Goal: Task Accomplishment & Management: Manage account settings

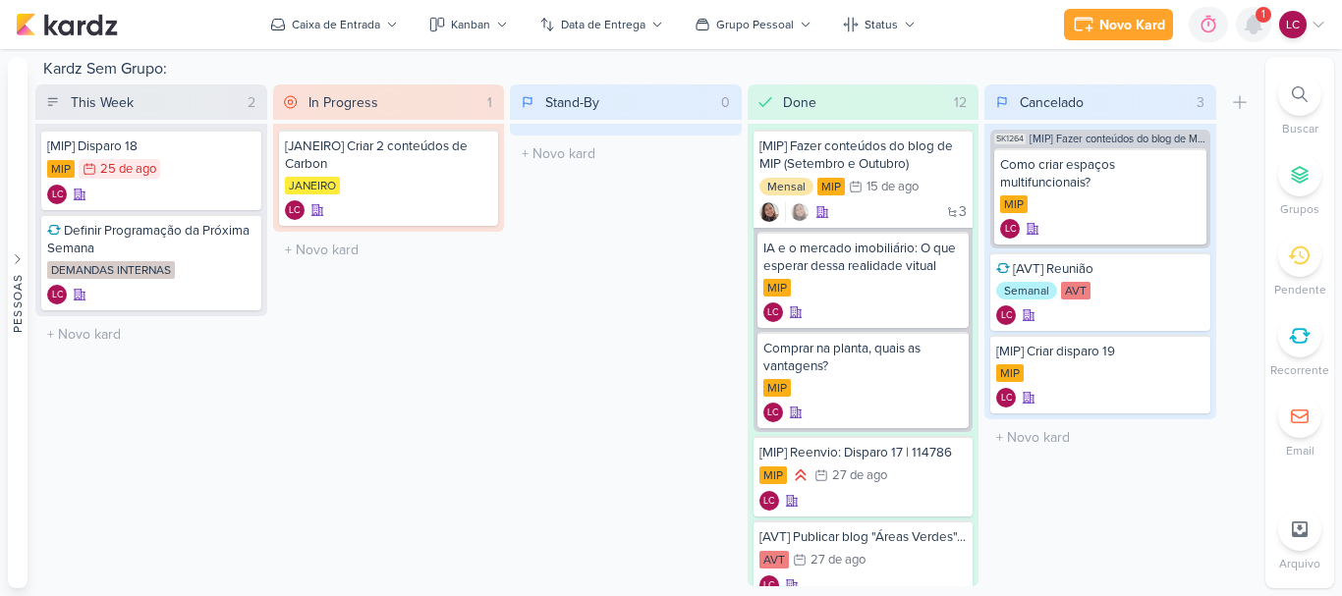
click at [1251, 19] on icon at bounding box center [1254, 25] width 16 height 18
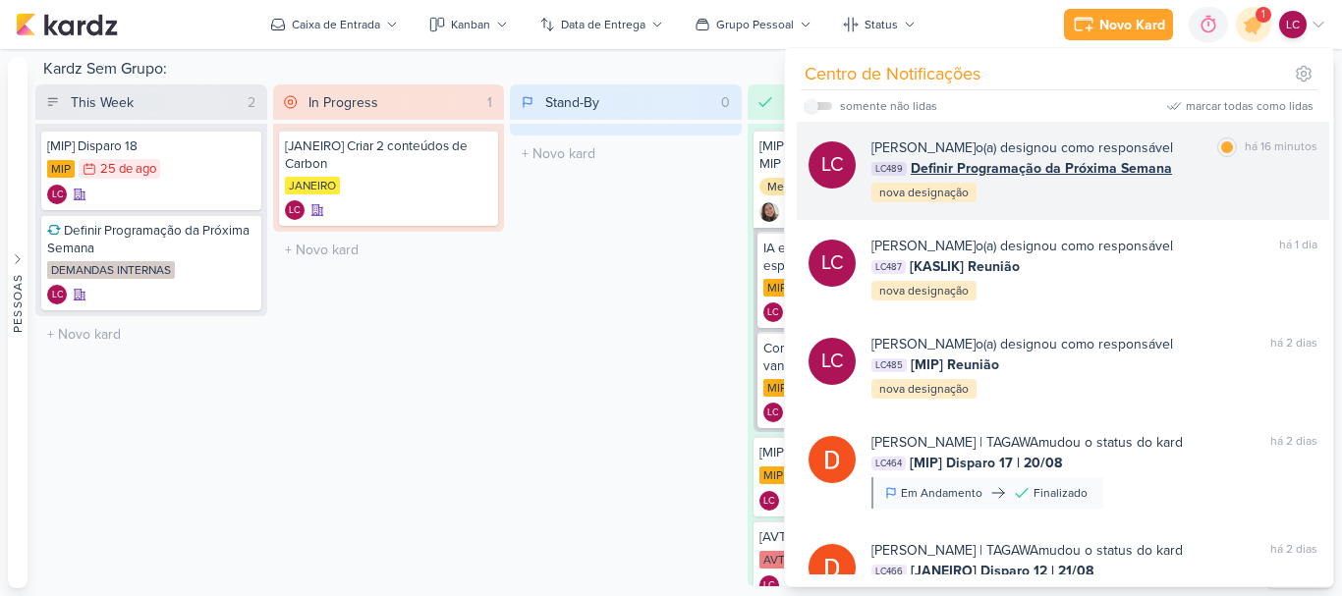
click at [975, 159] on span "Definir Programação da Próxima Semana" at bounding box center [1041, 168] width 261 height 21
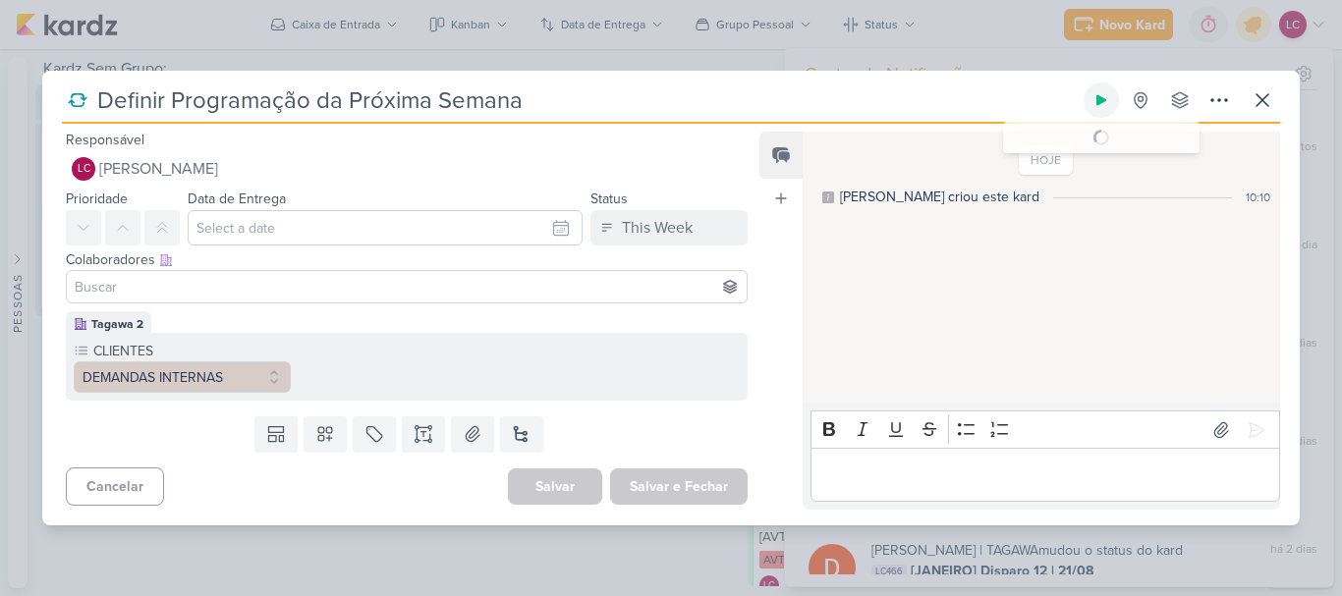
click at [1098, 92] on icon at bounding box center [1101, 100] width 16 height 16
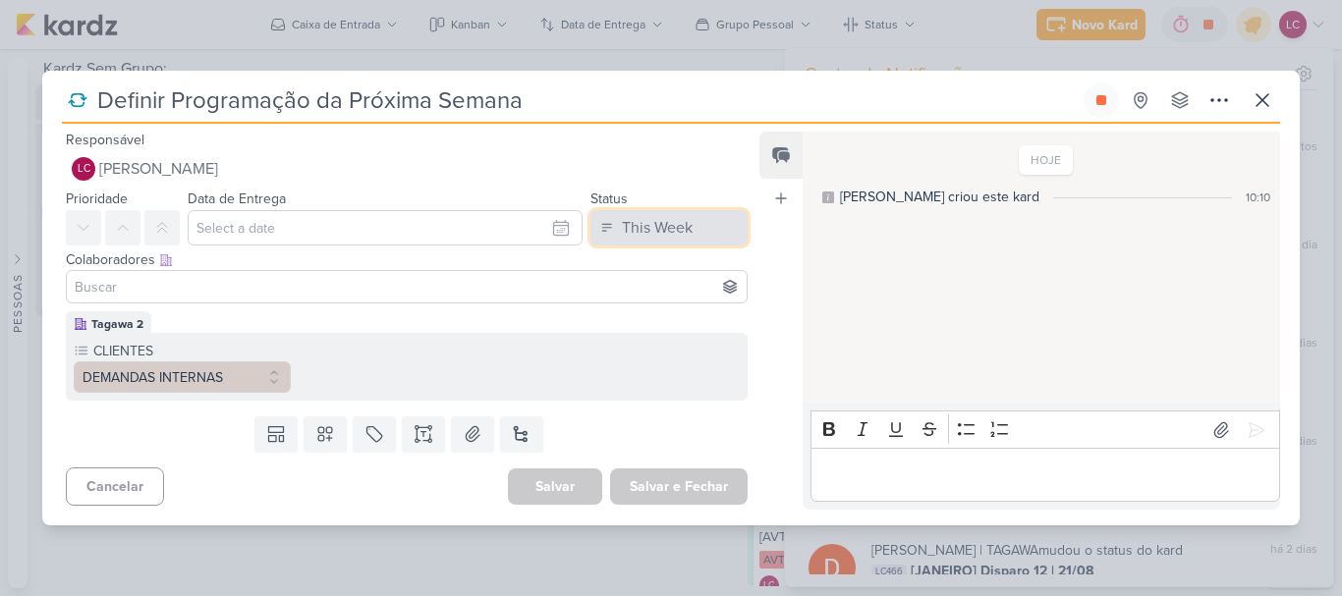
click at [656, 213] on button "This Week" at bounding box center [668, 227] width 157 height 35
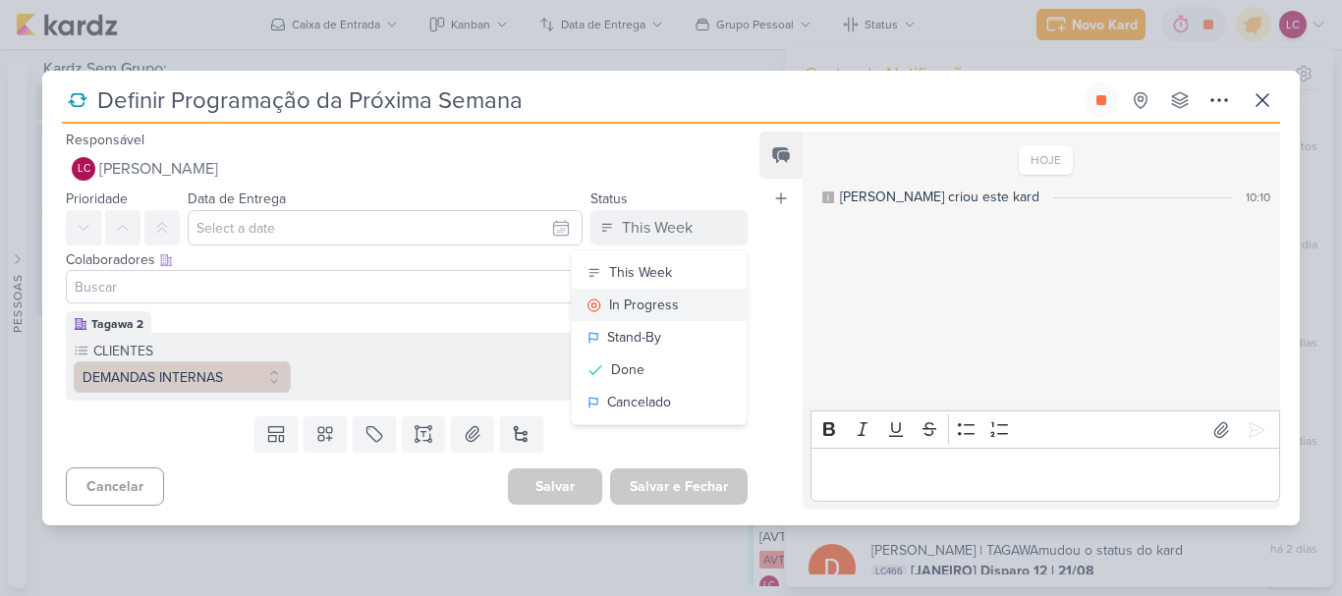
click at [639, 304] on div "In Progress" at bounding box center [644, 305] width 70 height 21
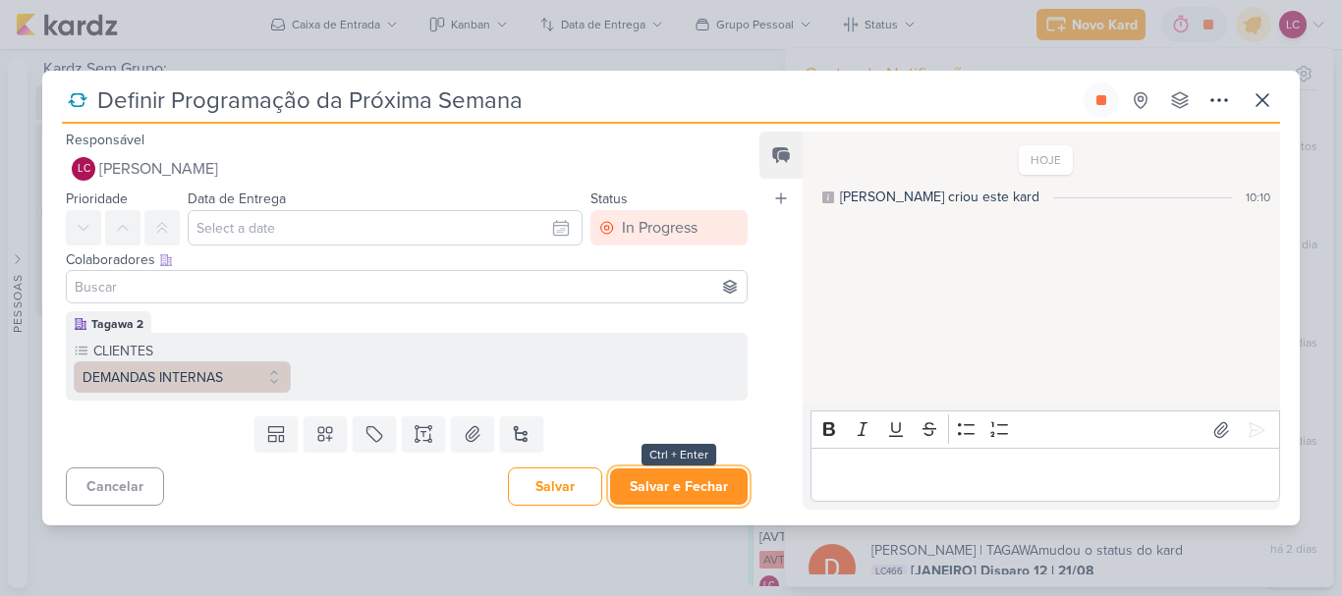
click at [693, 501] on button "Salvar e Fechar" at bounding box center [679, 487] width 138 height 36
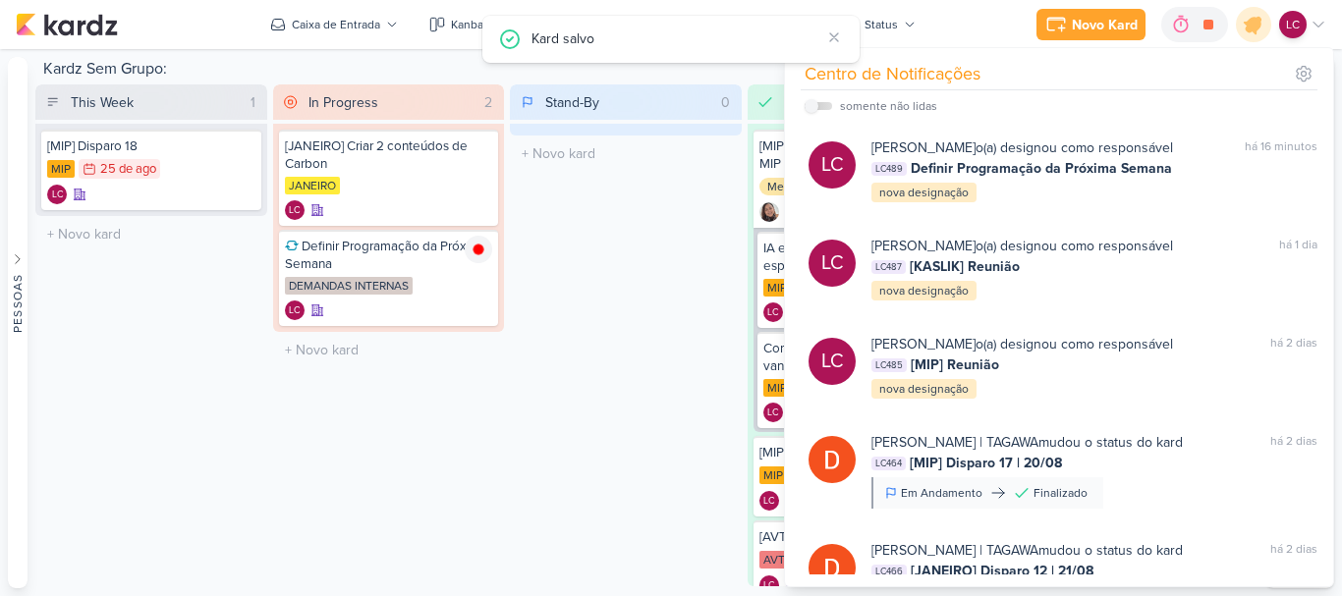
click at [618, 375] on div "Stand-By 0 Mover Para Esquerda Mover Para Direita [GEOGRAPHIC_DATA] O título do…" at bounding box center [626, 335] width 232 height 502
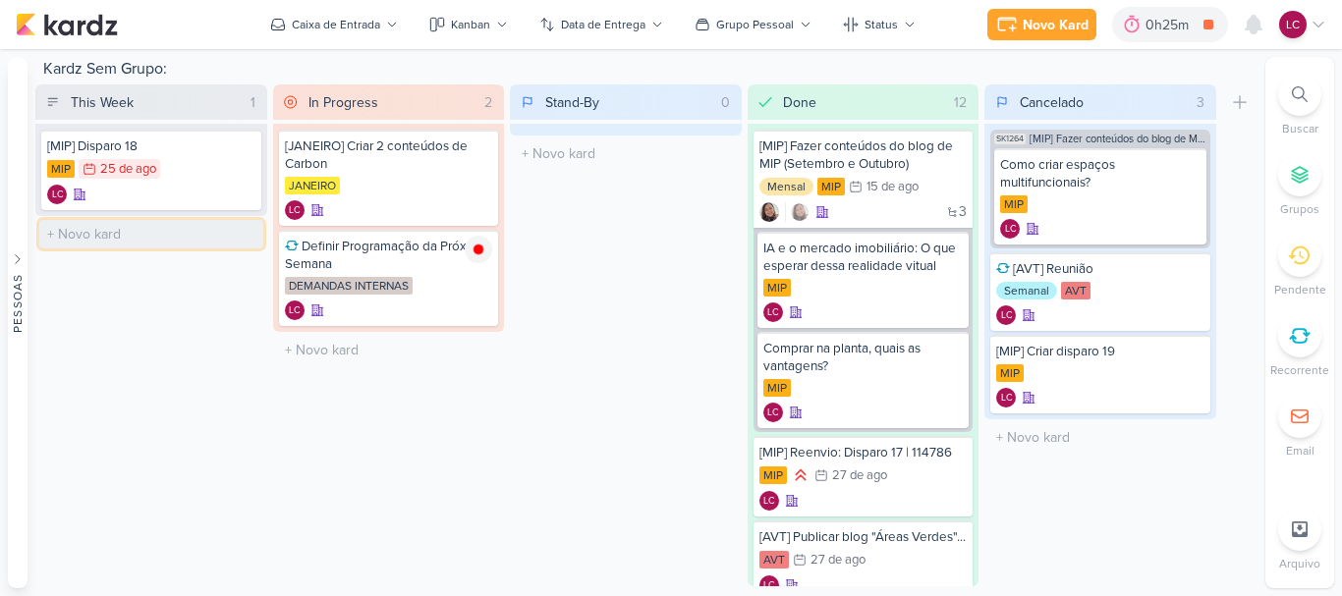
click at [138, 227] on input "text" at bounding box center [151, 234] width 224 height 28
paste input "O que deve constar no contrato de financiamento?"
type input "[AVT] Publicar blog "O que deve constar no contrato de financiamento?""
click at [172, 254] on div "[AVT] Publicar blog "O que deve constar no contrato de financiamento?"" at bounding box center [151, 239] width 208 height 35
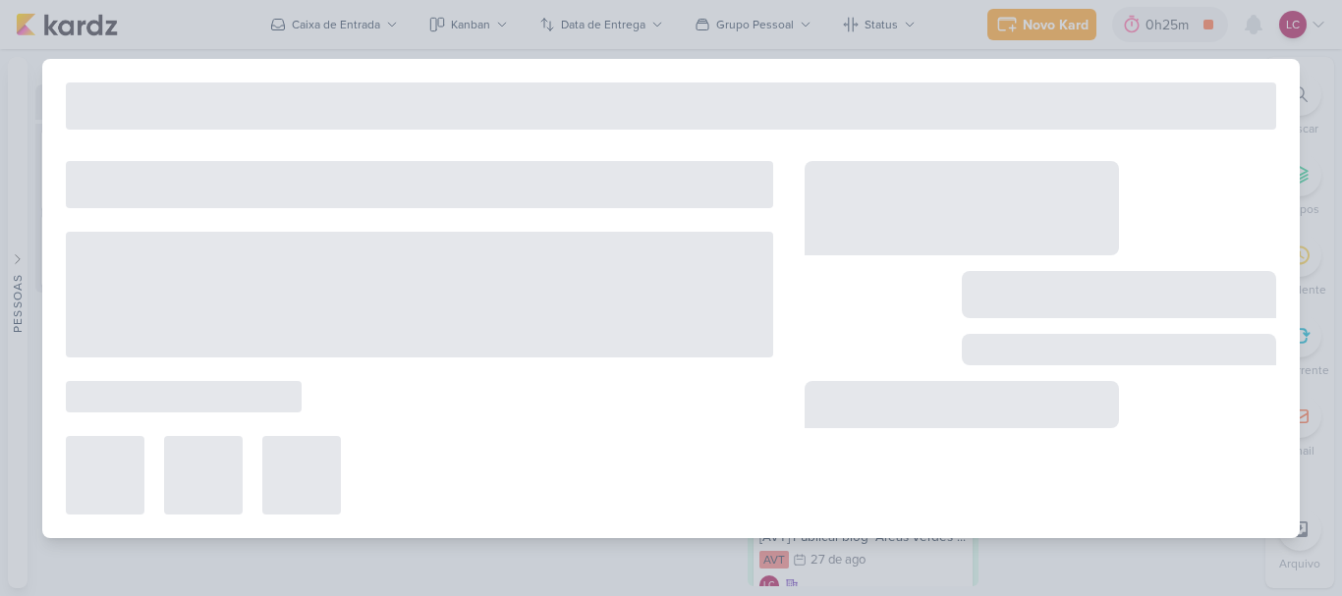
type input "[AVT] Publicar blog "O que deve constar no contrato de financiamento?""
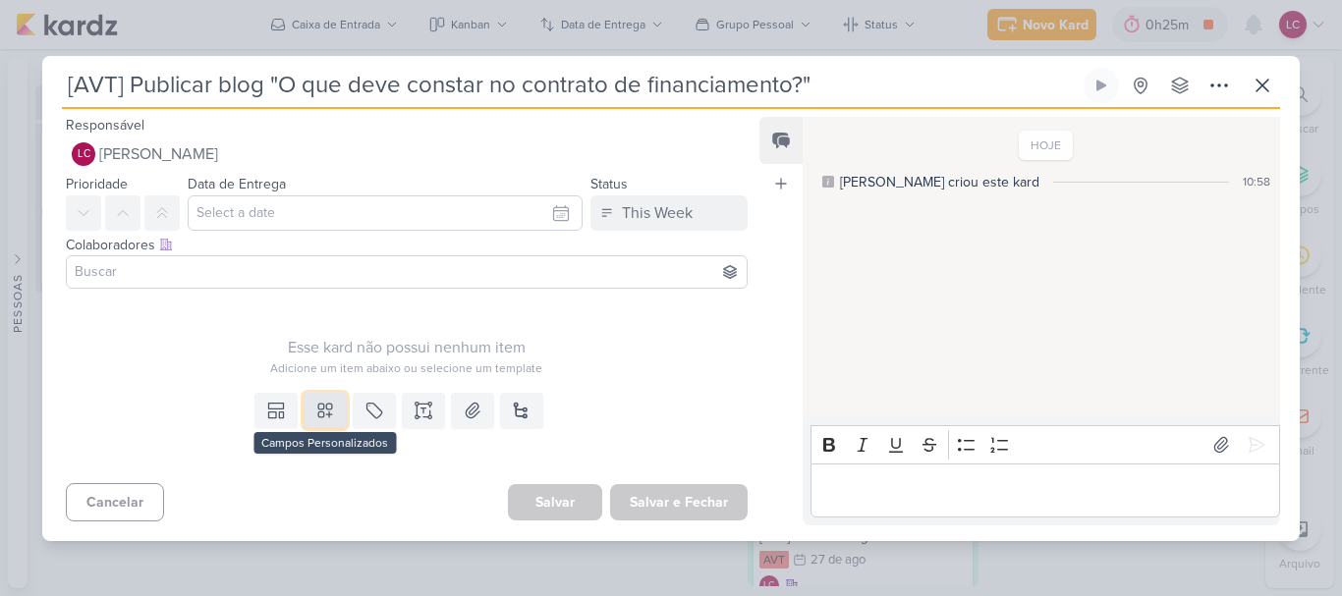
click at [315, 411] on icon at bounding box center [325, 411] width 20 height 20
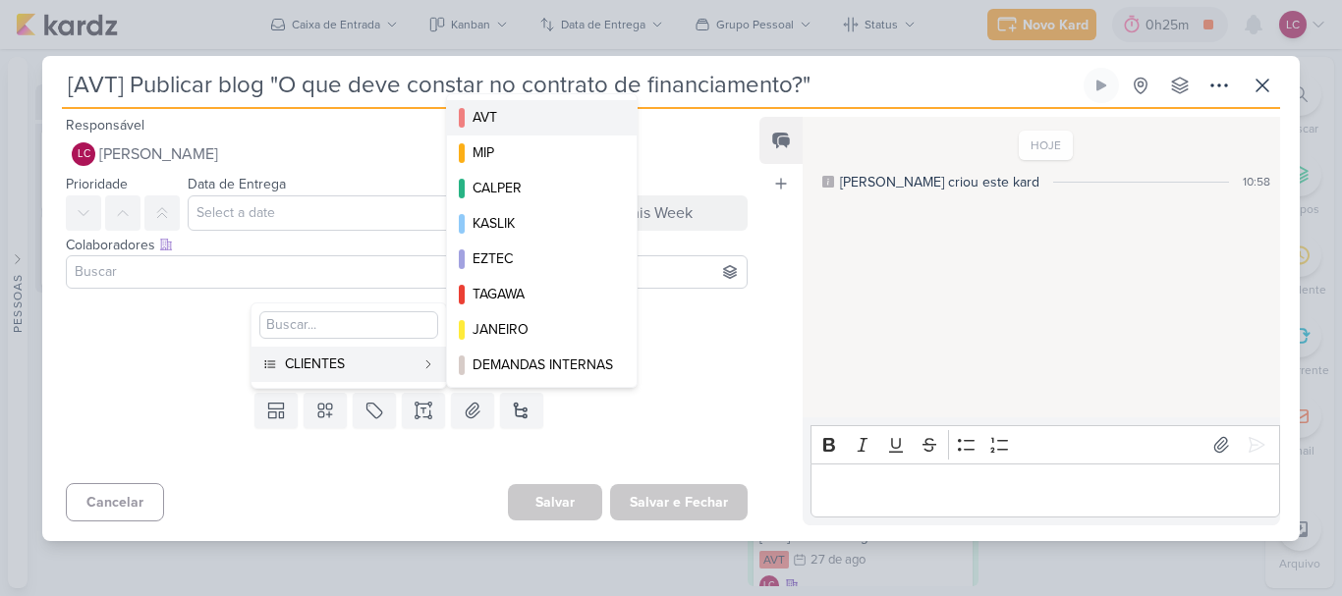
click at [509, 125] on div "AVT" at bounding box center [543, 117] width 140 height 21
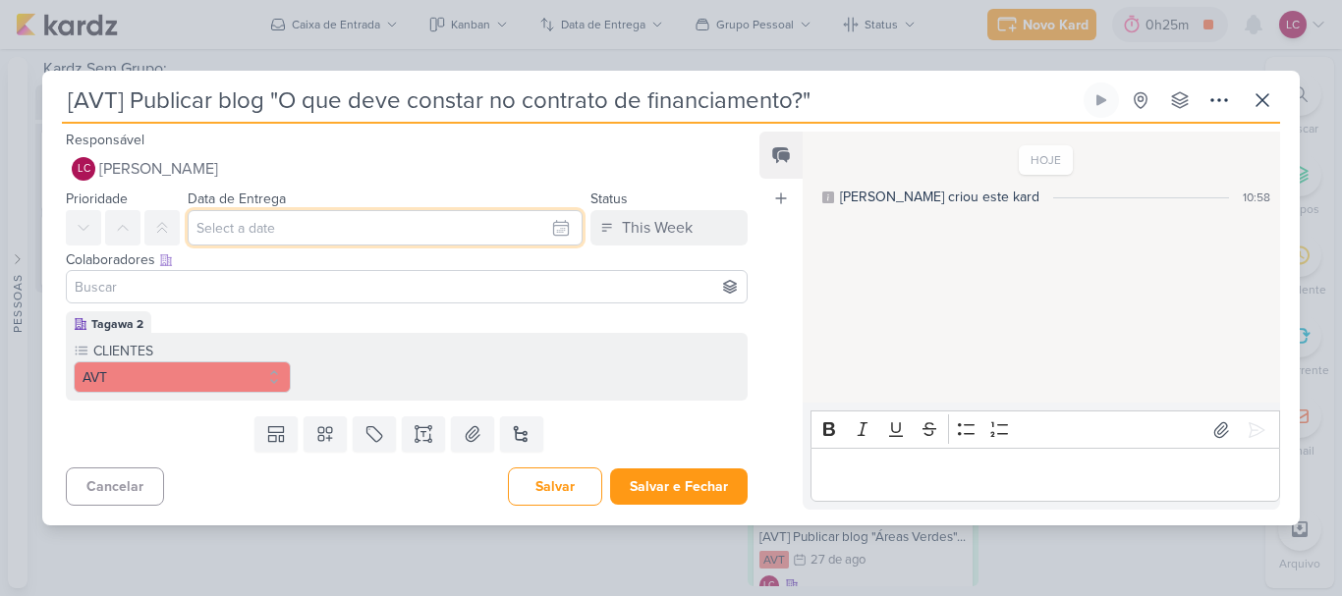
click at [481, 215] on input "text" at bounding box center [385, 227] width 395 height 35
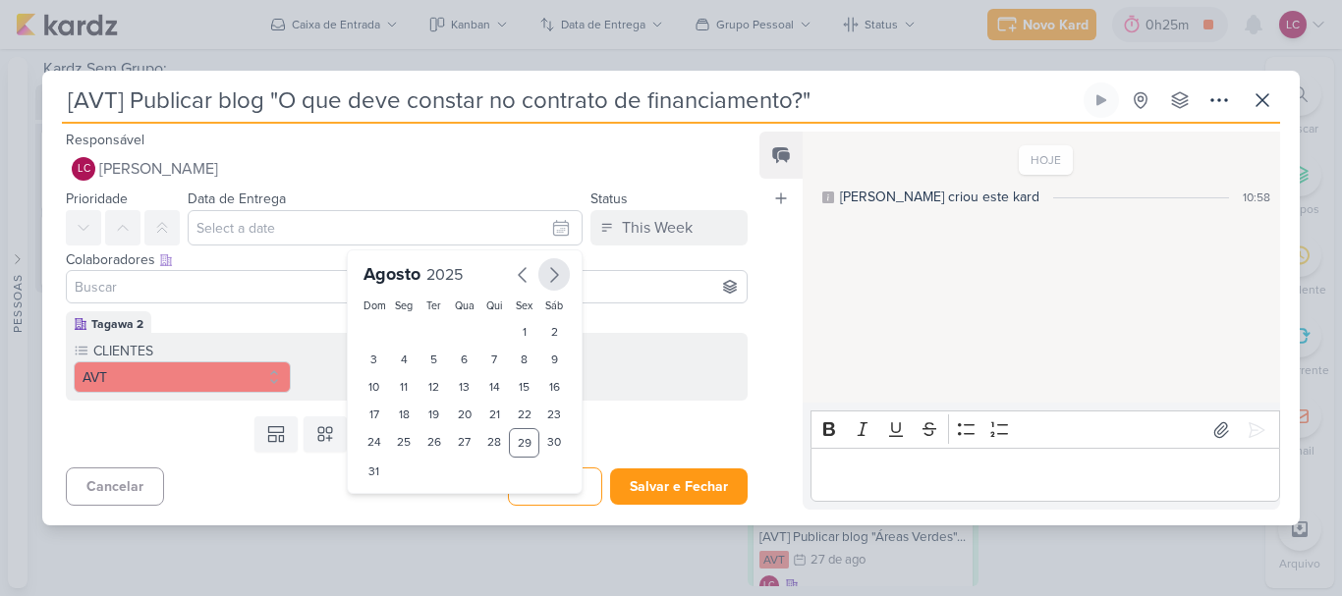
click at [555, 273] on icon "button" at bounding box center [554, 275] width 24 height 24
click at [462, 326] on div "3" at bounding box center [464, 332] width 30 height 28
type input "3 de setembro de 2025 às 23:59"
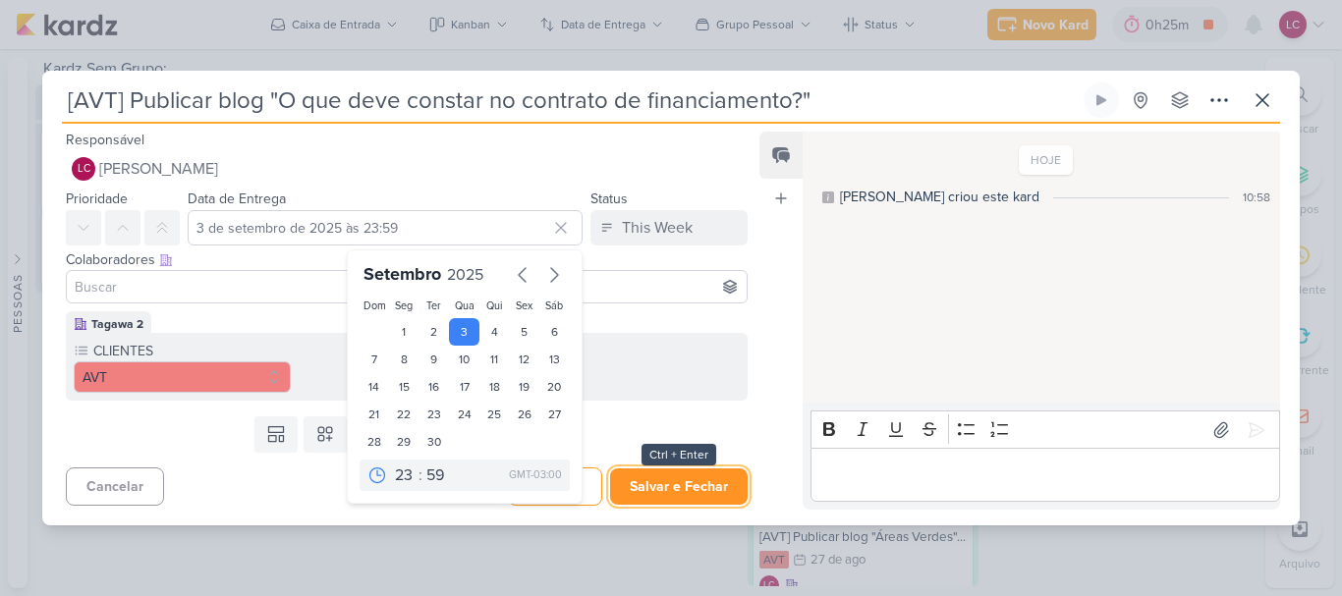
click at [682, 482] on button "Salvar e Fechar" at bounding box center [679, 487] width 138 height 36
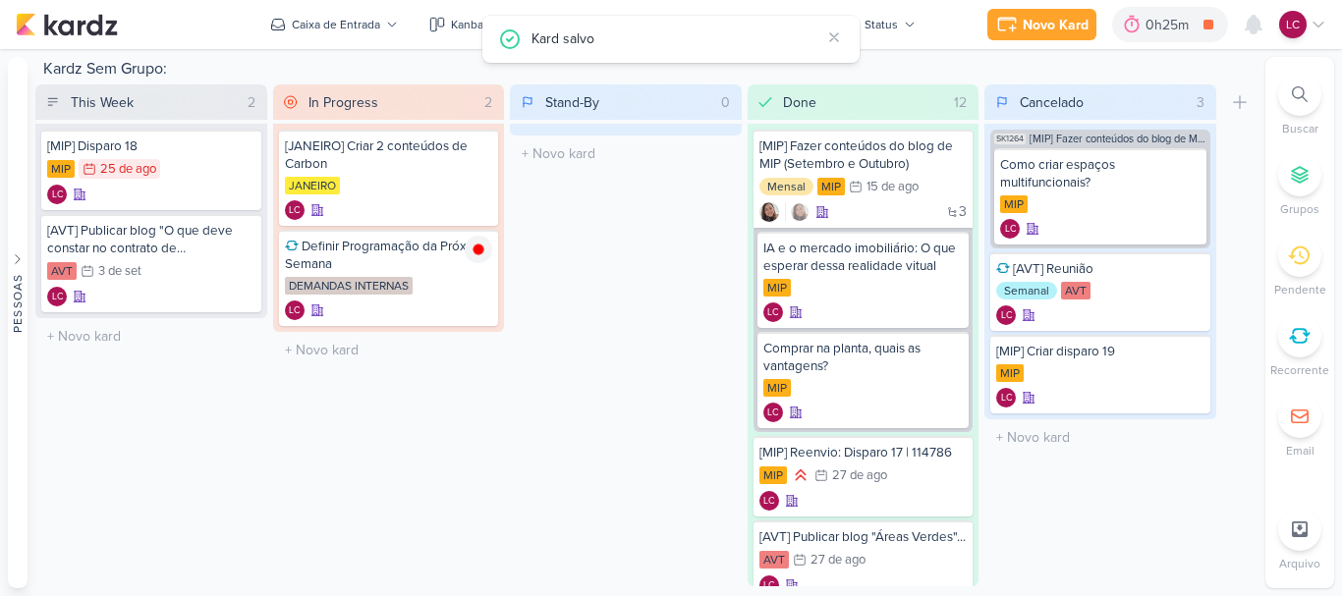
click at [499, 427] on div "In Progress 2 Mover Para Esquerda Mover Para Direita [GEOGRAPHIC_DATA] [JANEIRO…" at bounding box center [389, 335] width 232 height 502
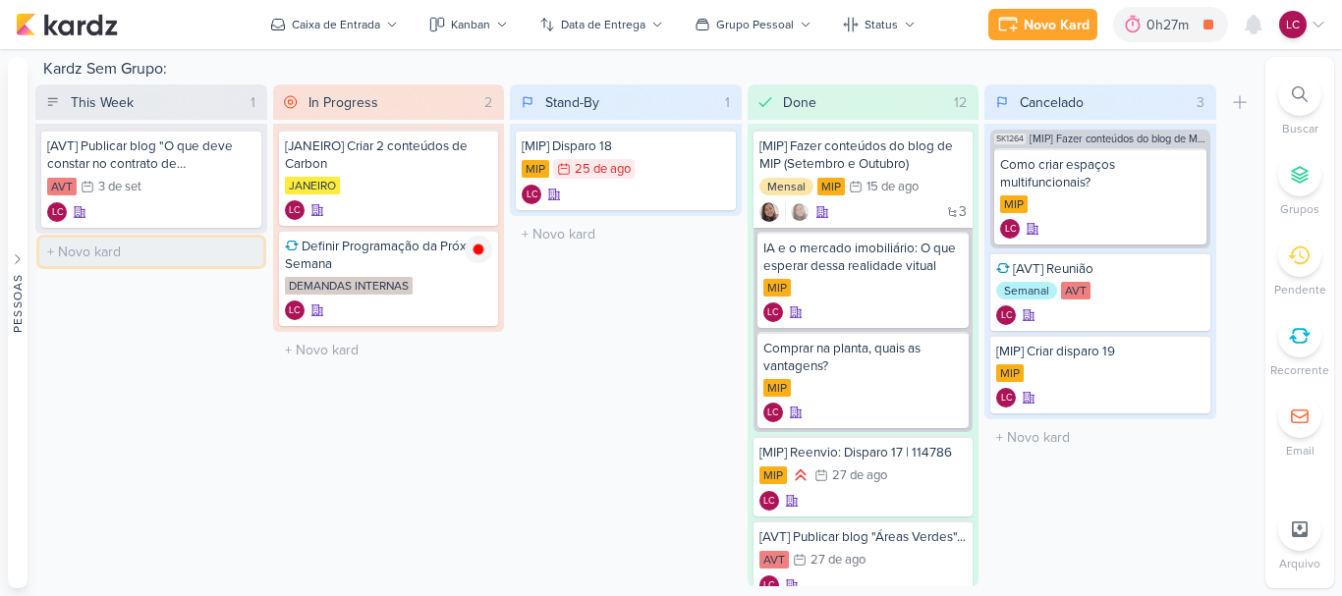
click at [176, 261] on input "text" at bounding box center [151, 252] width 224 height 28
type input "[KASLIK] Verificar publicação no blog"
click at [139, 271] on div "[KASLIK] Verificar publicação no blog" at bounding box center [151, 257] width 208 height 35
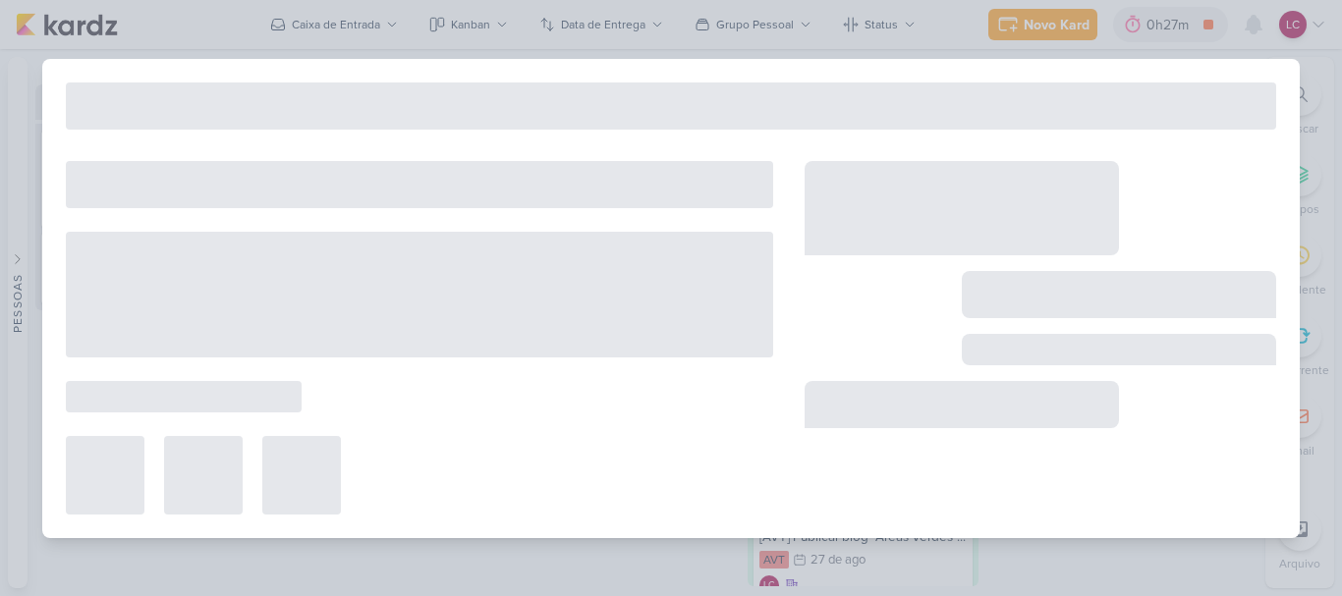
type input "[KASLIK] Verificar publicação no blog"
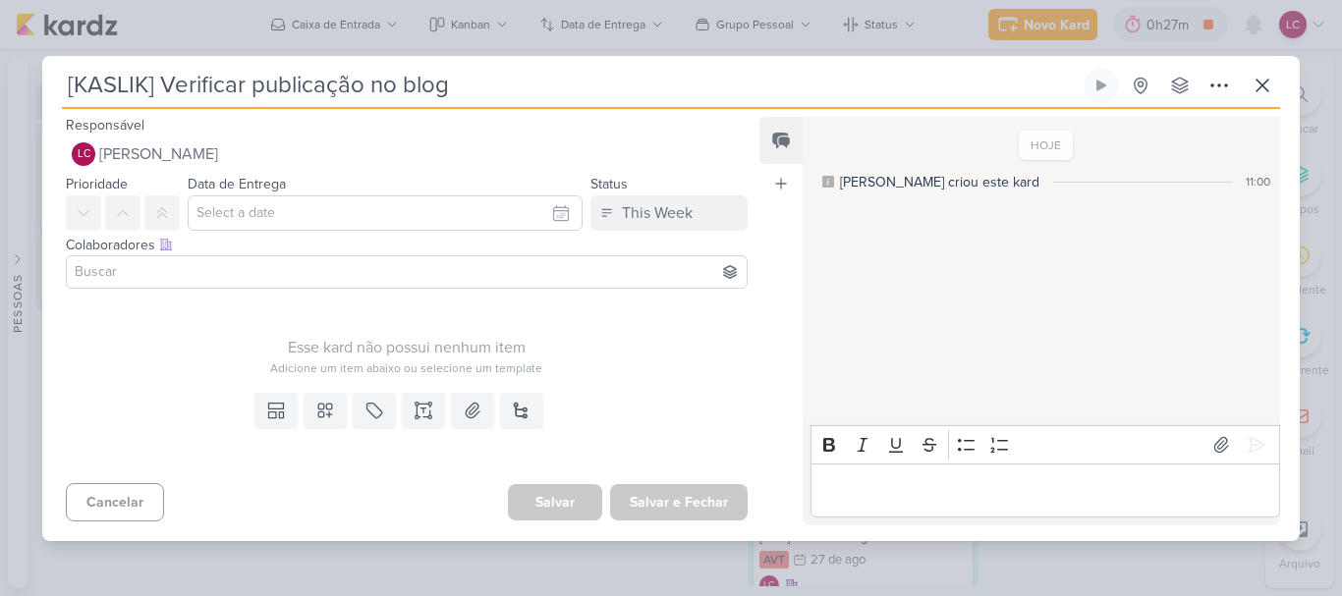
click at [340, 292] on div "Colaboradores Este kard pode ser visível a usuários da sua organização Este kar…" at bounding box center [398, 264] width 713 height 66
click at [340, 289] on div "Colaboradores Este kard pode ser visível a usuários da sua organização Este kar…" at bounding box center [398, 264] width 713 height 66
click at [334, 272] on input at bounding box center [407, 272] width 672 height 24
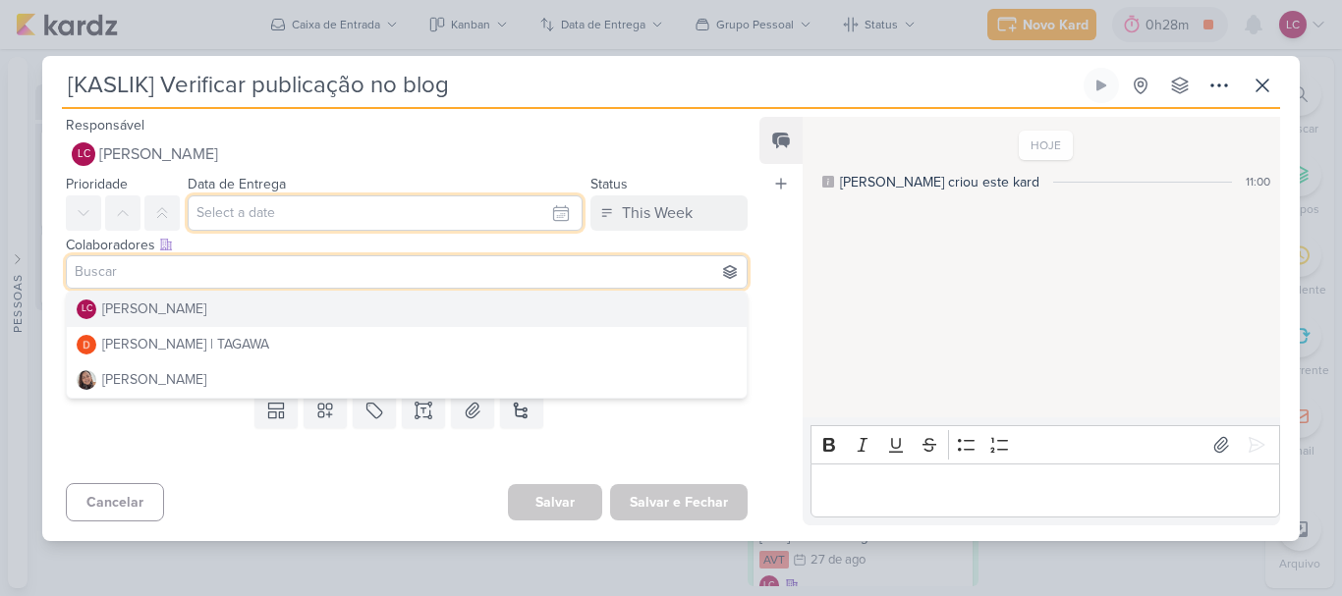
click at [349, 204] on input "text" at bounding box center [385, 212] width 395 height 35
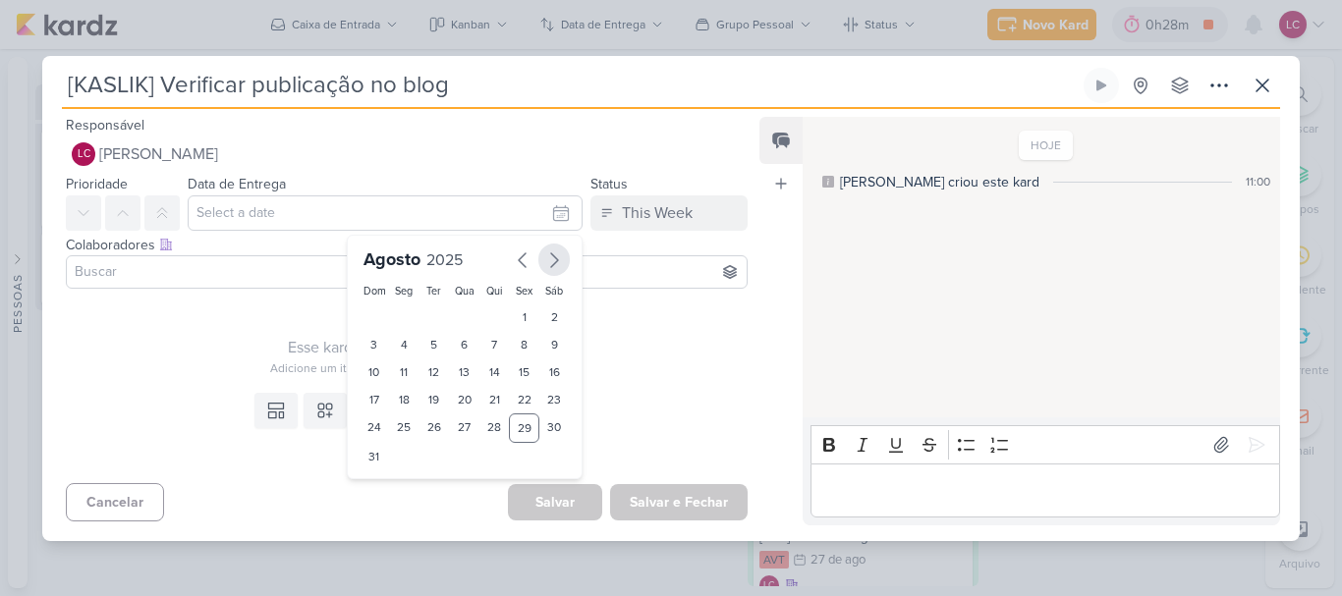
click at [547, 268] on icon "button" at bounding box center [554, 261] width 24 height 24
click at [483, 349] on div "11" at bounding box center [494, 345] width 30 height 28
type input "[DATE] 23:59"
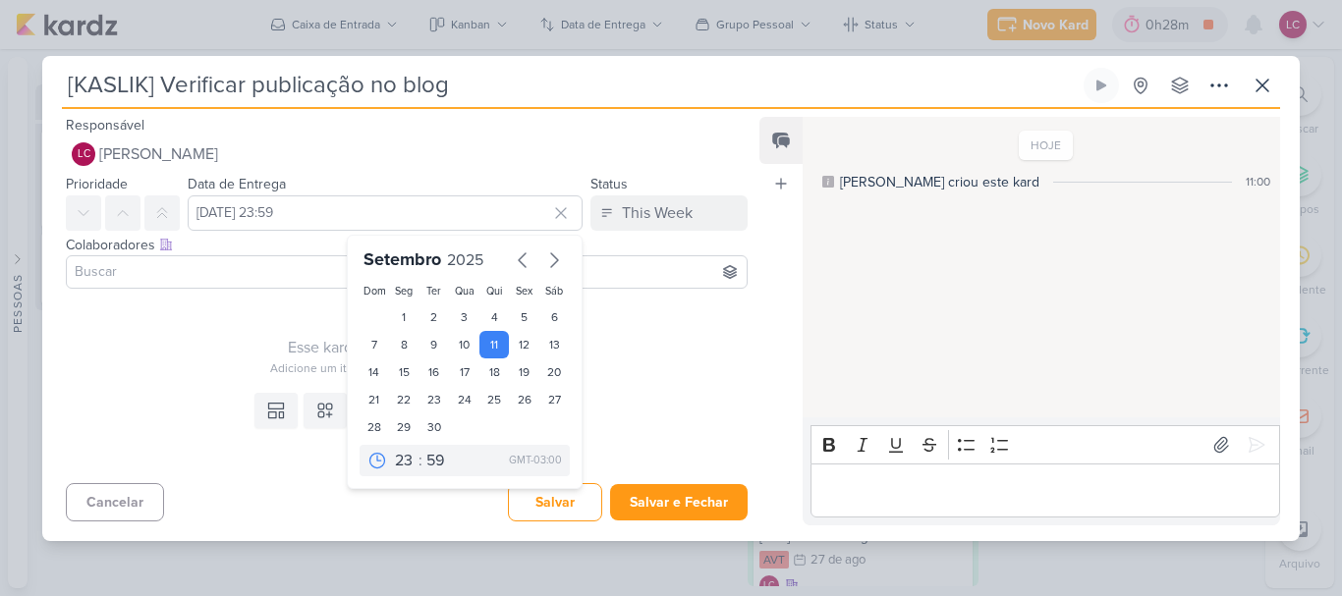
click at [629, 365] on div "Adicione um item abaixo ou selecione um template" at bounding box center [407, 369] width 682 height 18
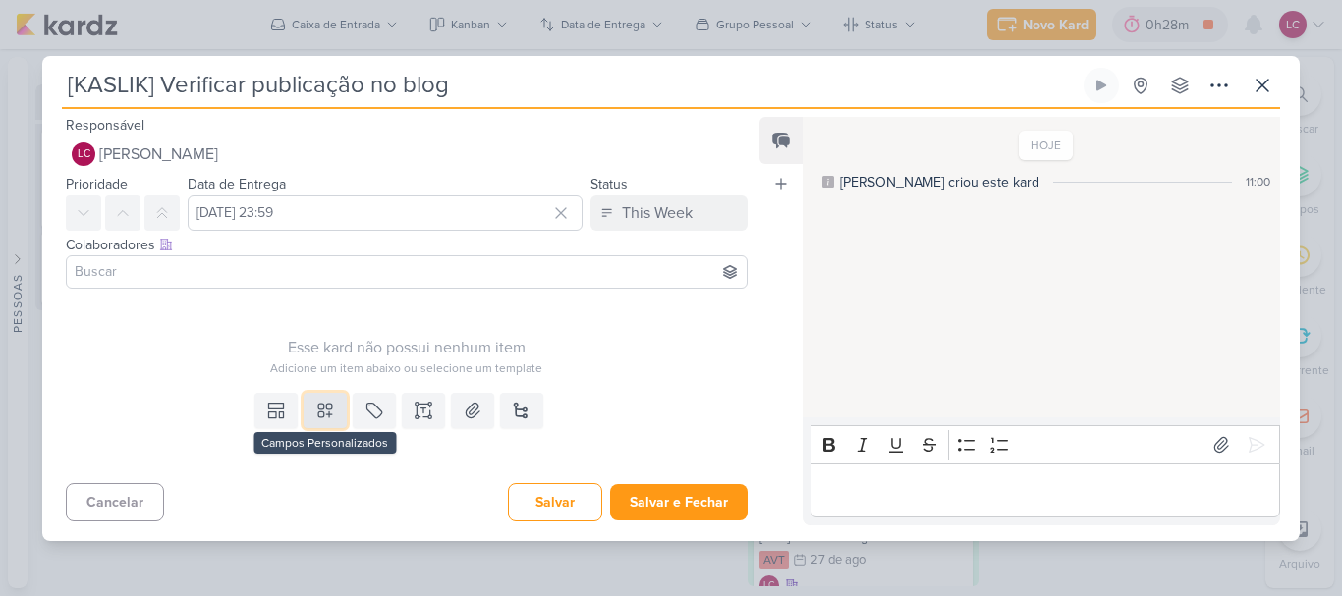
click at [318, 417] on icon at bounding box center [325, 411] width 14 height 14
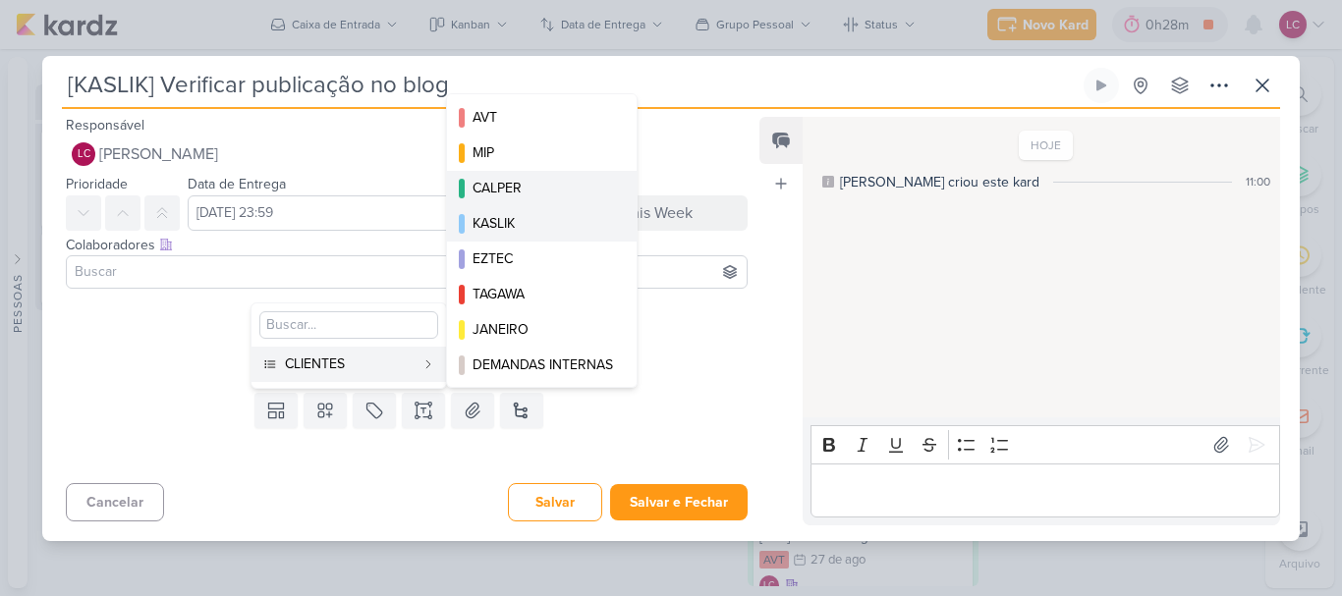
click at [537, 207] on div "AVT MIP CALPER [GEOGRAPHIC_DATA] EZTEC [GEOGRAPHIC_DATA]" at bounding box center [542, 240] width 192 height 295
click at [534, 211] on button "KASLIK" at bounding box center [542, 223] width 190 height 35
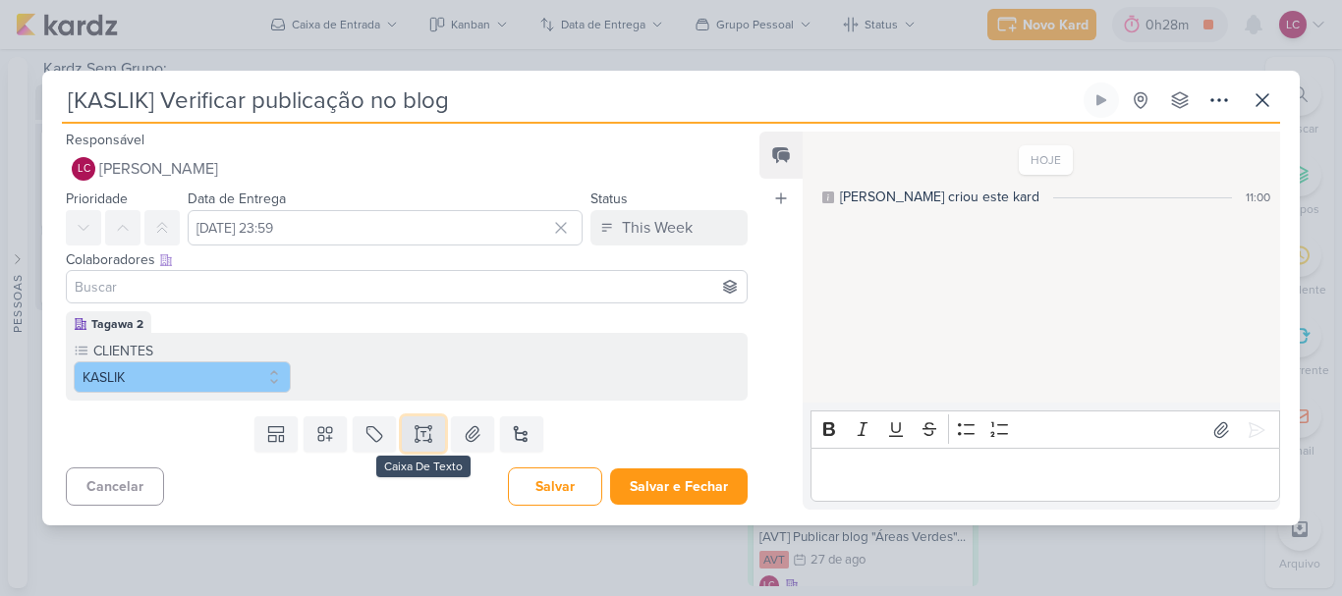
click at [423, 433] on icon at bounding box center [424, 434] width 20 height 20
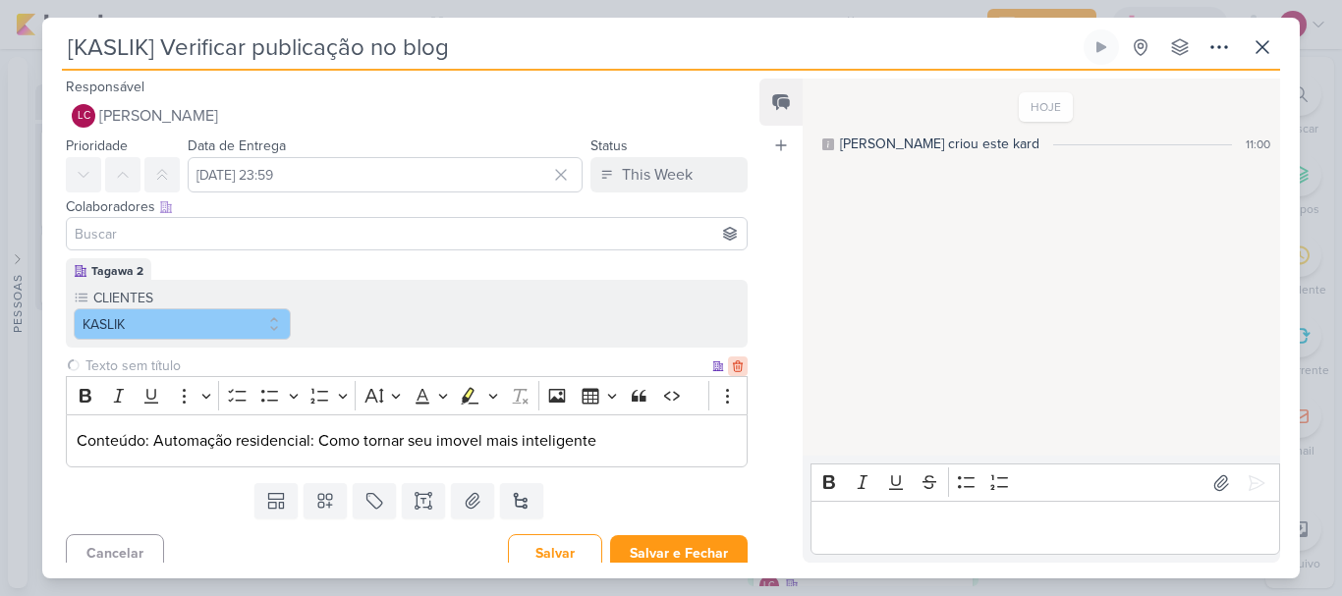
click at [731, 365] on icon at bounding box center [738, 367] width 14 height 14
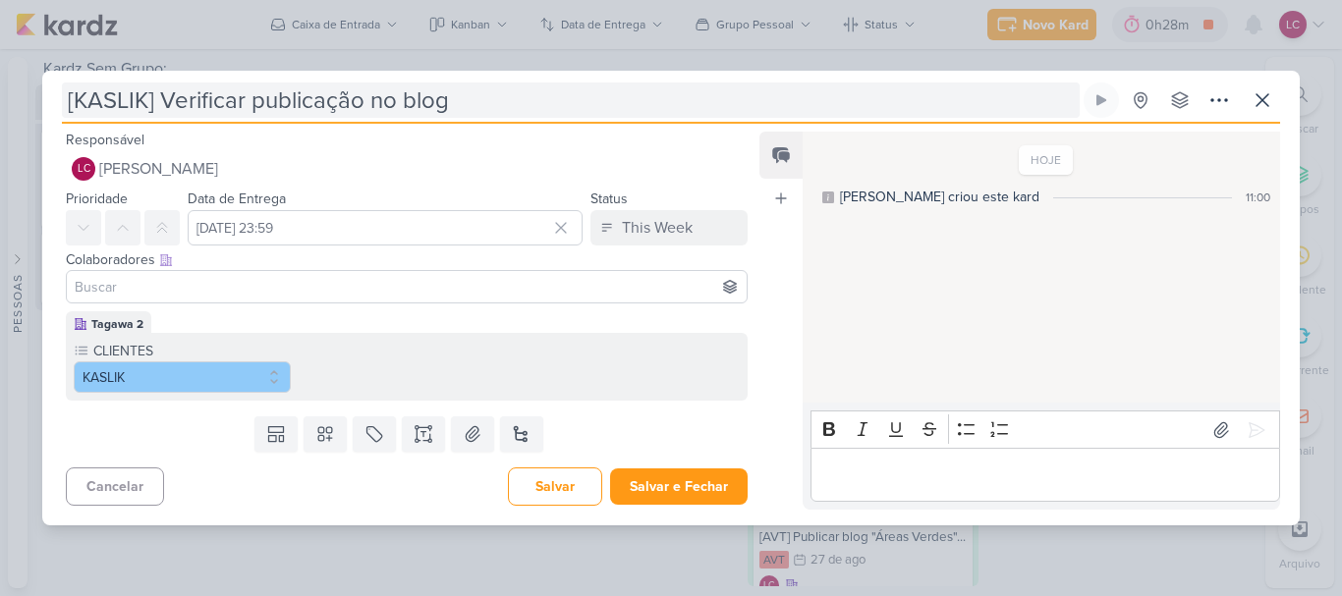
click at [601, 90] on input "[KASLIK] Verificar publicação no blog" at bounding box center [571, 100] width 1018 height 35
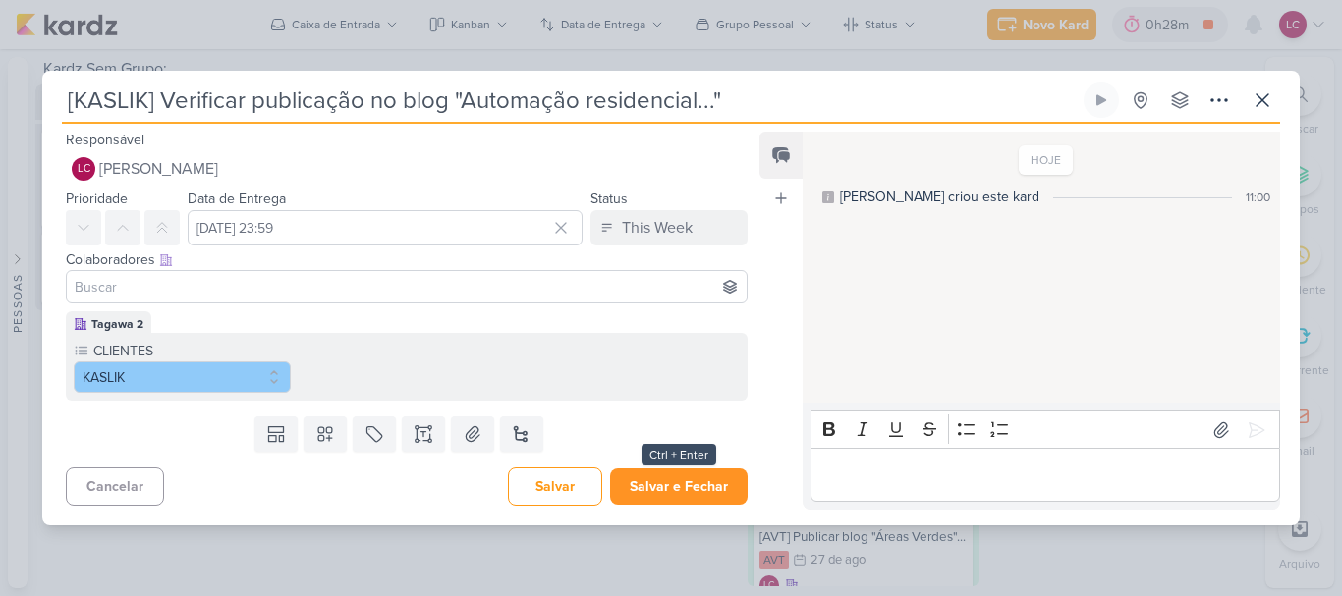
type input "[KASLIK] Verificar publicação no blog "Automação residencial...""
click at [660, 492] on button "Salvar e Fechar" at bounding box center [679, 487] width 138 height 36
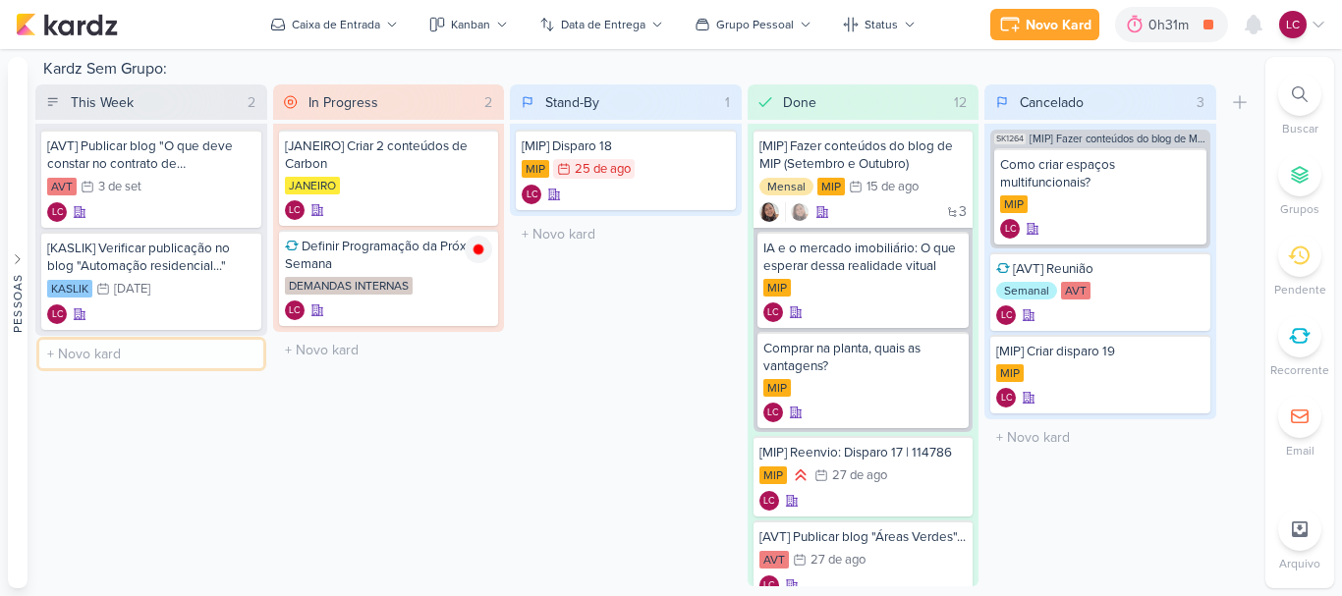
click at [147, 347] on input "text" at bounding box center [151, 354] width 224 height 28
type input "[JANEIRO] Disparo 13"
click at [180, 359] on div "[JANEIRO] Disparo 13" at bounding box center [151, 351] width 208 height 18
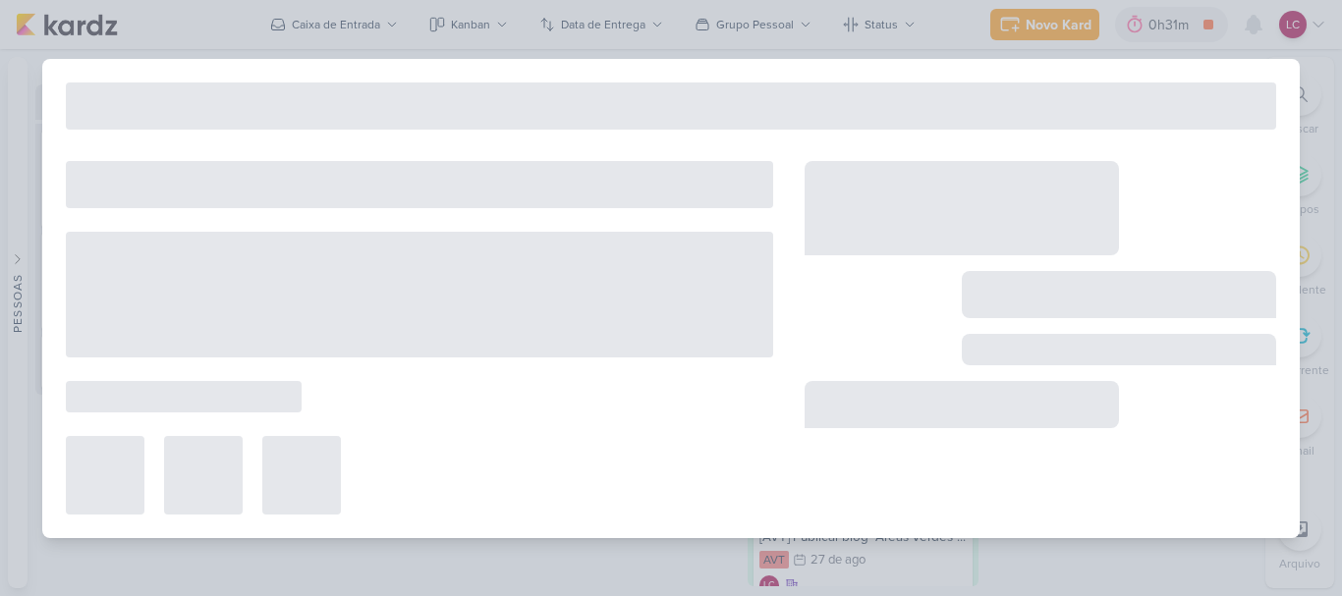
type input "[JANEIRO] Disparo 13"
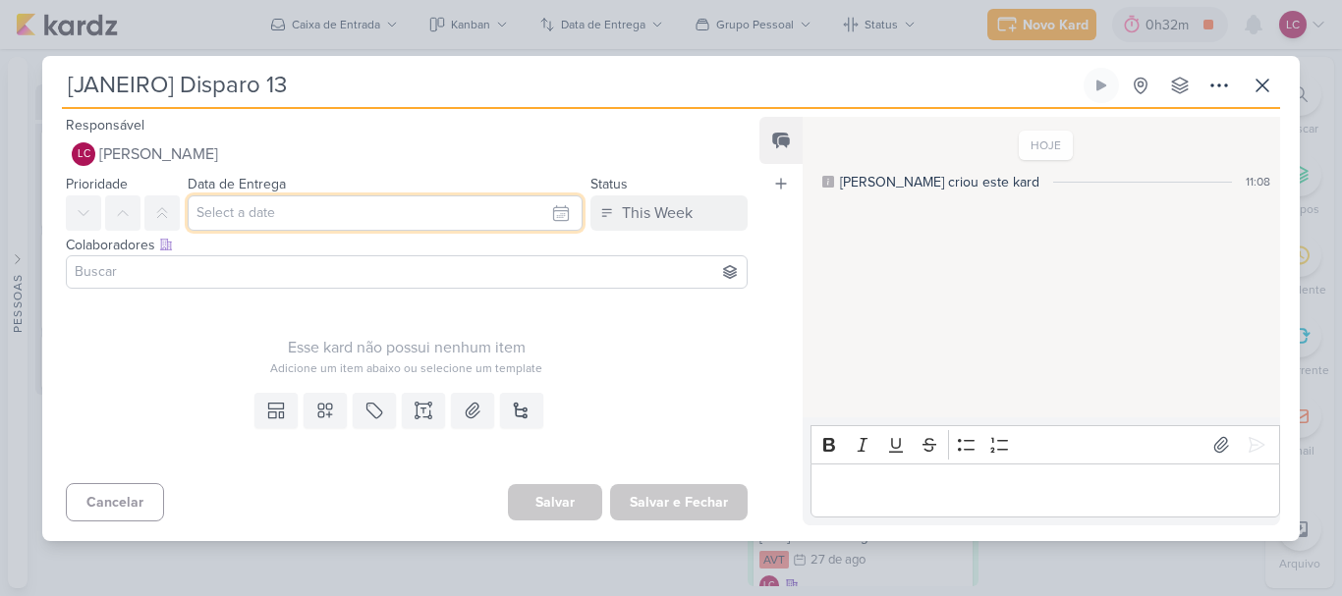
click at [311, 215] on input "text" at bounding box center [385, 212] width 395 height 35
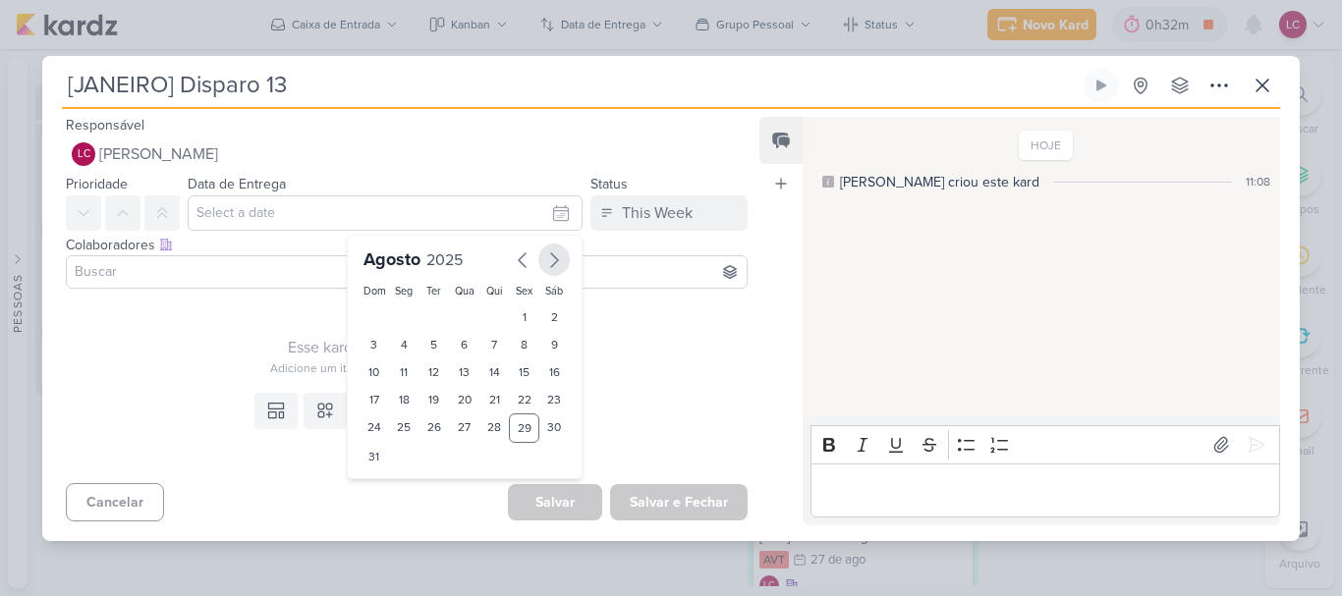
click at [542, 259] on icon "button" at bounding box center [554, 261] width 24 height 24
click at [479, 309] on div "4" at bounding box center [494, 318] width 30 height 28
type input "4 de setembro de 2025 às 23:59"
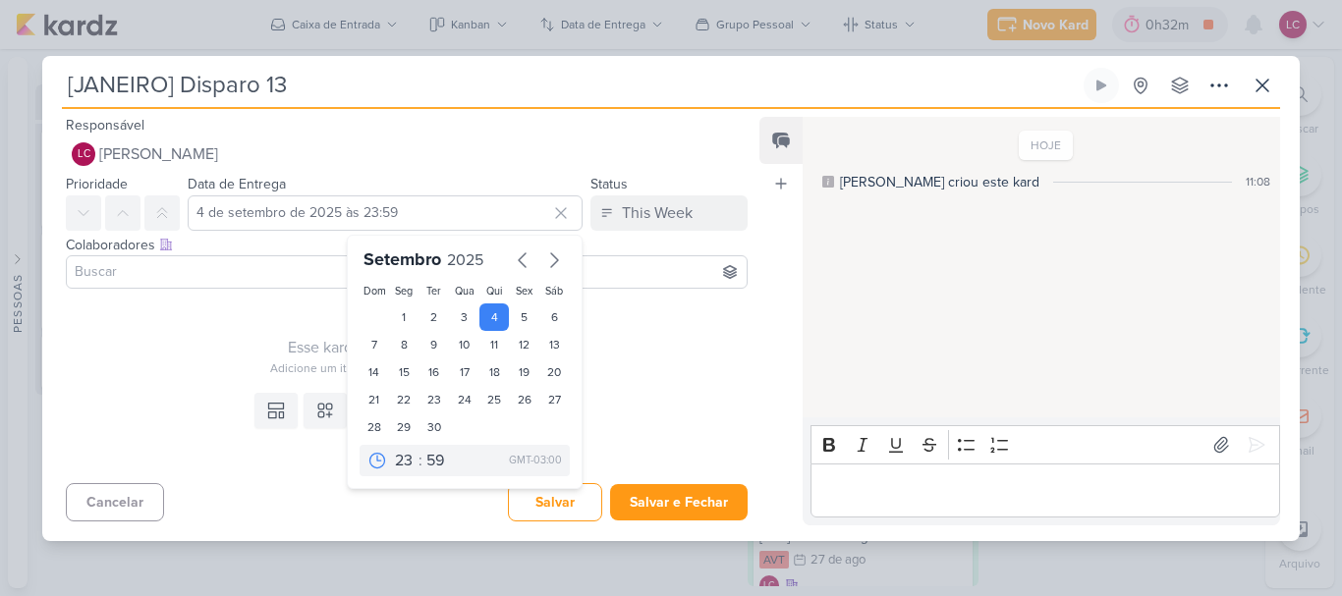
click at [610, 370] on div "Adicione um item abaixo ou selecione um template" at bounding box center [407, 369] width 682 height 18
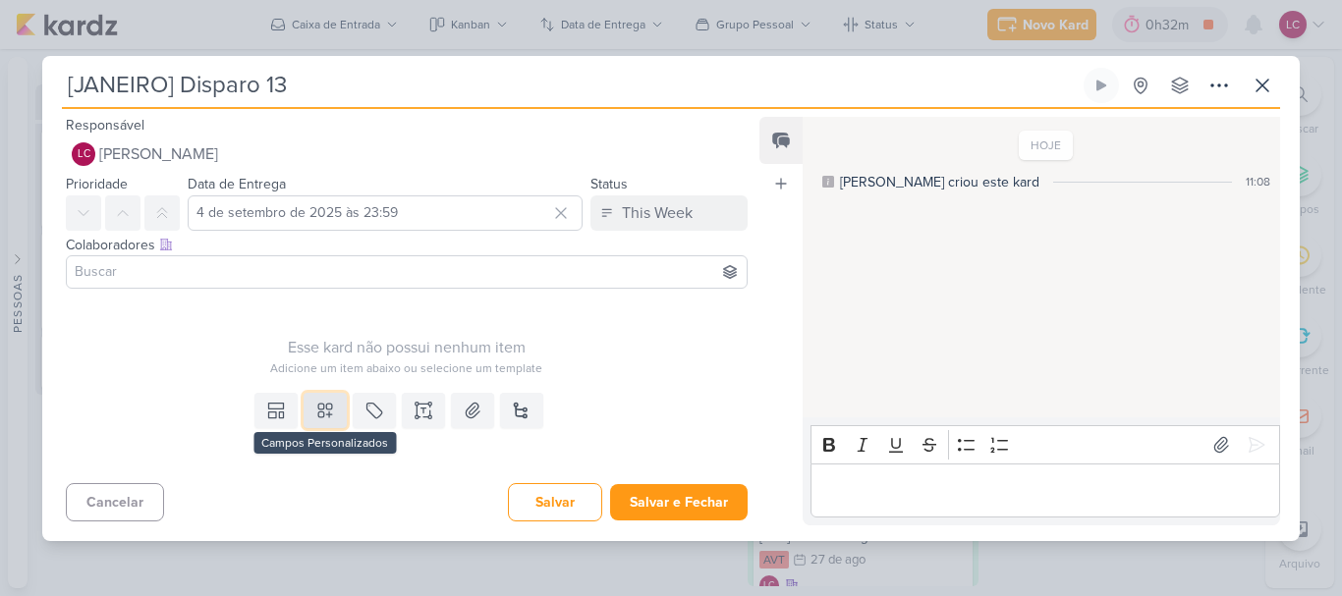
click at [327, 402] on icon at bounding box center [325, 411] width 20 height 20
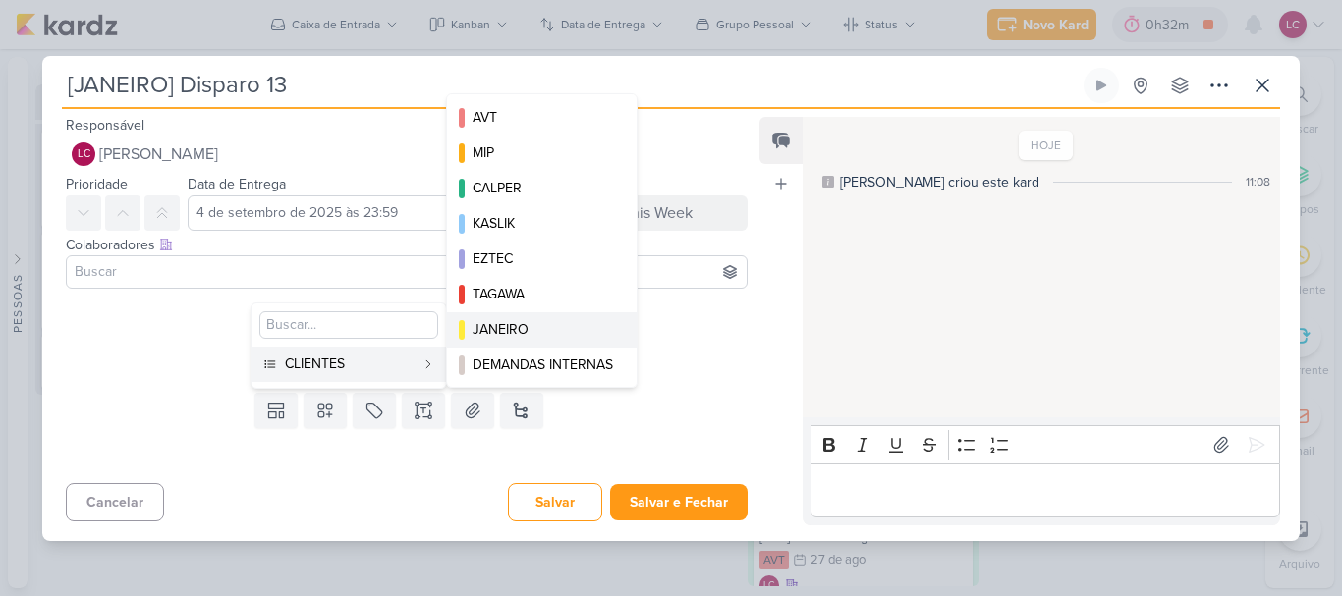
click at [525, 322] on div "JANEIRO" at bounding box center [543, 329] width 140 height 21
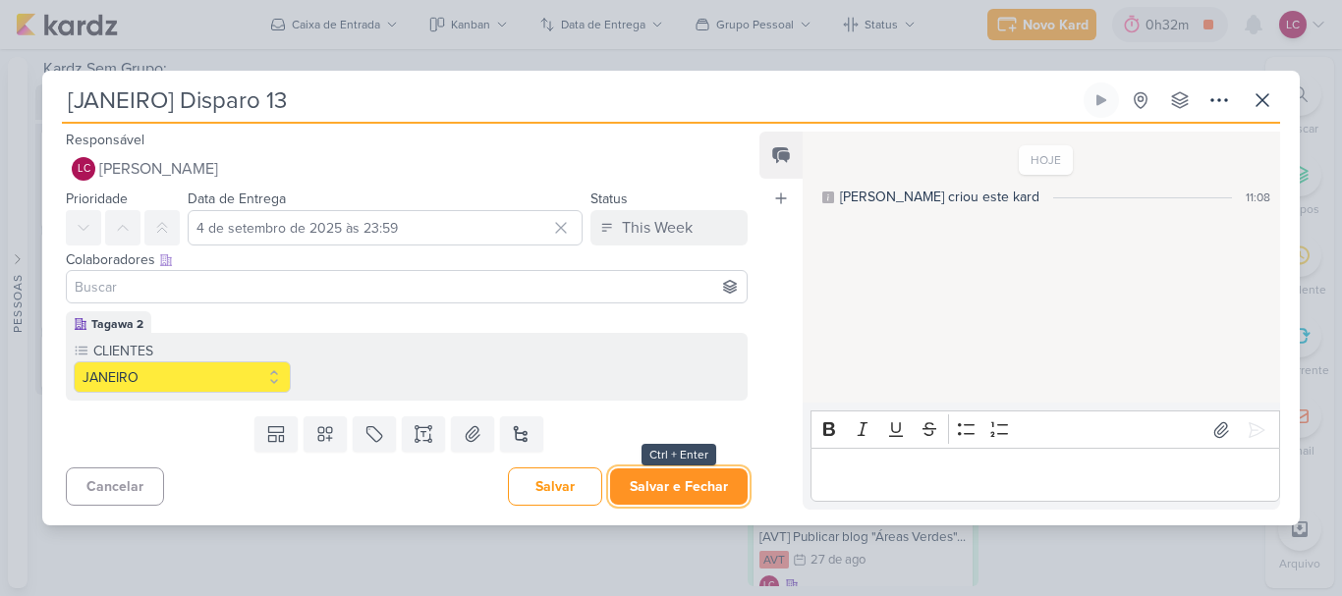
click at [654, 479] on button "Salvar e Fechar" at bounding box center [679, 487] width 138 height 36
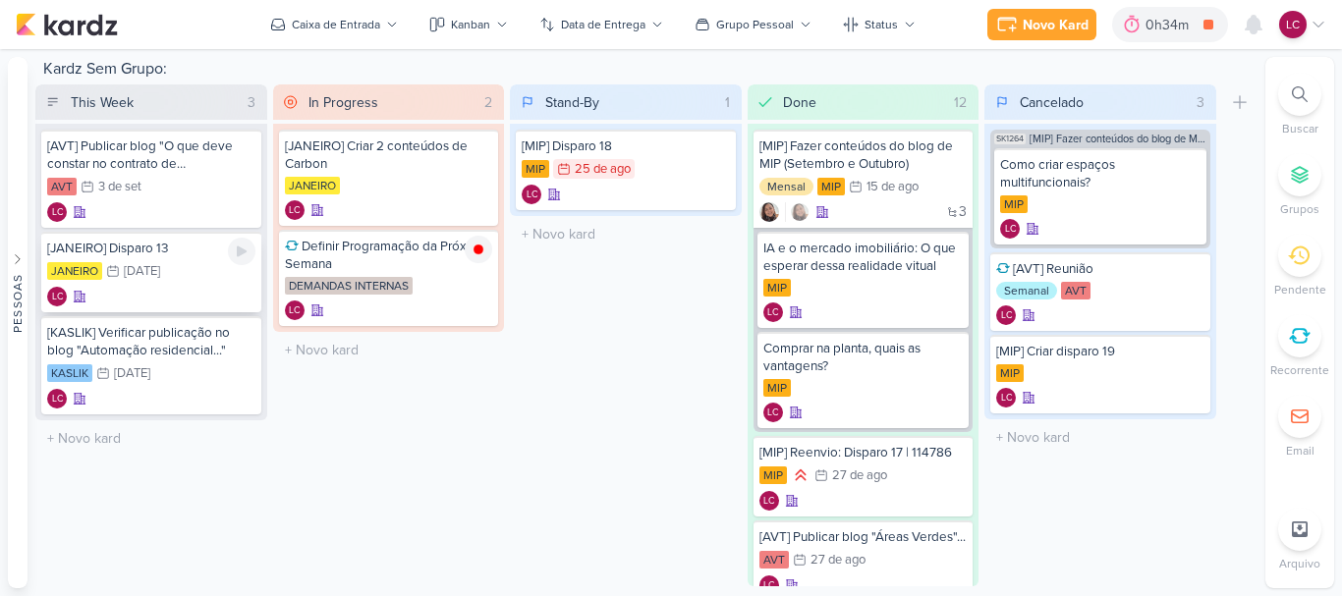
click at [185, 258] on div "[JANEIRO] Disparo [DATE] 4/9 [DATE] LC" at bounding box center [151, 272] width 220 height 81
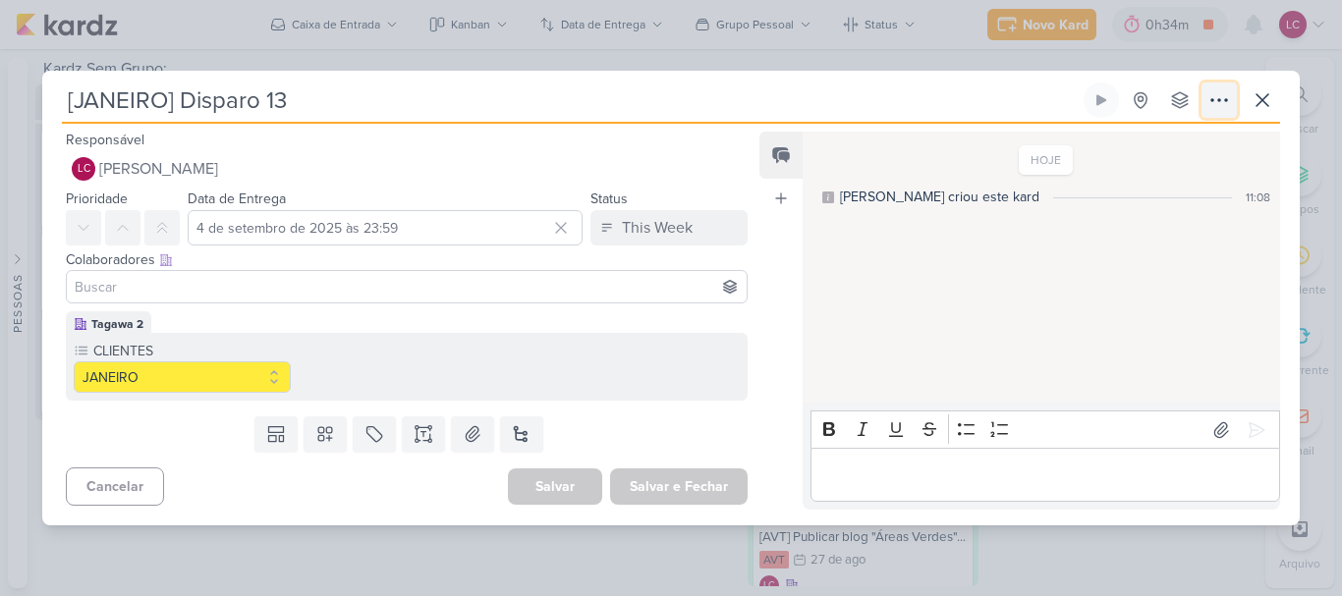
click at [1216, 102] on icon at bounding box center [1219, 100] width 24 height 24
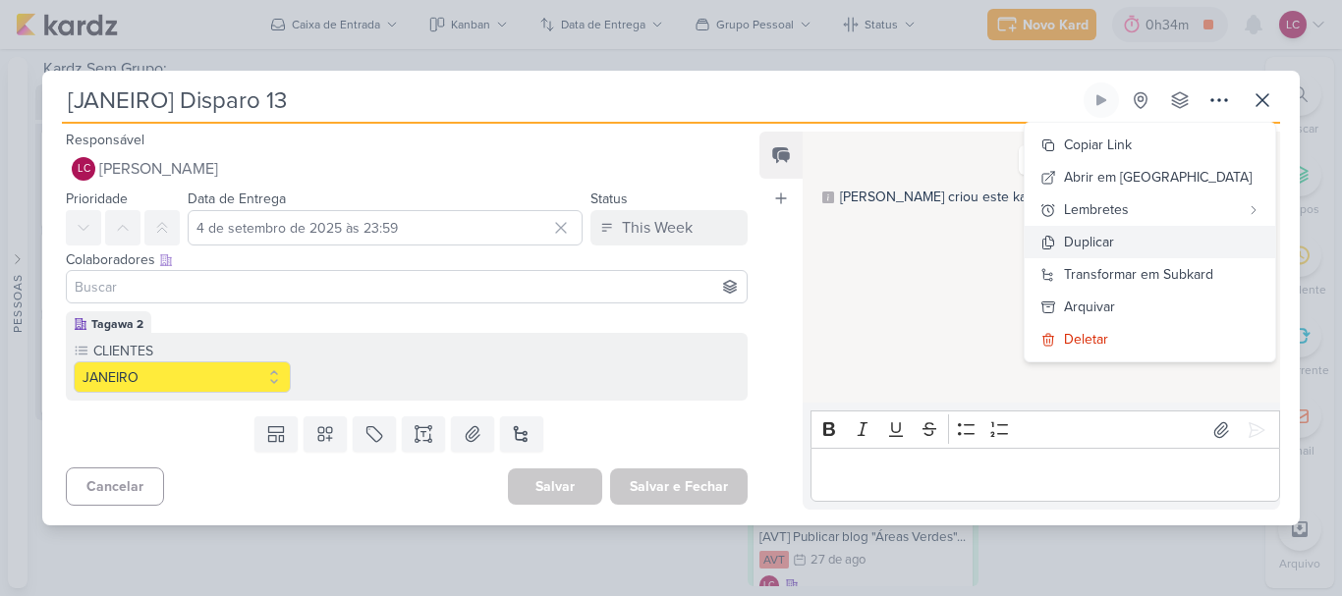
click at [1163, 237] on button "Duplicar" at bounding box center [1150, 242] width 251 height 32
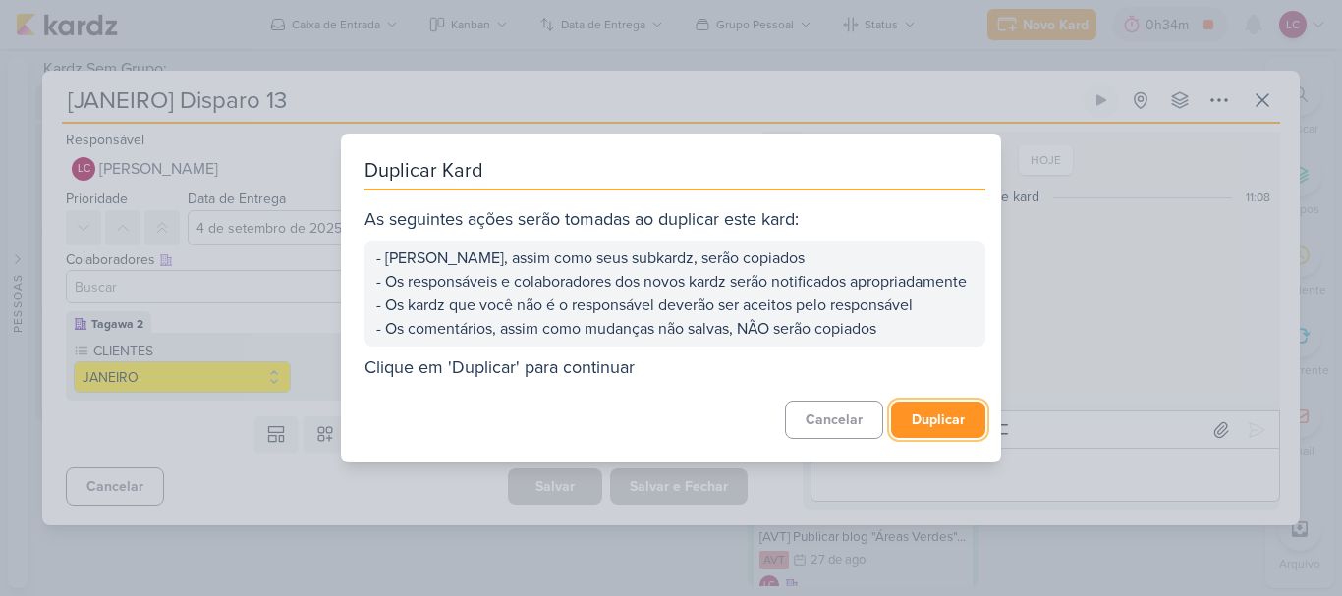
click at [951, 419] on button "Duplicar" at bounding box center [938, 420] width 94 height 36
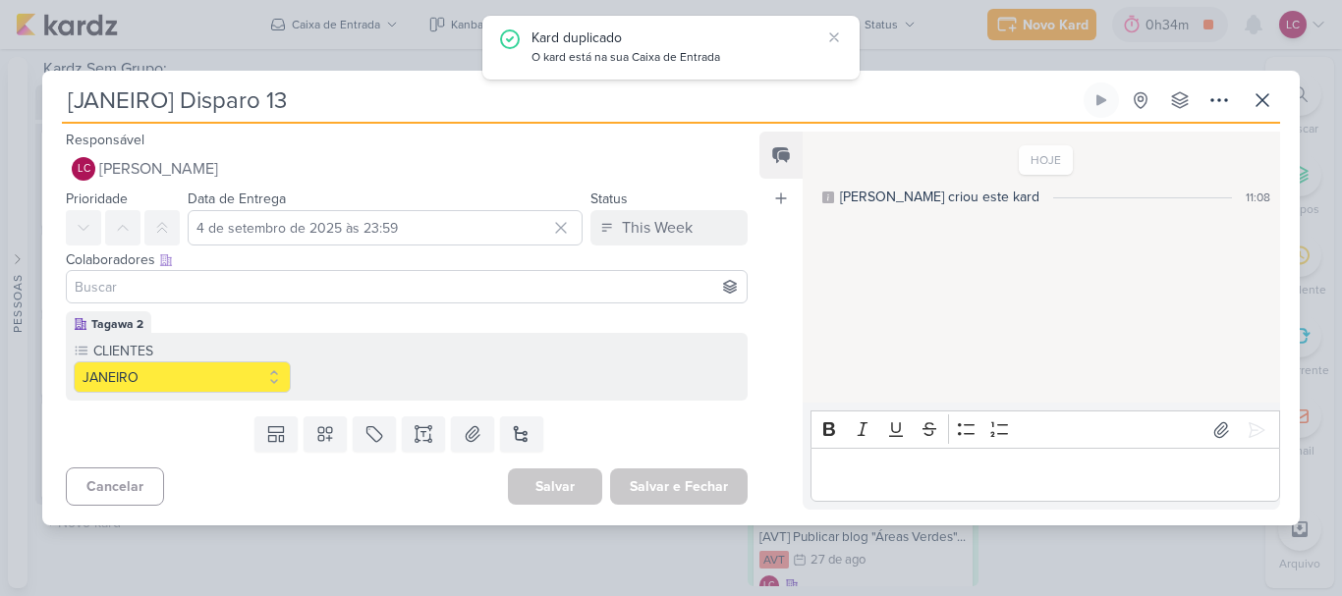
click at [335, 52] on div "[JANEIRO] Disparo 13 Criado por mim" at bounding box center [671, 298] width 1342 height 596
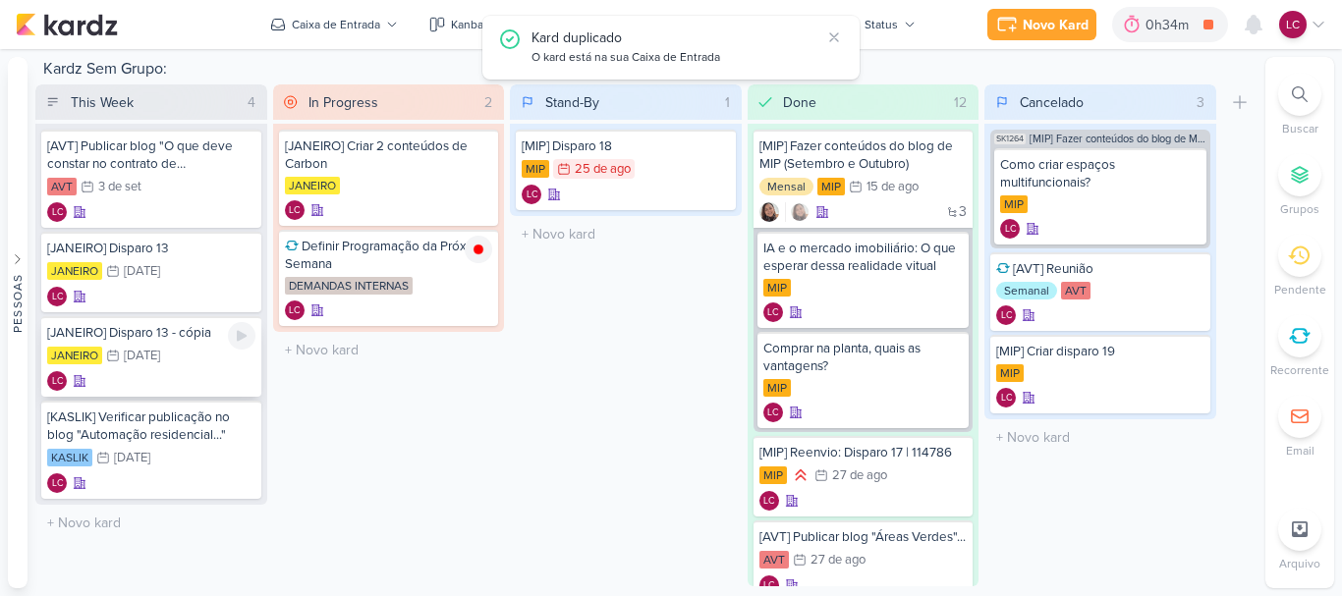
click at [185, 366] on div "JANEIRO 4/9 [DATE]" at bounding box center [151, 357] width 208 height 22
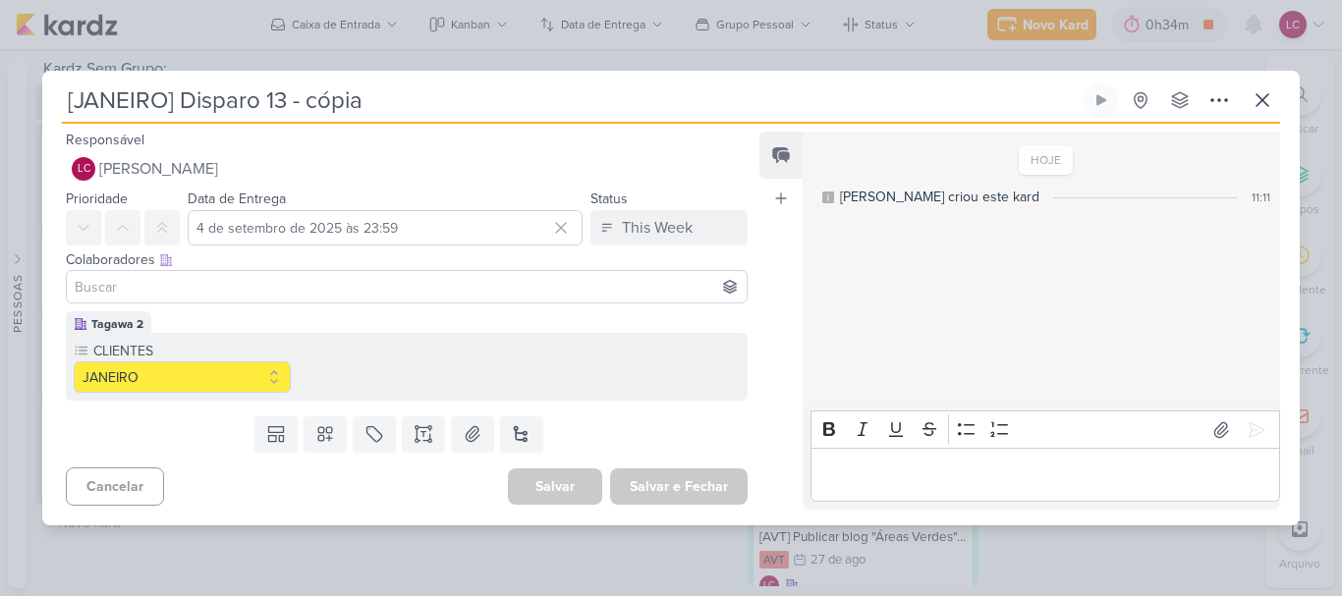
drag, startPoint x: 291, startPoint y: 93, endPoint x: 582, endPoint y: 134, distance: 293.6
click at [582, 134] on div "[JANEIRO] Disparo 13 - cópia Criado por mim nenhum grupo disponível" at bounding box center [670, 304] width 1257 height 443
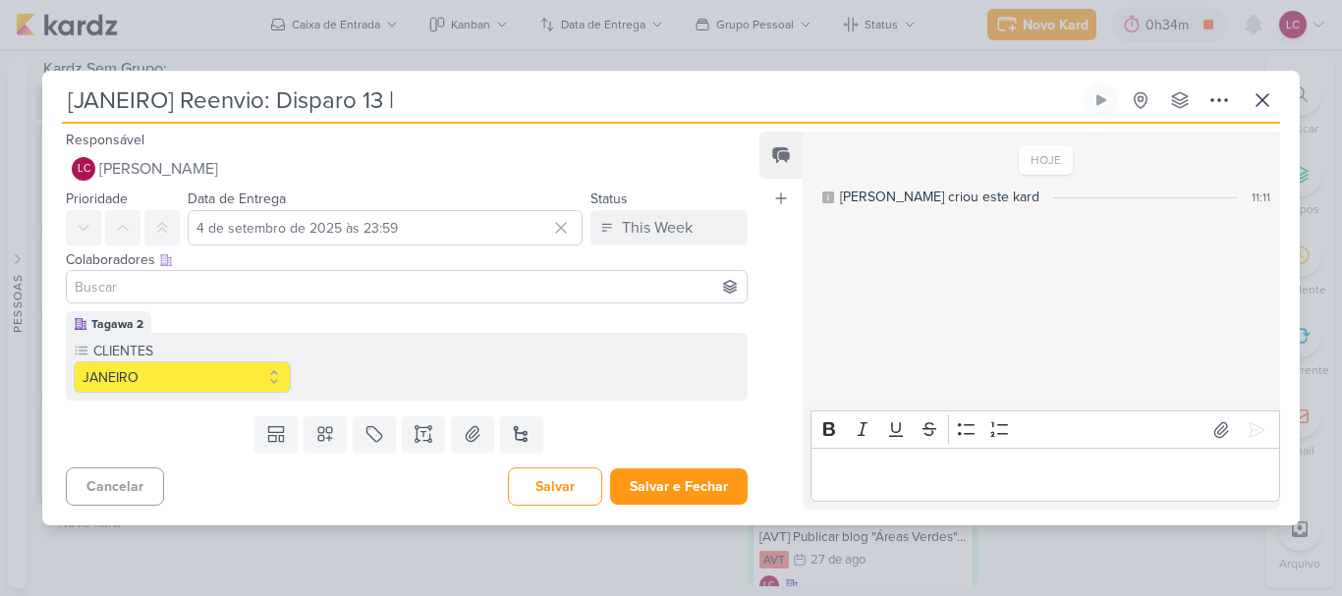
click at [446, 96] on input "[JANEIRO] Reenvio: Disparo 13 |" at bounding box center [571, 100] width 1018 height 35
paste input "114086"
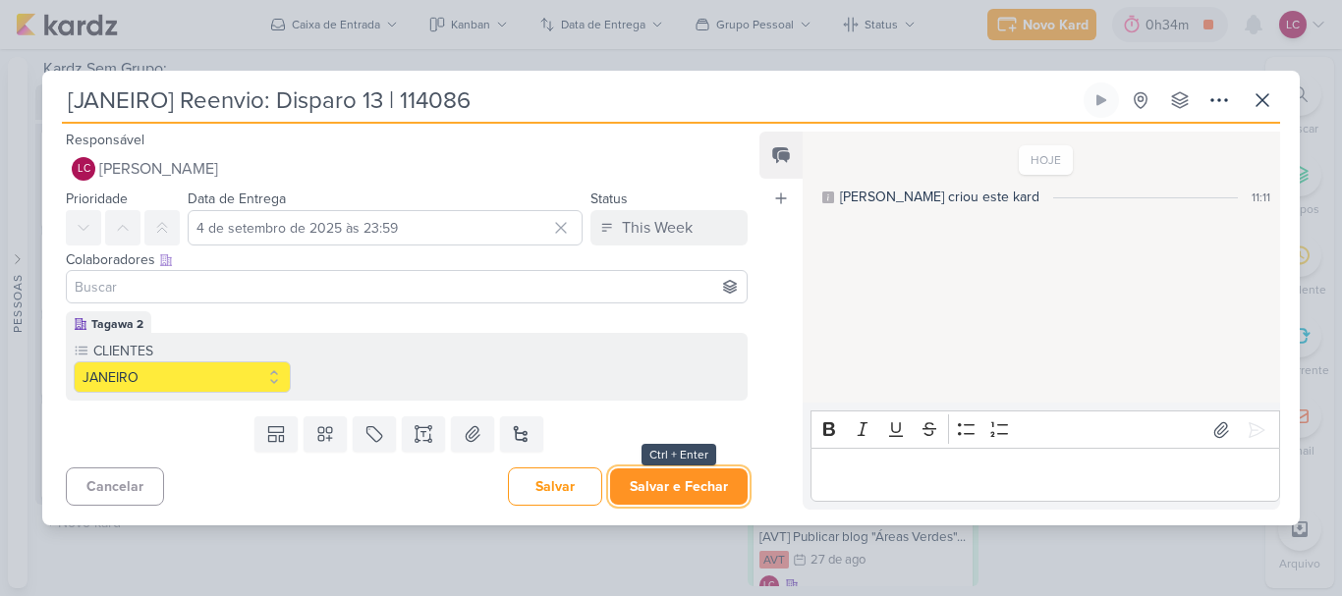
click at [657, 475] on button "Salvar e Fechar" at bounding box center [679, 487] width 138 height 36
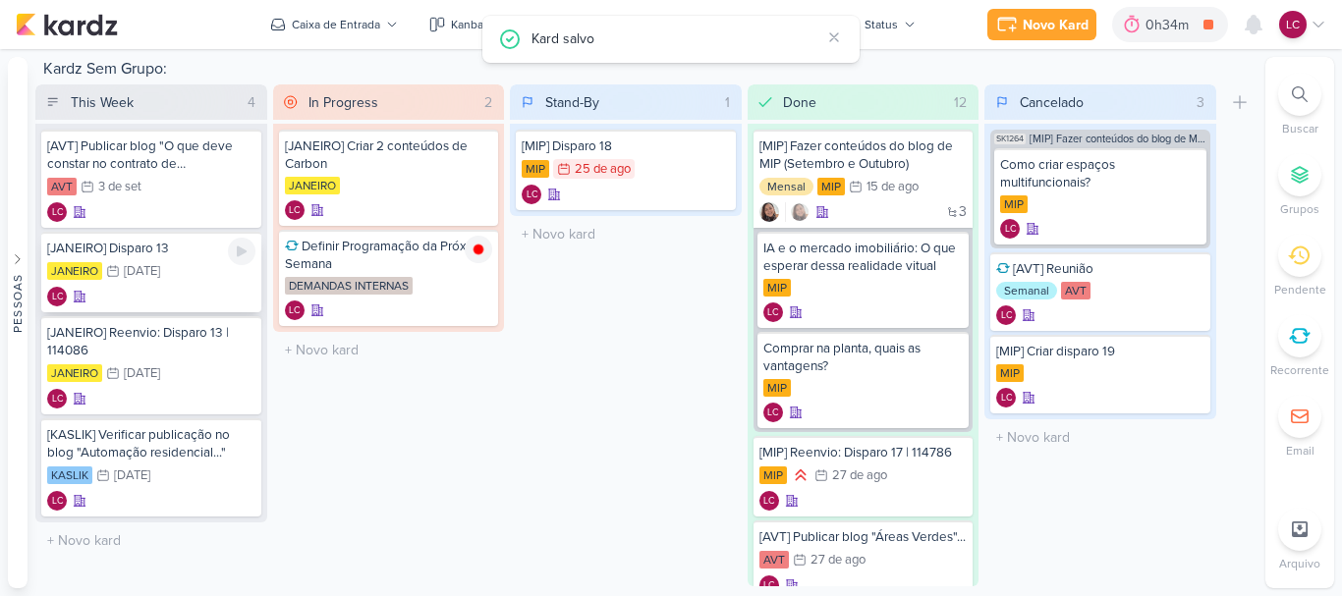
click at [152, 265] on div "[DATE]" at bounding box center [142, 271] width 36 height 13
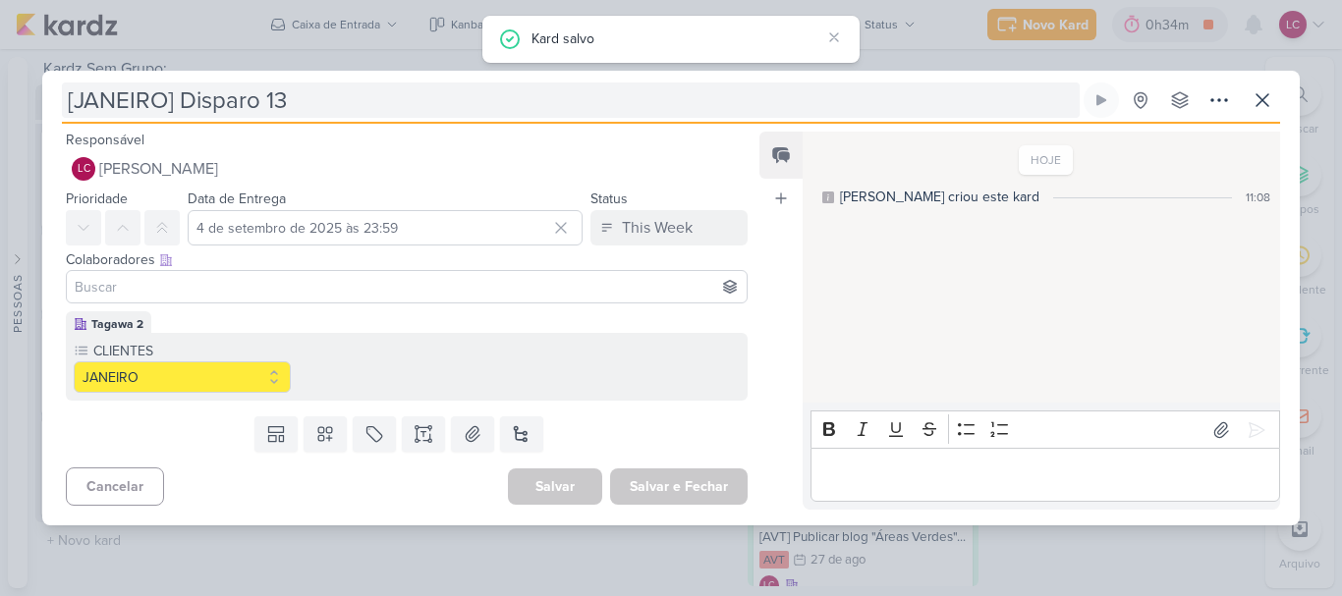
click at [431, 102] on input "[JANEIRO] Disparo 13" at bounding box center [571, 100] width 1018 height 35
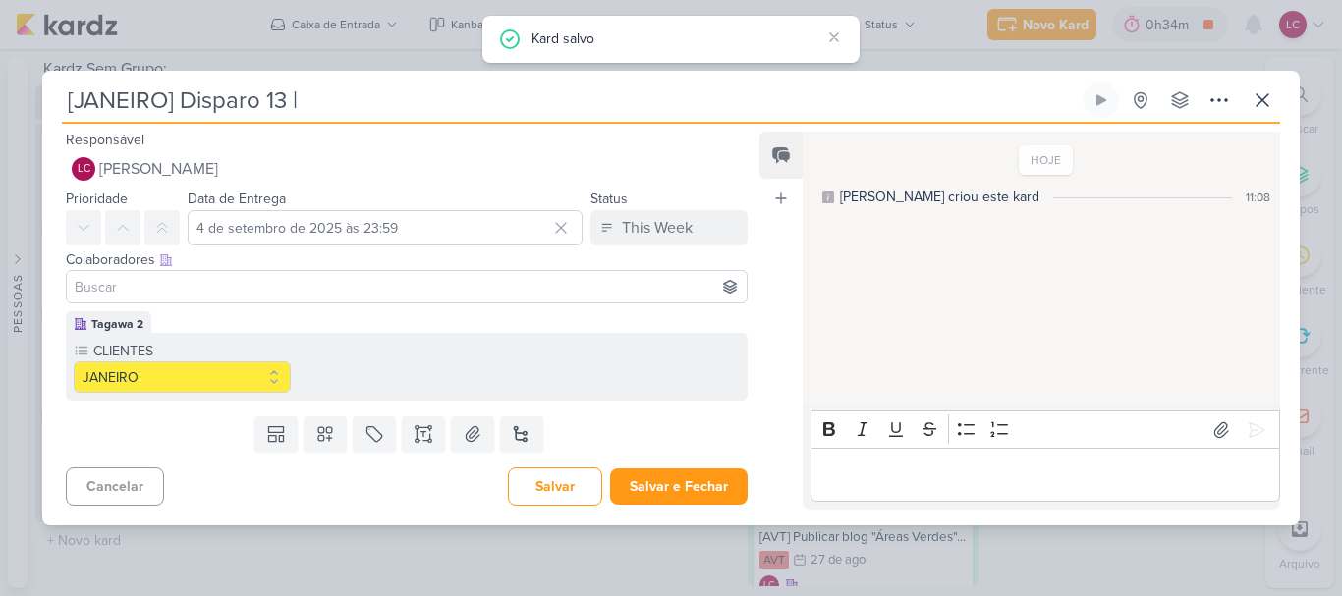
paste input "114086"
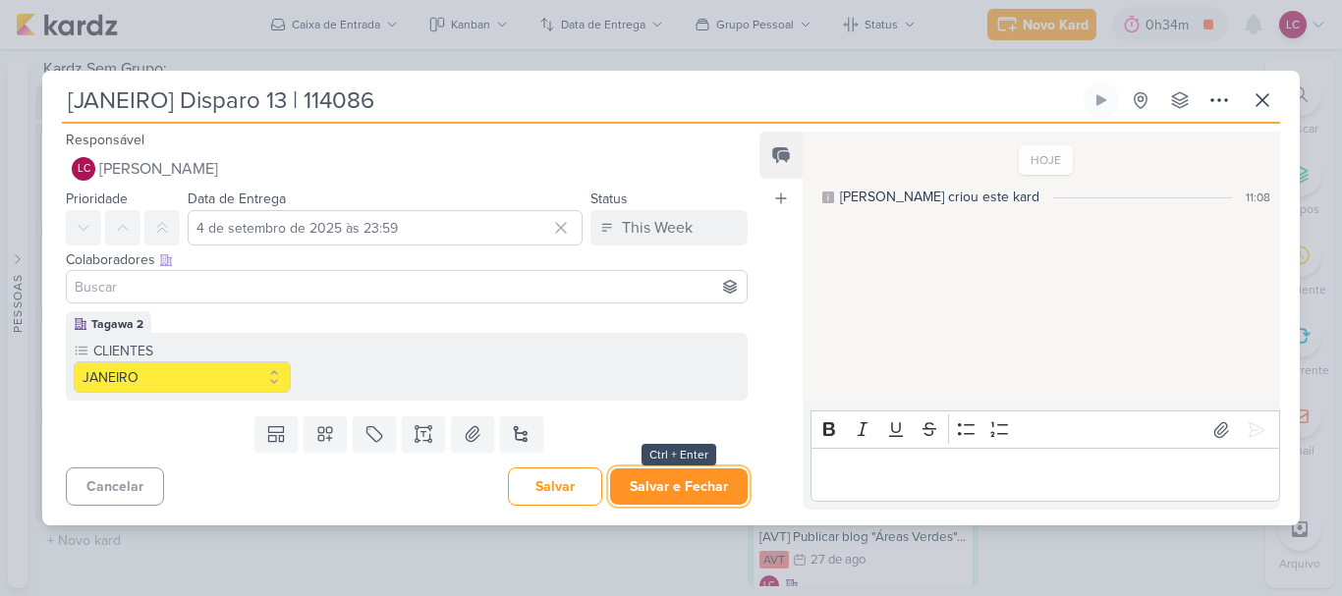
click at [621, 475] on button "Salvar e Fechar" at bounding box center [679, 487] width 138 height 36
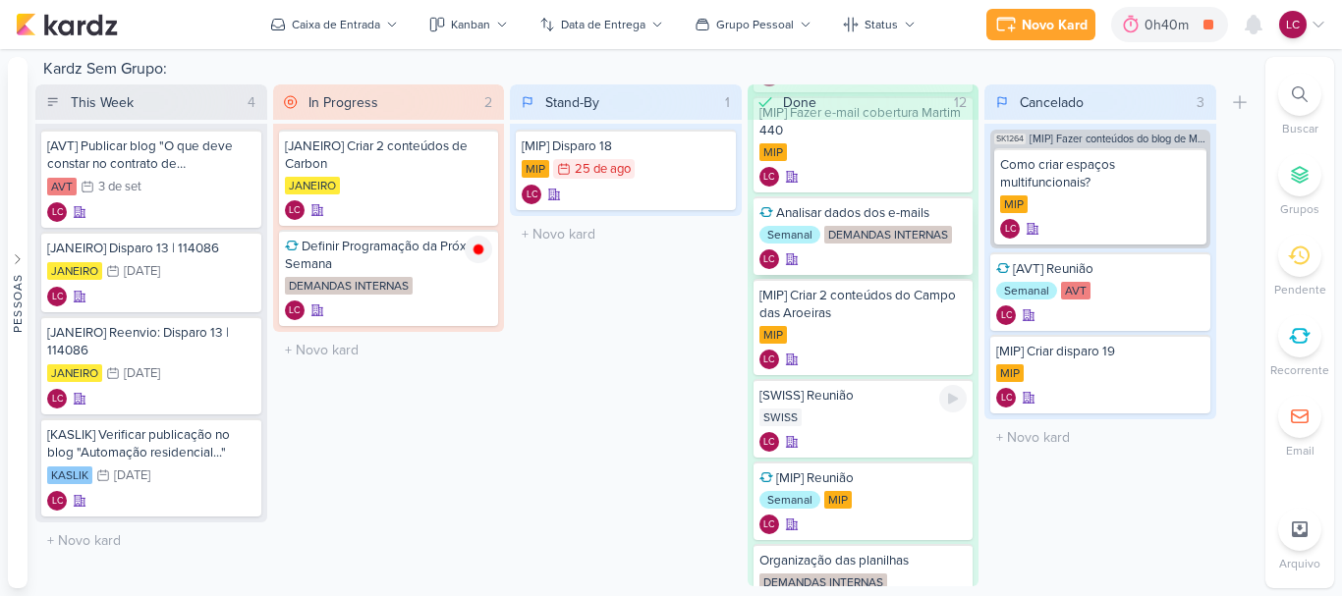
scroll to position [560, 0]
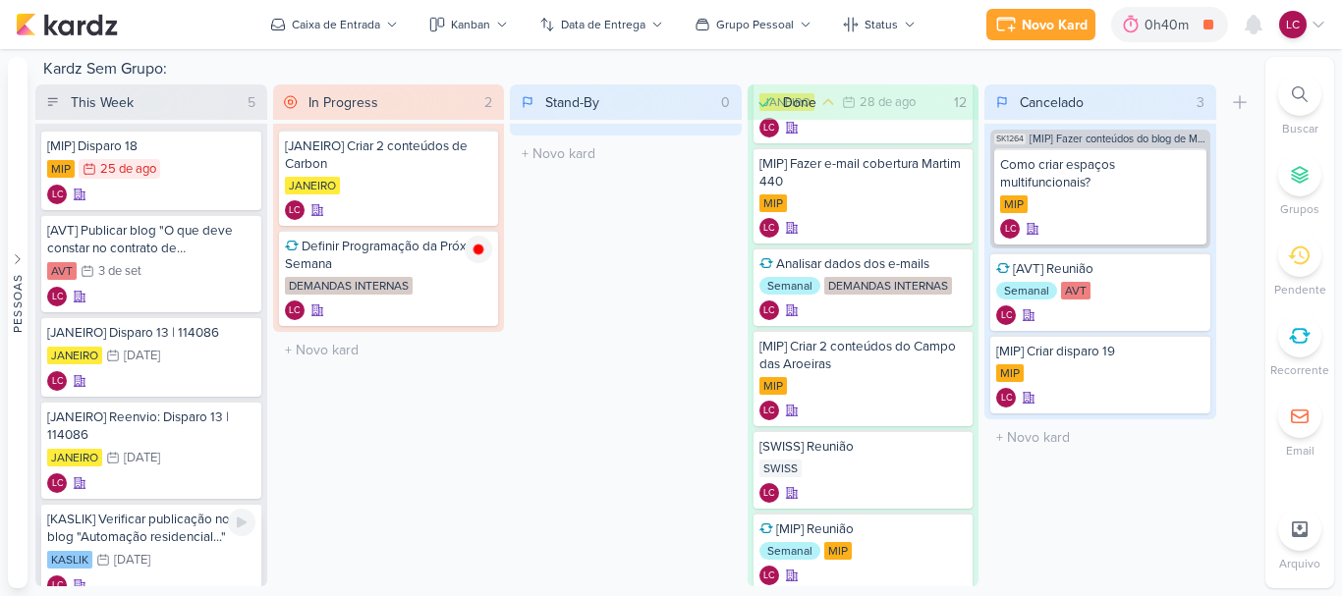
click at [150, 550] on div "11/9 [DATE]" at bounding box center [123, 560] width 54 height 20
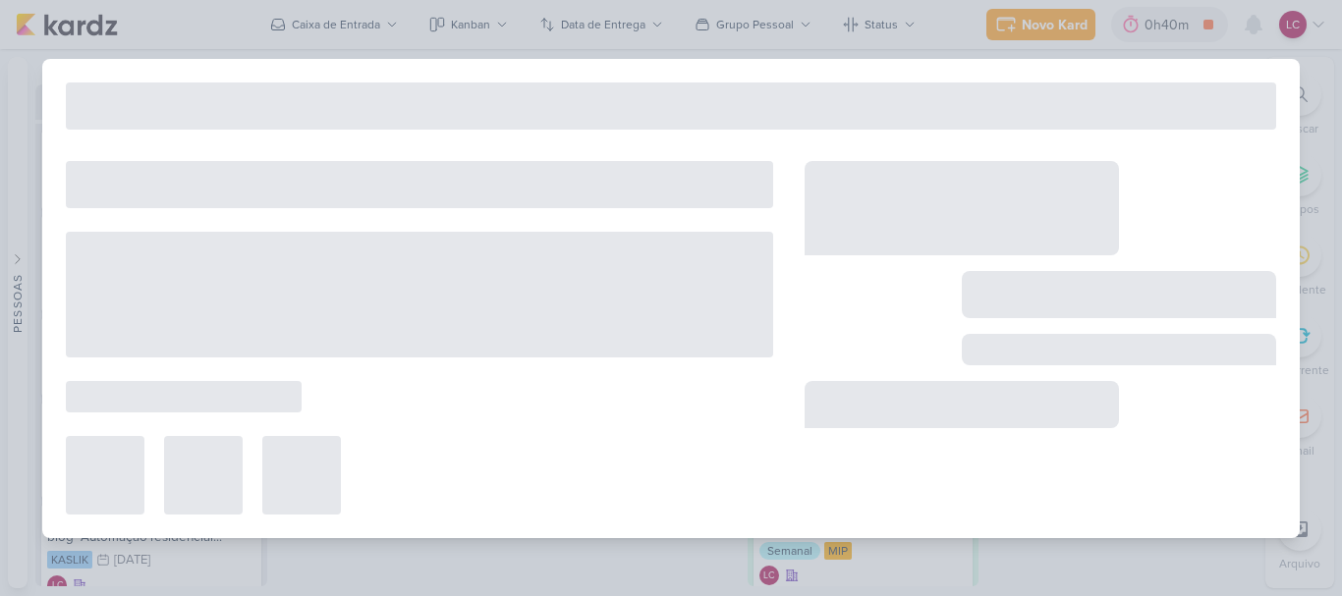
type input "[KASLIK] Verificar publicação no blog "Automação residencial...""
type input "[DATE] 23:59"
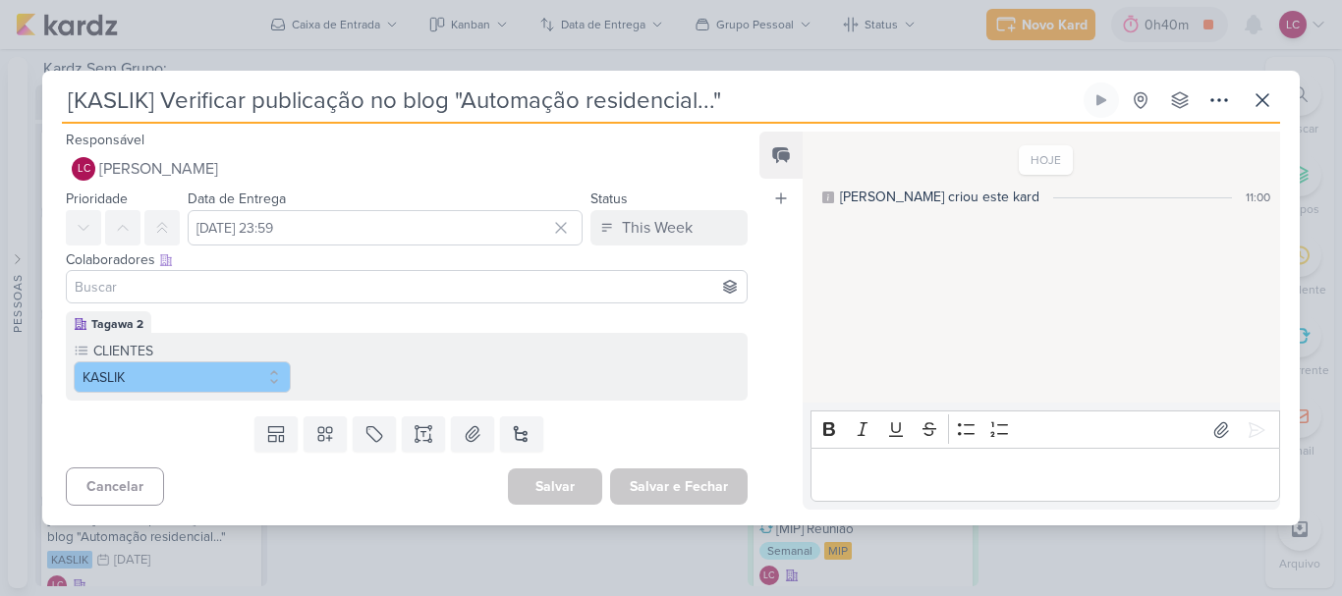
drag, startPoint x: 511, startPoint y: 549, endPoint x: 473, endPoint y: 524, distance: 46.0
click at [508, 549] on div "[KASLIK] Verificar publicação no blog "Automação residencial..."" at bounding box center [671, 298] width 1342 height 596
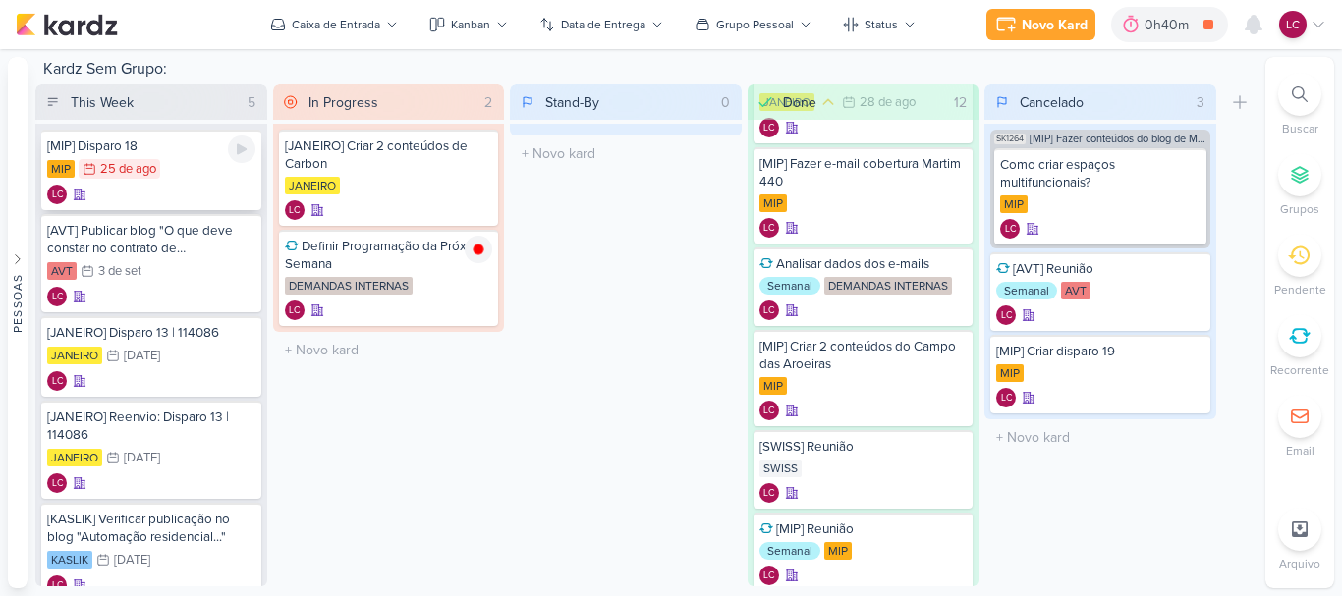
click at [170, 178] on div "MIP 25/8 [DATE]" at bounding box center [151, 170] width 208 height 22
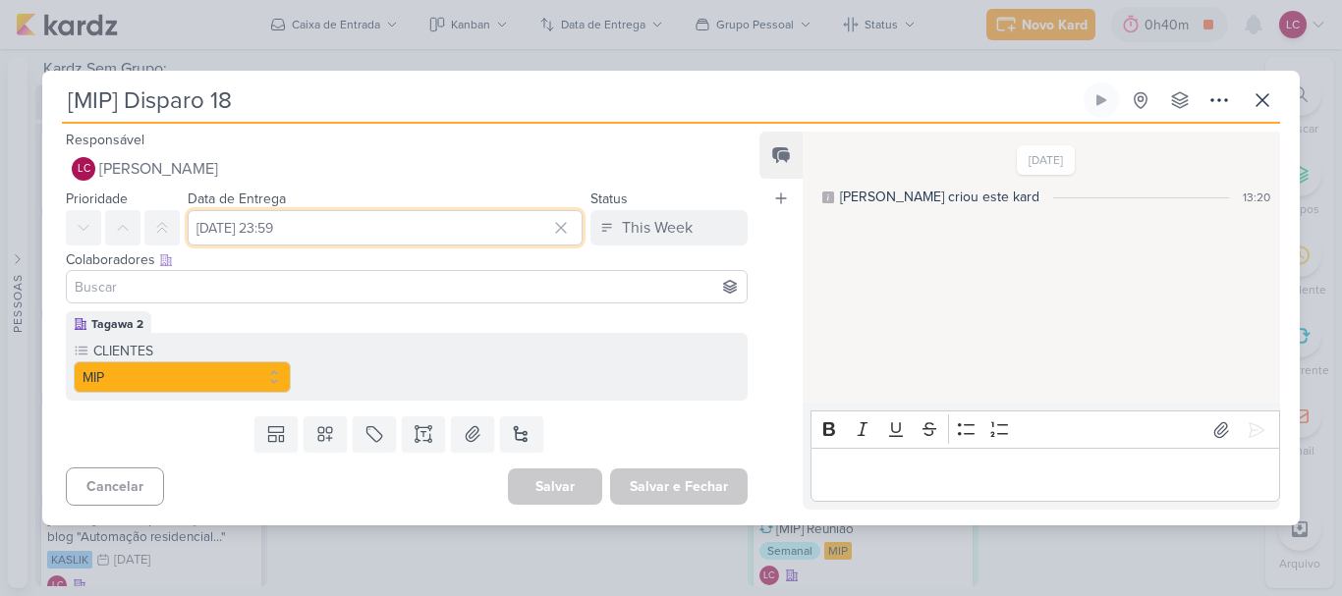
click at [253, 224] on input "[DATE] 23:59" at bounding box center [385, 227] width 395 height 35
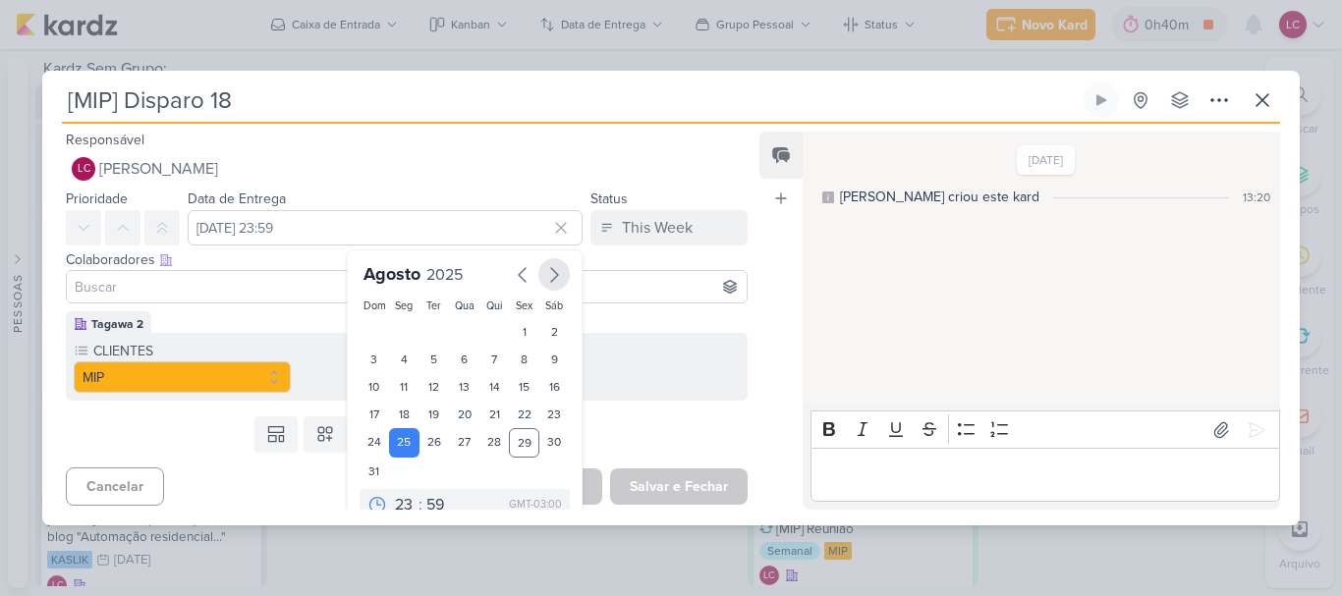
click at [551, 270] on icon "button" at bounding box center [554, 275] width 24 height 24
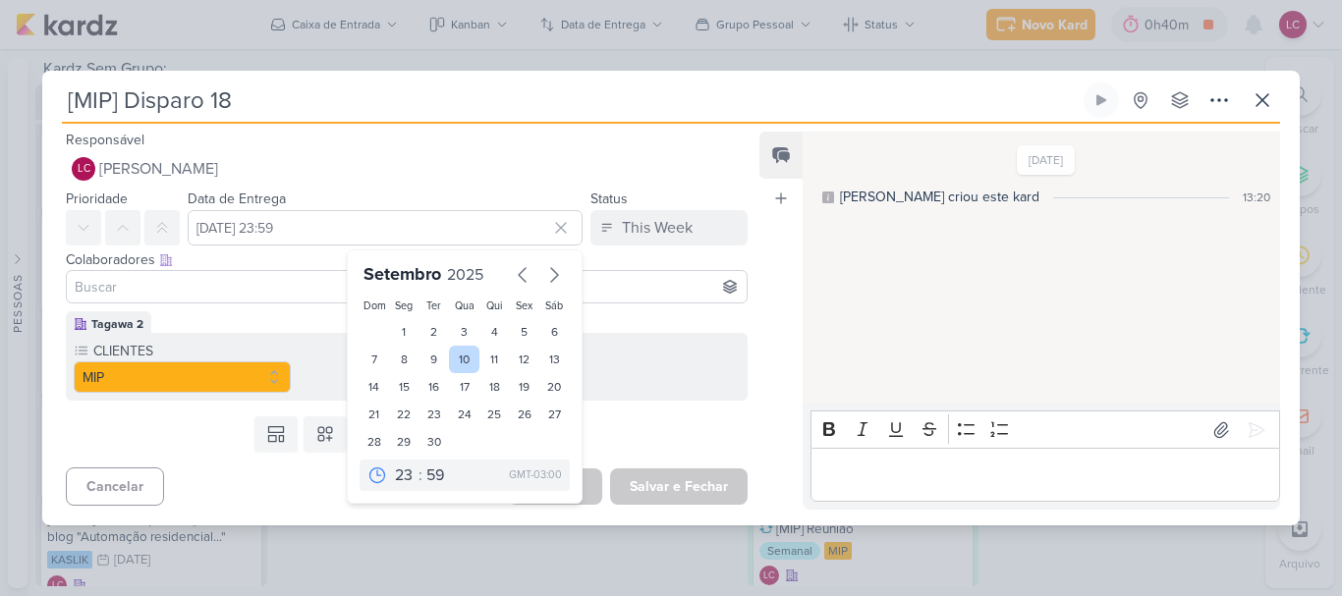
click at [459, 361] on div "10" at bounding box center [464, 360] width 30 height 28
type input "[DATE] 23:59"
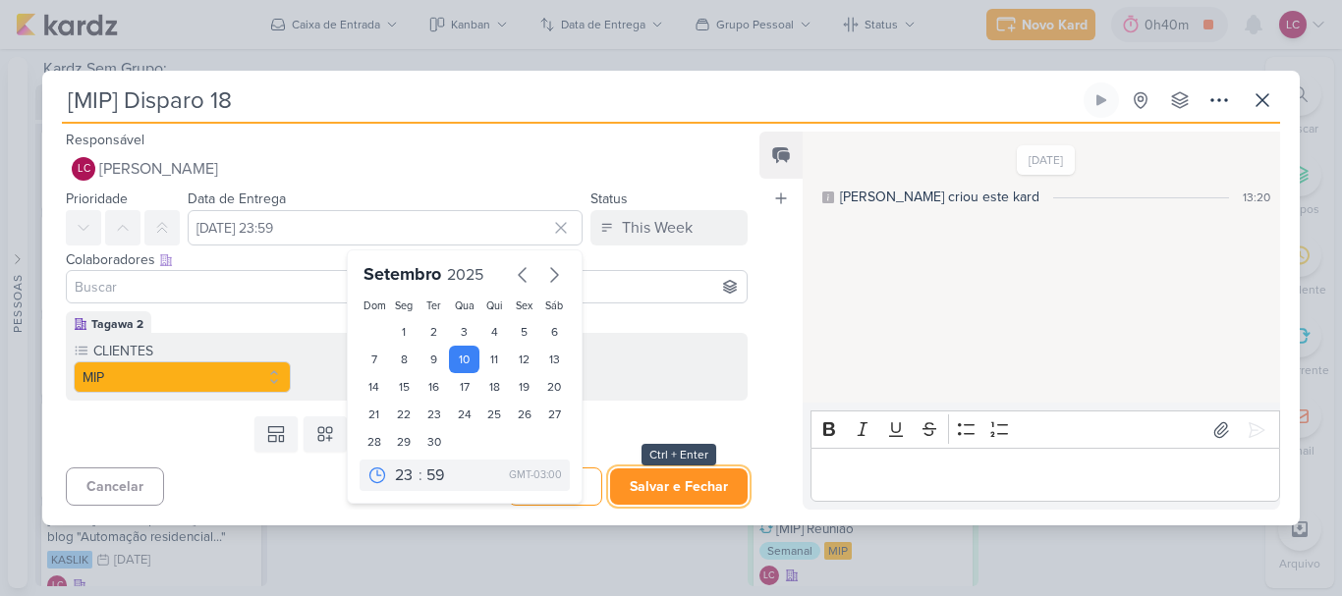
click at [659, 474] on button "Salvar e Fechar" at bounding box center [679, 487] width 138 height 36
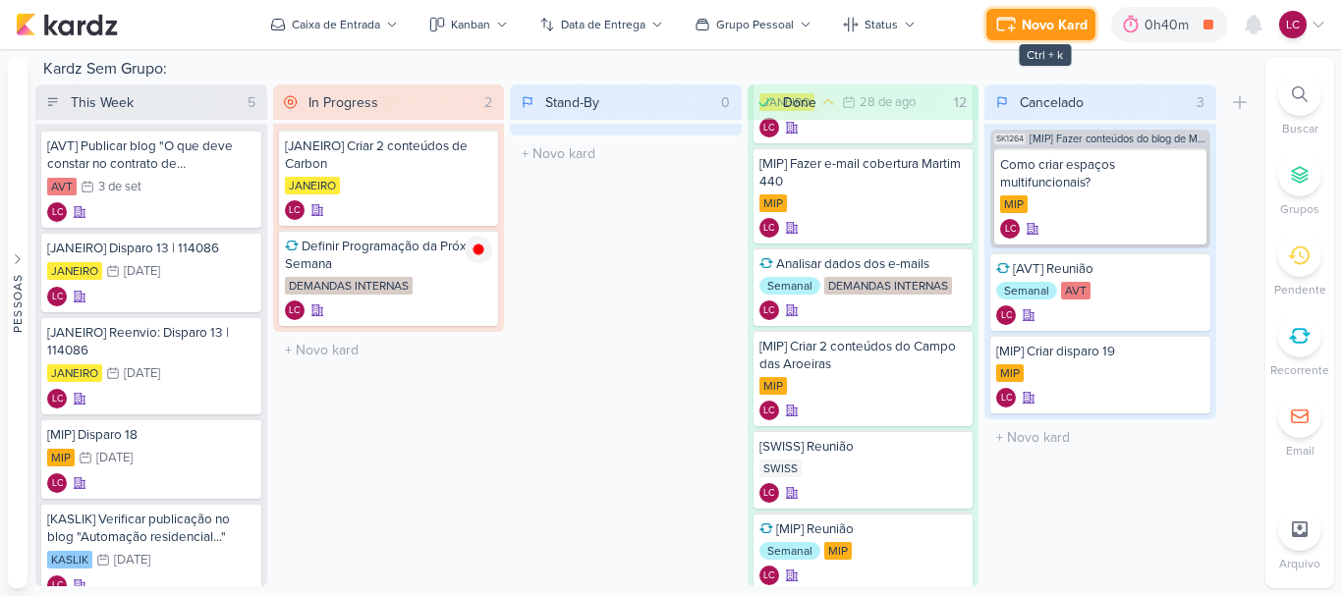
click at [1039, 36] on button "Novo Kard" at bounding box center [1040, 24] width 109 height 31
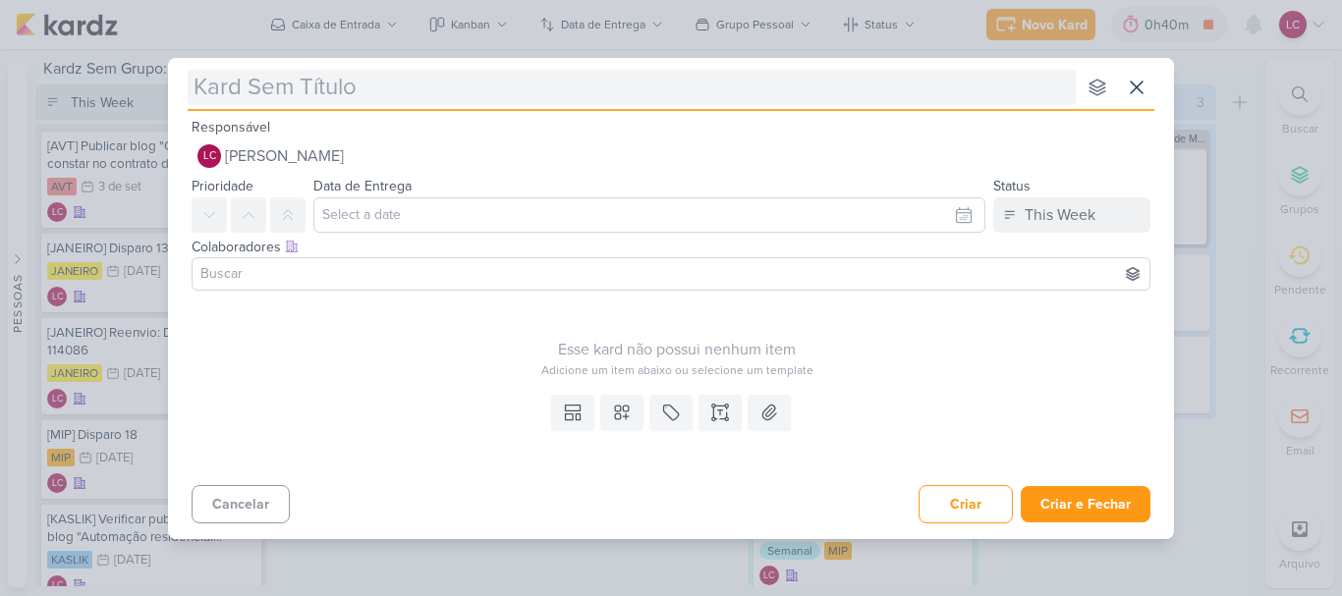
type input "["
type input "[MIP"
type input "[MIP] D"
type input "[MIP] Disparo Extra"
type input "[MIP] Disparo Extra: [PERSON_NAME]"
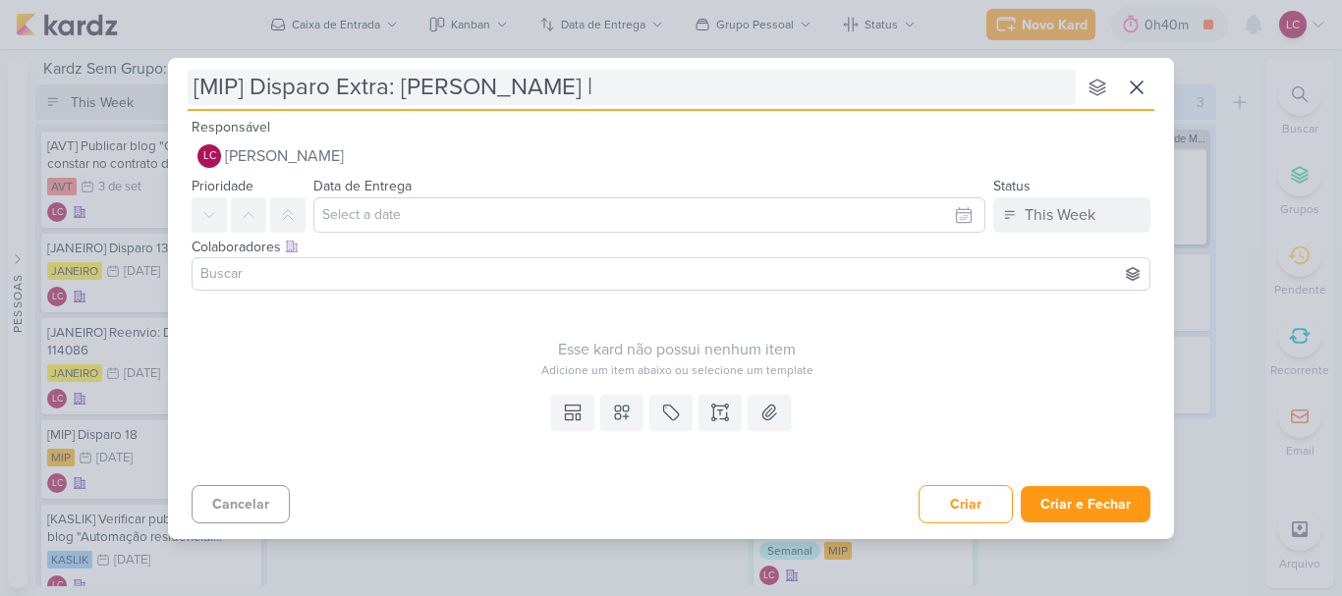
type input "[MIP] Disparo Extra: [PERSON_NAME] |"
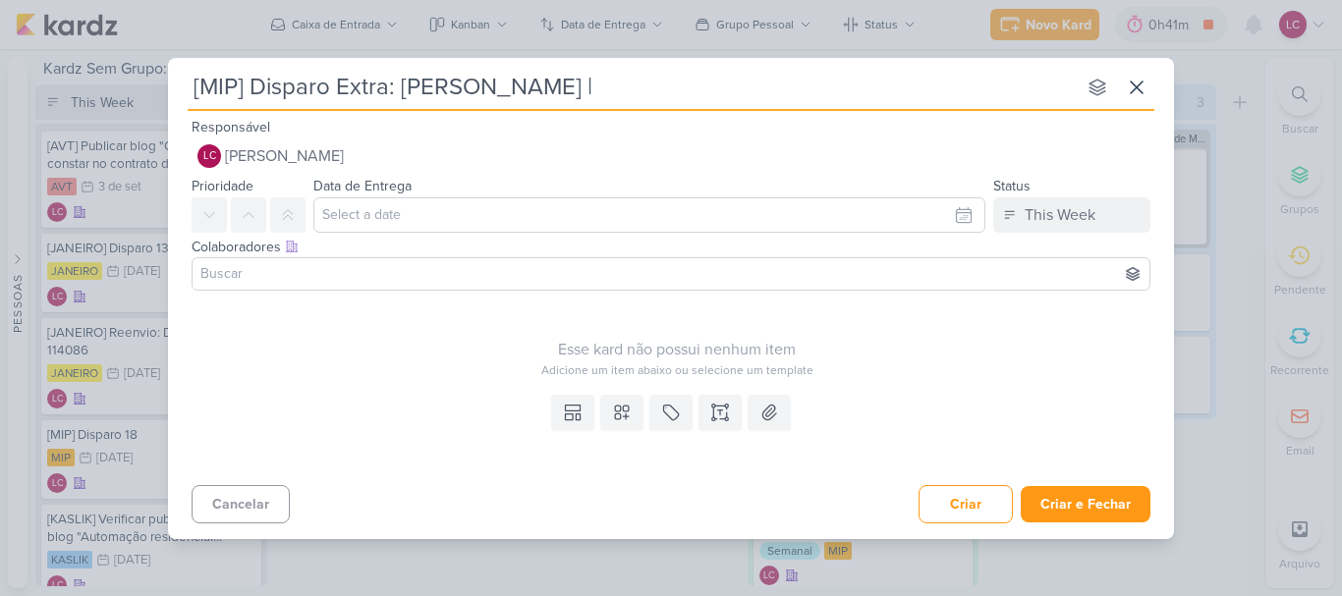
paste input "115859"
type input "[MIP] Disparo Extra: [PERSON_NAME] | 115859"
click at [451, 217] on input "text" at bounding box center [649, 214] width 672 height 35
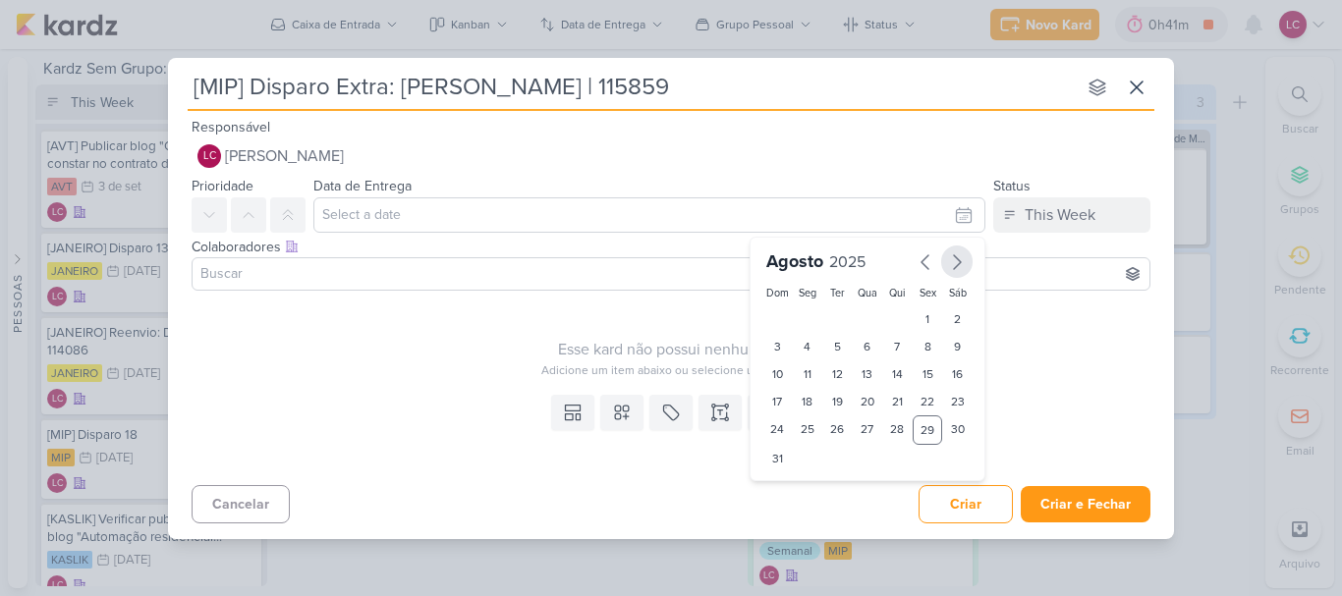
click at [955, 265] on icon "button" at bounding box center [957, 263] width 24 height 24
click at [870, 312] on div "3" at bounding box center [868, 320] width 30 height 28
type input "3 de setembro de 2025 às 23:59"
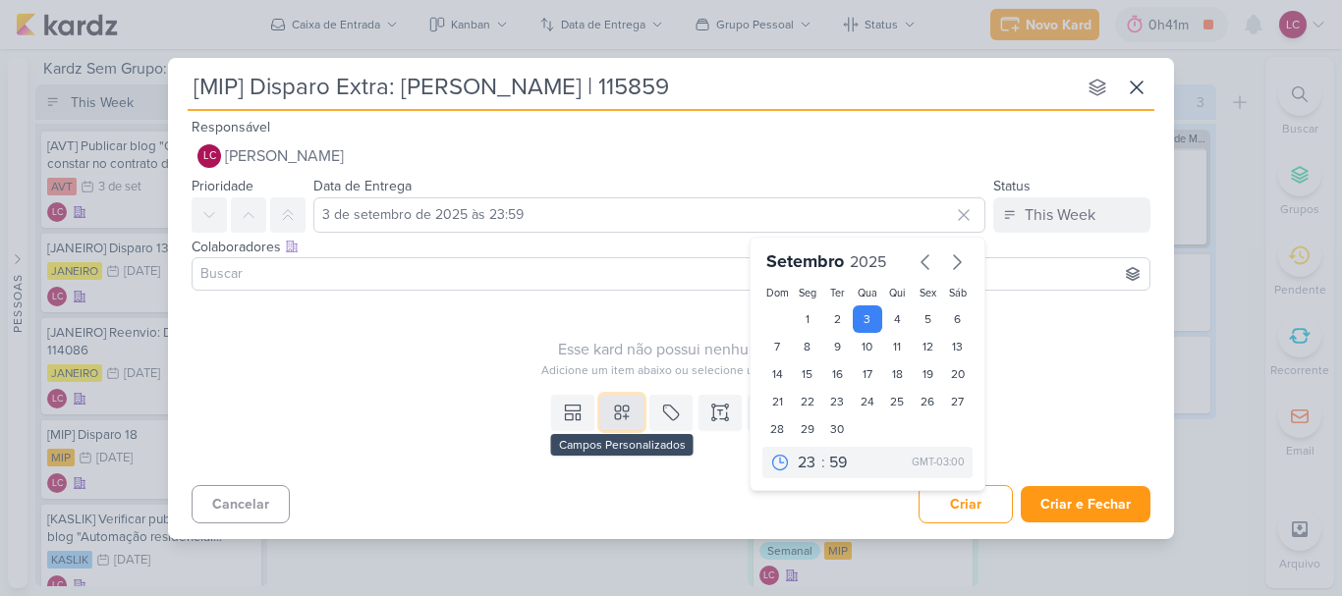
click at [610, 416] on button at bounding box center [621, 412] width 43 height 35
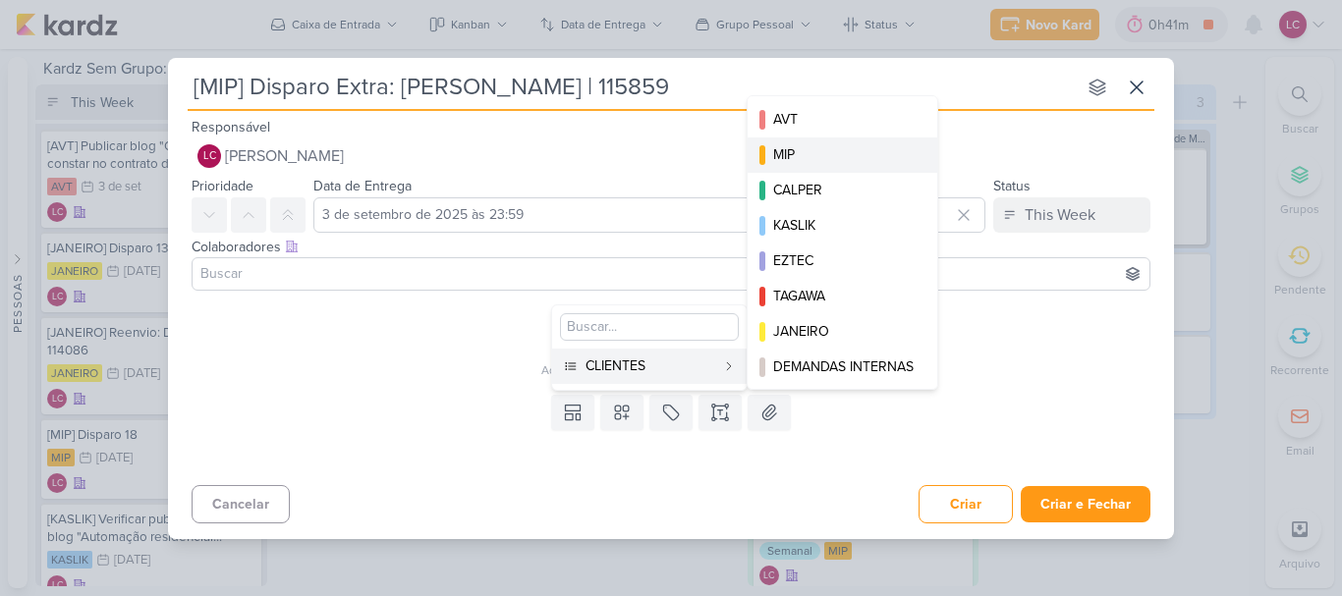
click at [826, 154] on div "MIP" at bounding box center [843, 154] width 140 height 21
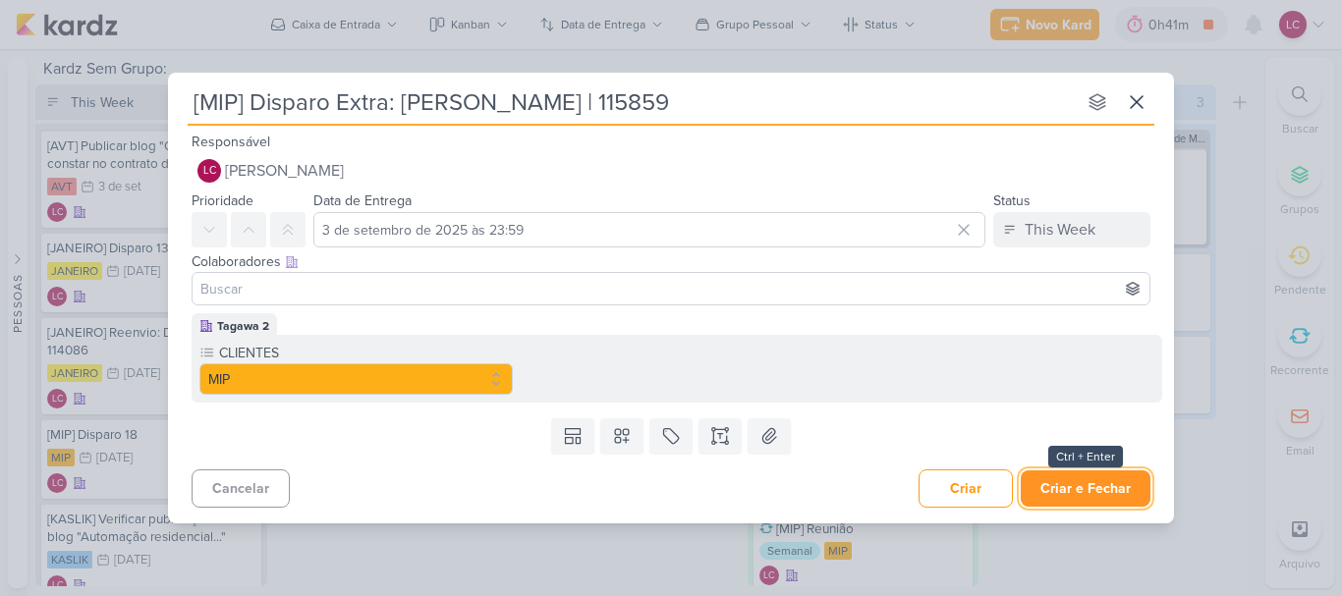
click at [1072, 499] on button "Criar e Fechar" at bounding box center [1086, 489] width 130 height 36
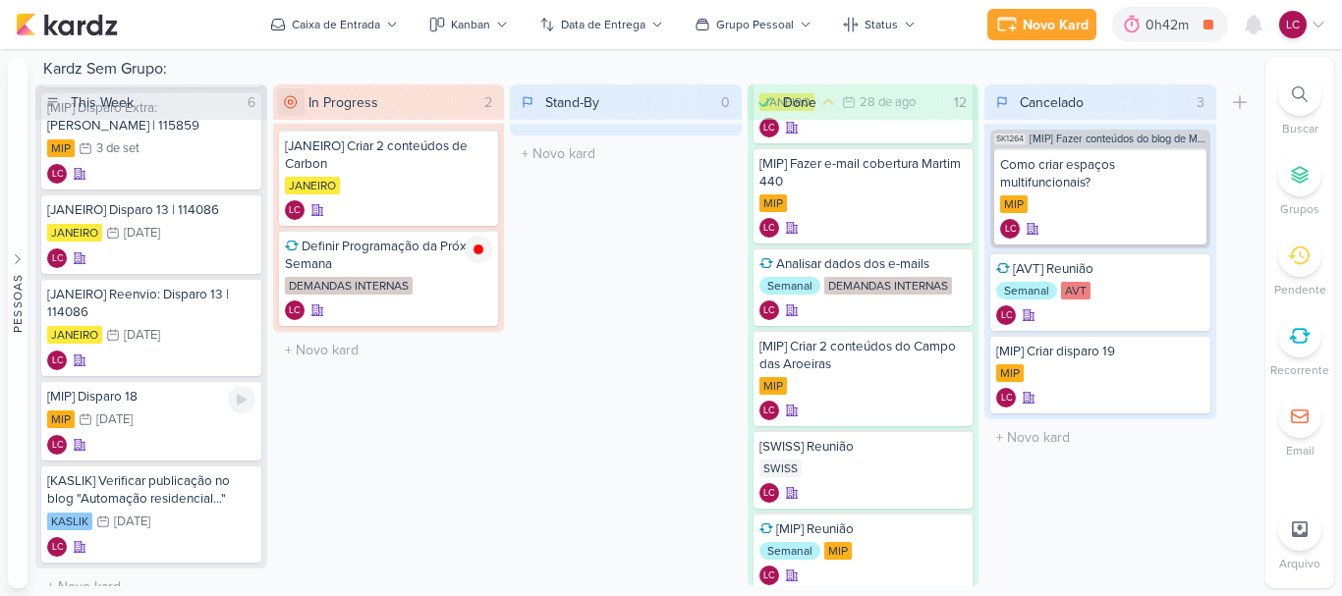
scroll to position [159, 0]
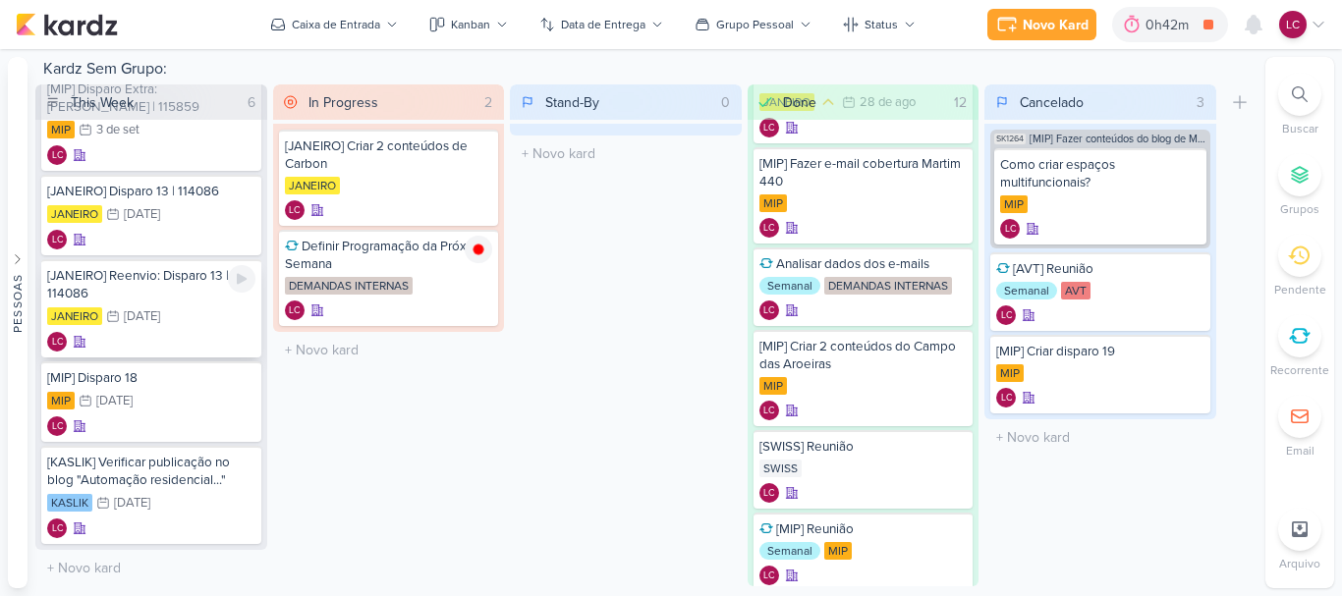
click at [169, 290] on div "[JANEIRO] Reenvio: Disparo 13 | 114086" at bounding box center [151, 284] width 208 height 35
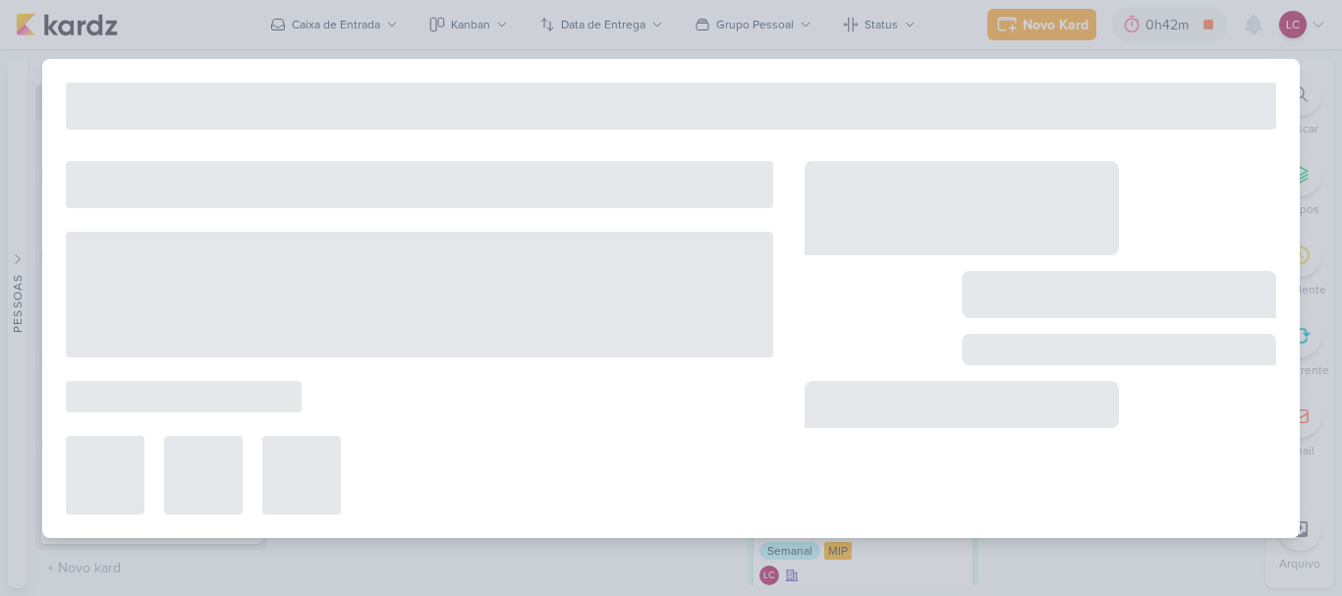
type input "[JANEIRO] Reenvio: Disparo 13 | 114086"
type input "4 de setembro de 2025 às 23:59"
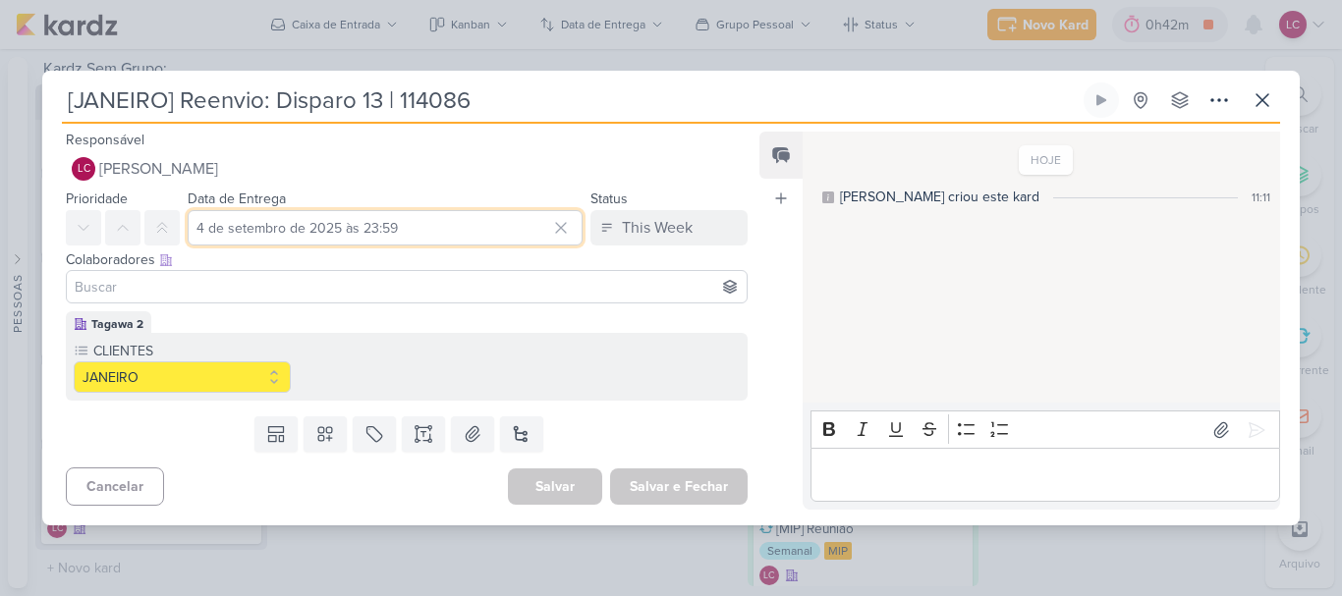
click at [362, 231] on input "4 de setembro de 2025 às 23:59" at bounding box center [385, 227] width 395 height 35
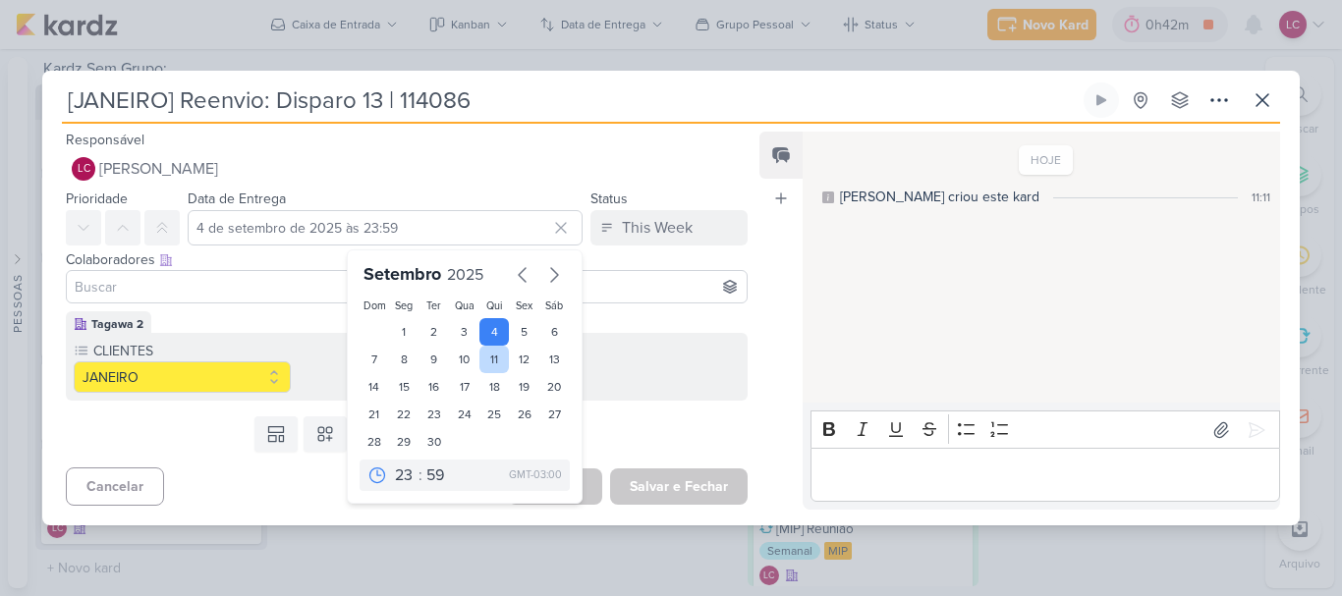
click at [479, 365] on div "11" at bounding box center [494, 360] width 30 height 28
type input "[DATE] 23:59"
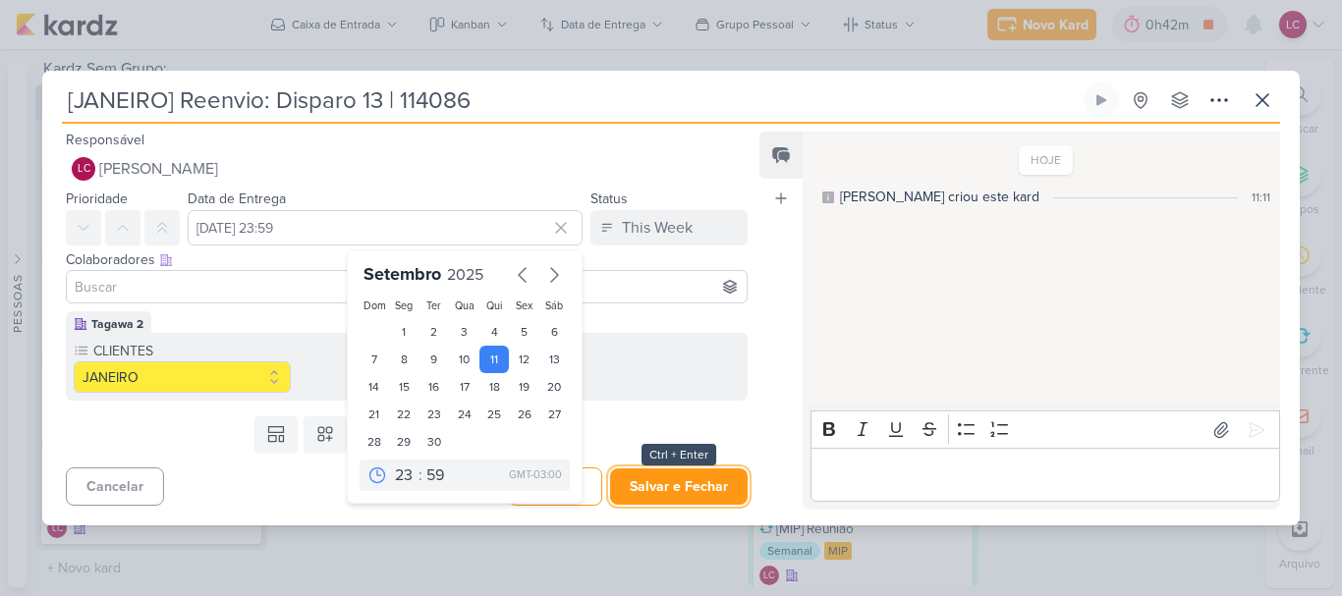
click at [663, 485] on button "Salvar e Fechar" at bounding box center [679, 487] width 138 height 36
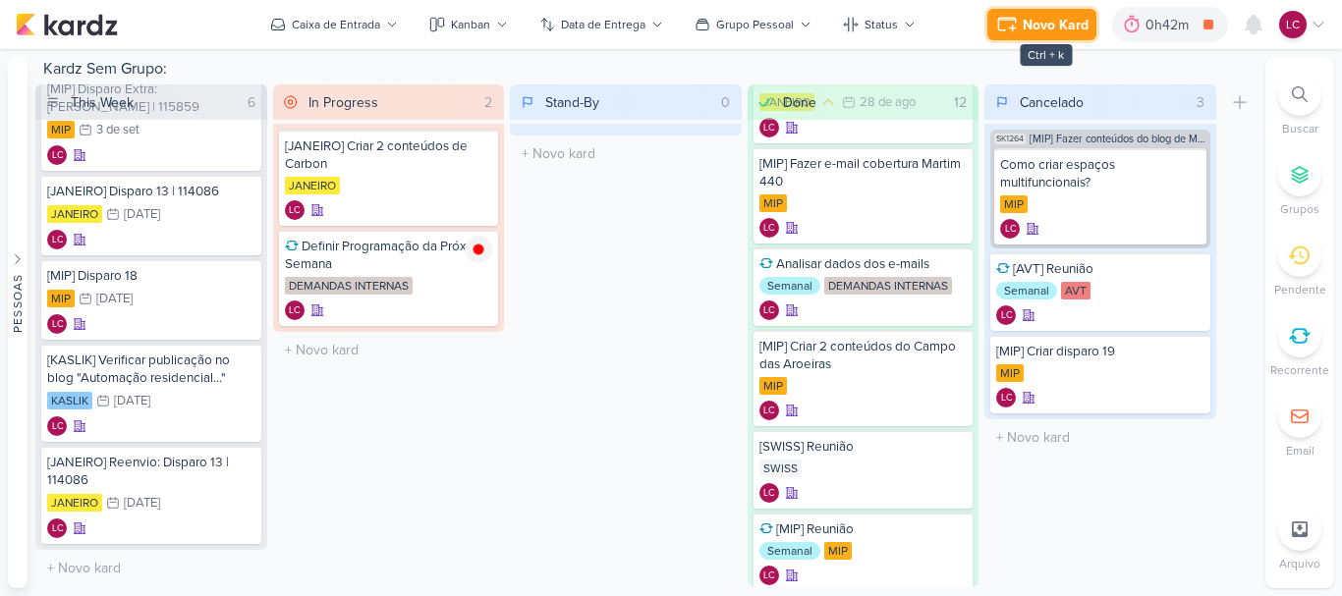
click at [1050, 20] on div "Novo Kard" at bounding box center [1056, 25] width 66 height 21
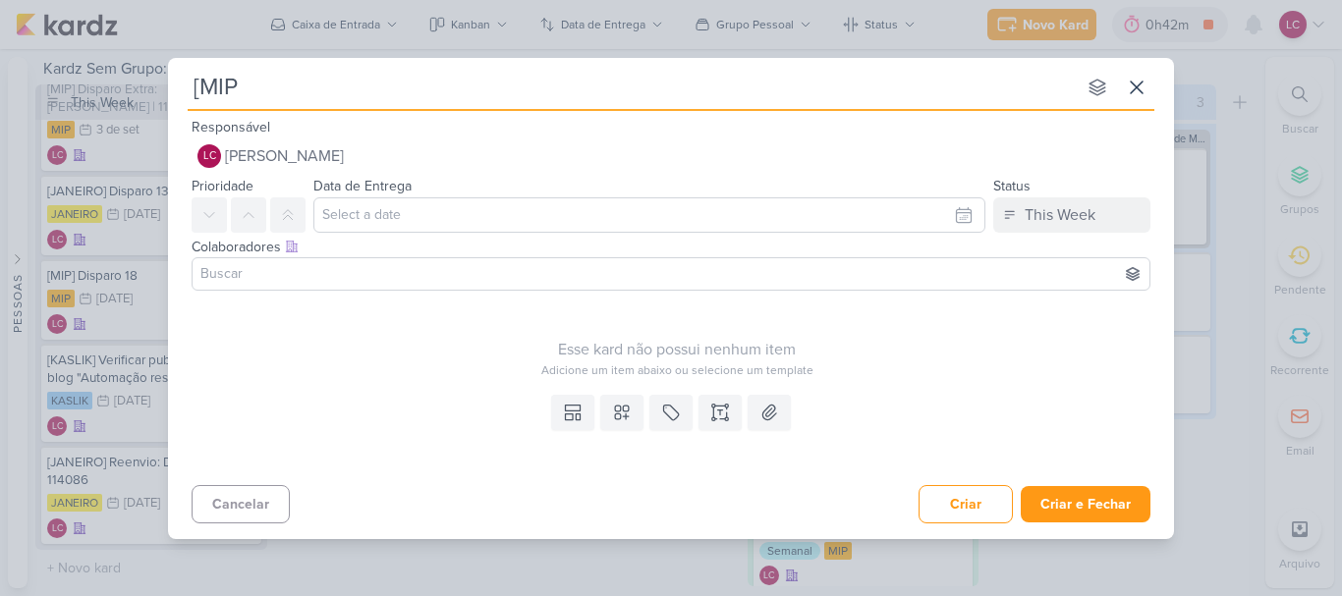
type input "[MIP]"
type input "[MIP] D"
type input "[MIP] Disparo 1"
type input "[MIP] Disparo 10 |"
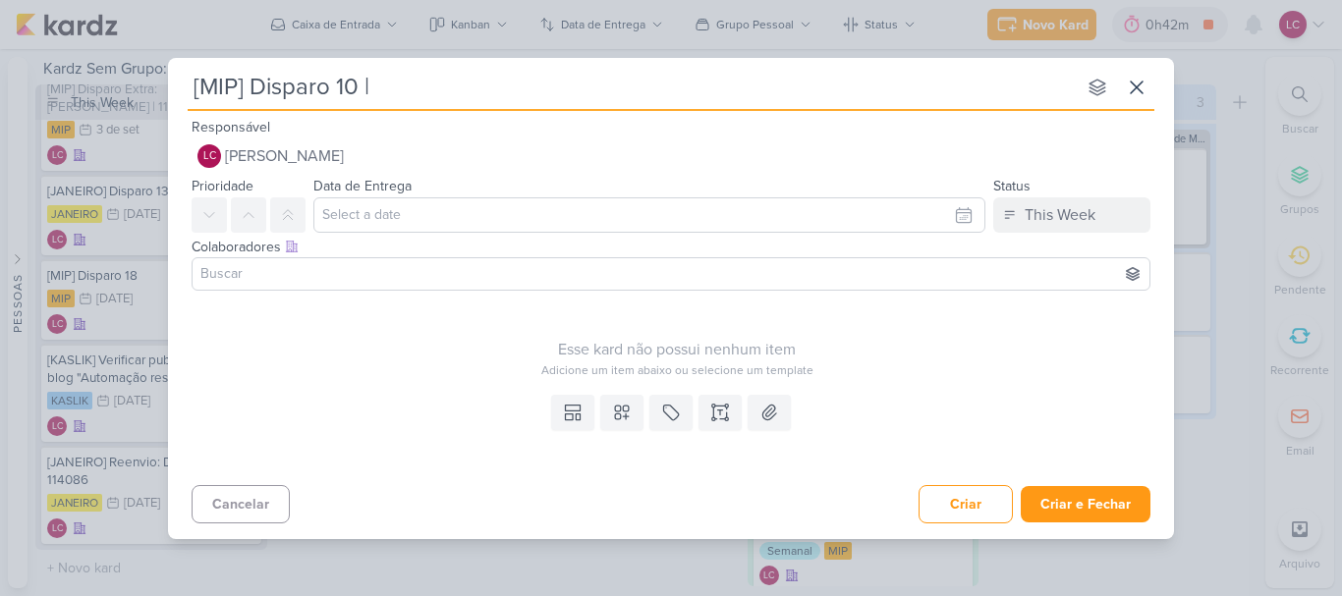
type input "[MIP] Disparo 10 |"
click at [256, 496] on button "Cancelar" at bounding box center [241, 504] width 98 height 38
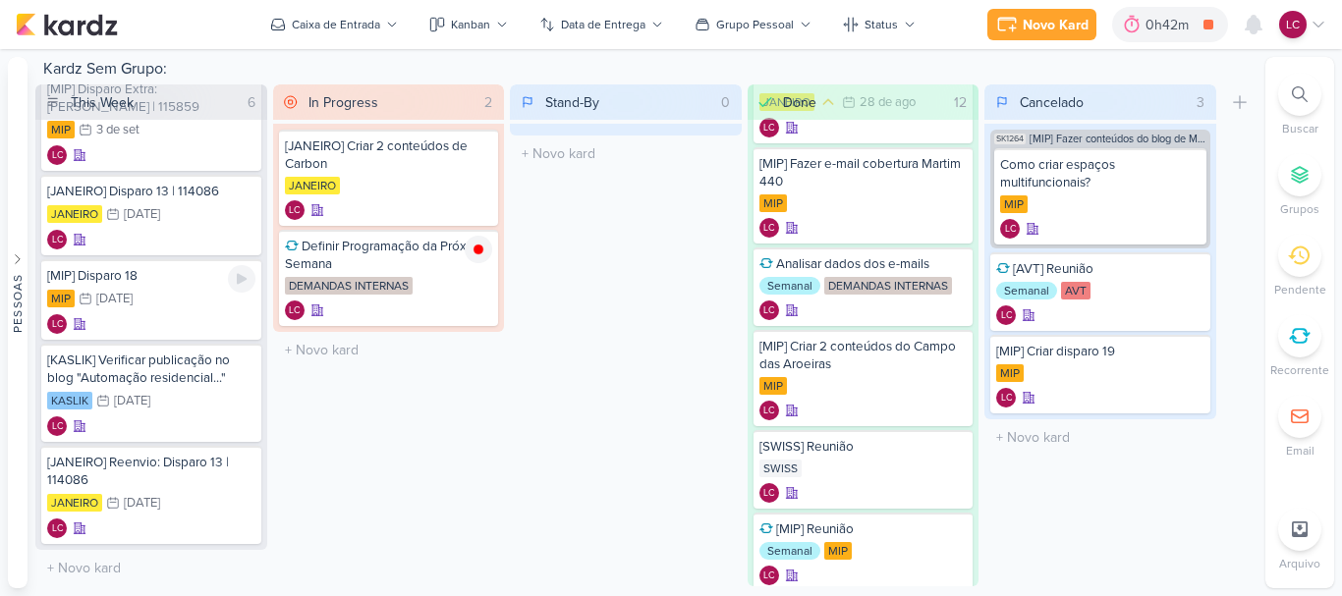
click at [156, 315] on div "LC" at bounding box center [151, 324] width 208 height 20
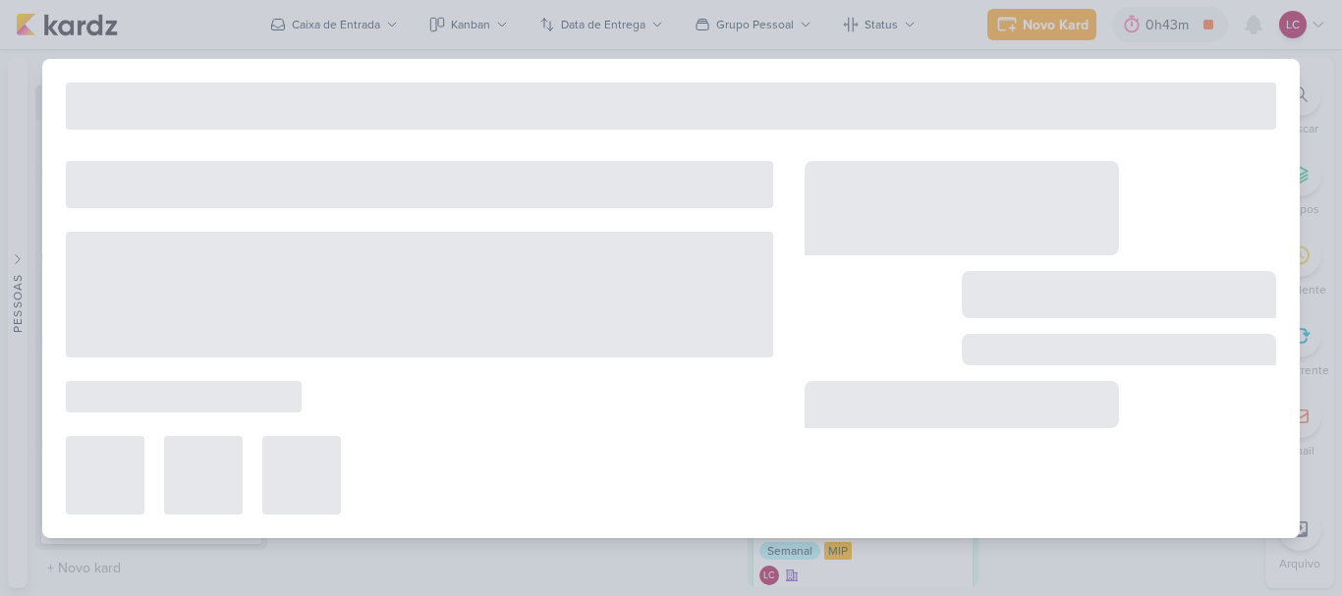
type input "[MIP] Disparo 18"
type input "[DATE] 23:59"
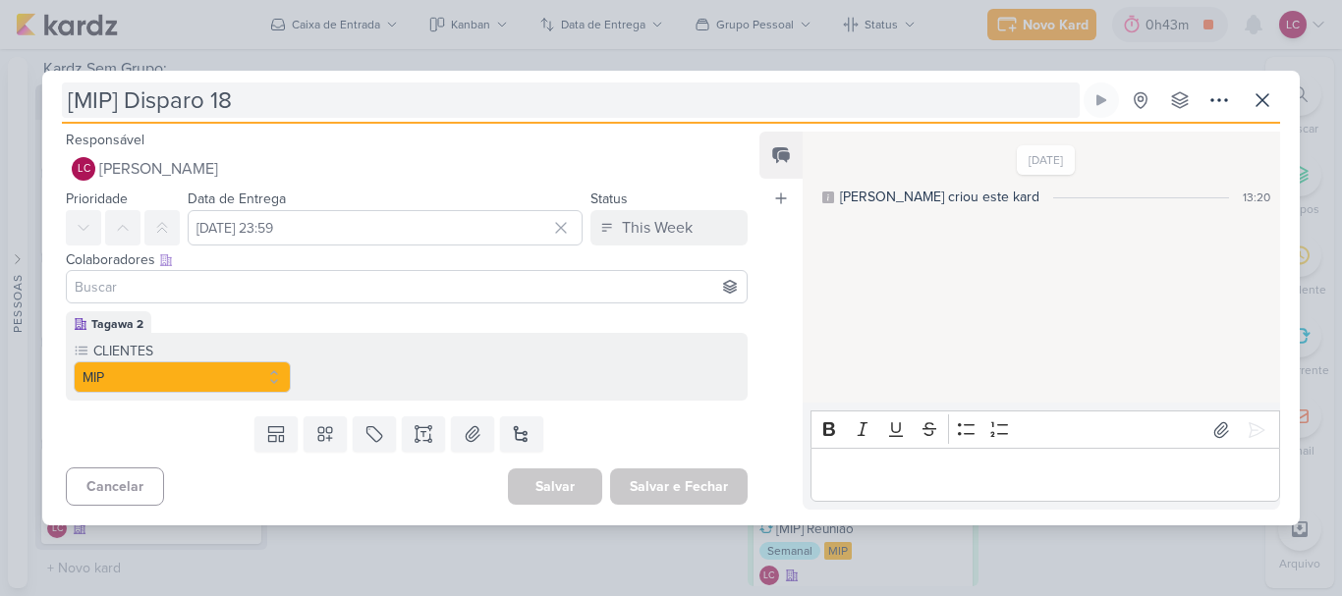
click at [495, 93] on input "[MIP] Disparo 18" at bounding box center [571, 100] width 1018 height 35
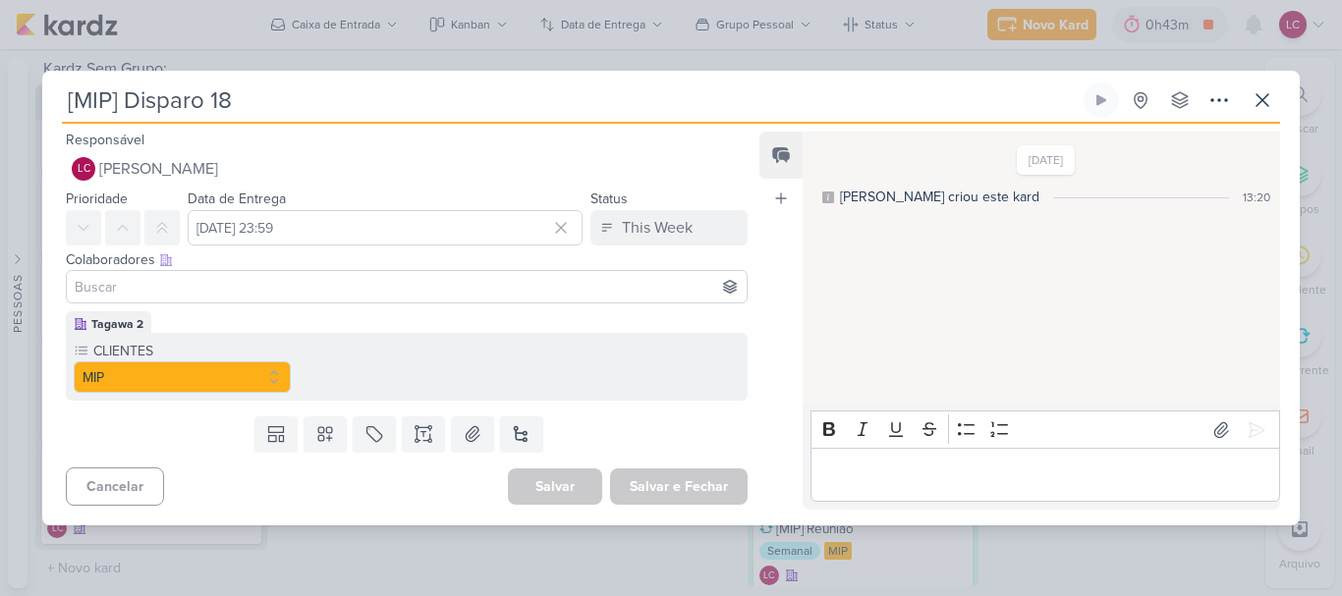
paste input "115835"
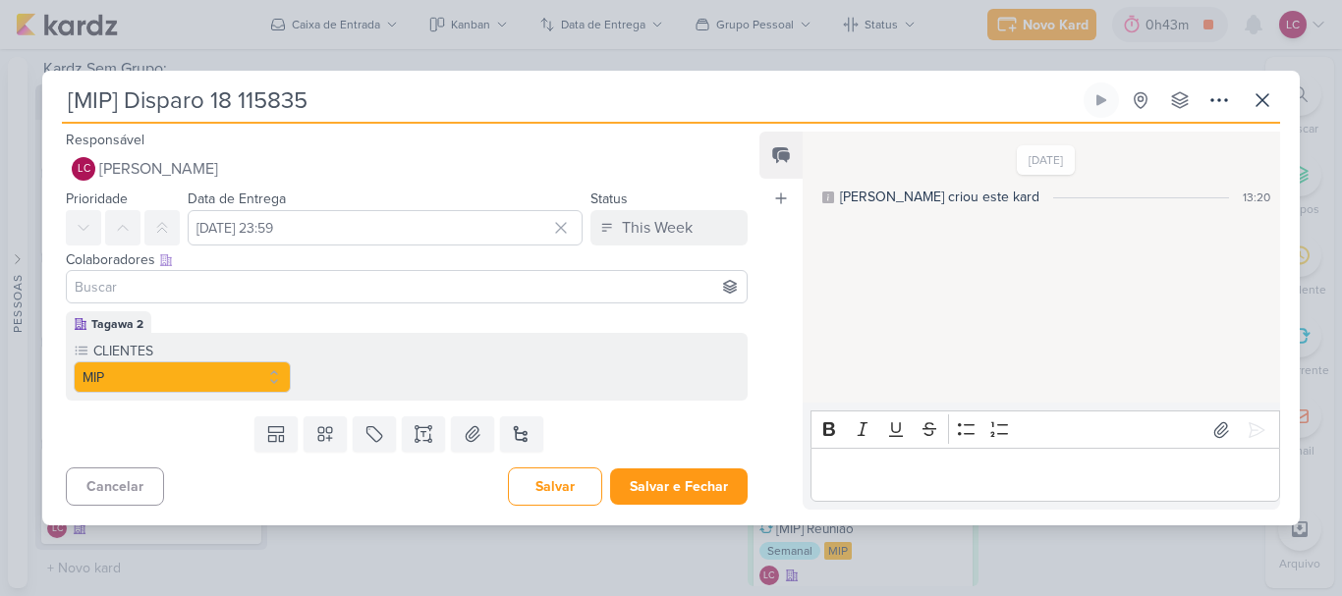
click at [238, 98] on input "[MIP] Disparo 18 115835" at bounding box center [571, 100] width 1018 height 35
type input "[MIP] Disparo 18 | 115835"
click at [654, 483] on button "Salvar e Fechar" at bounding box center [679, 487] width 138 height 36
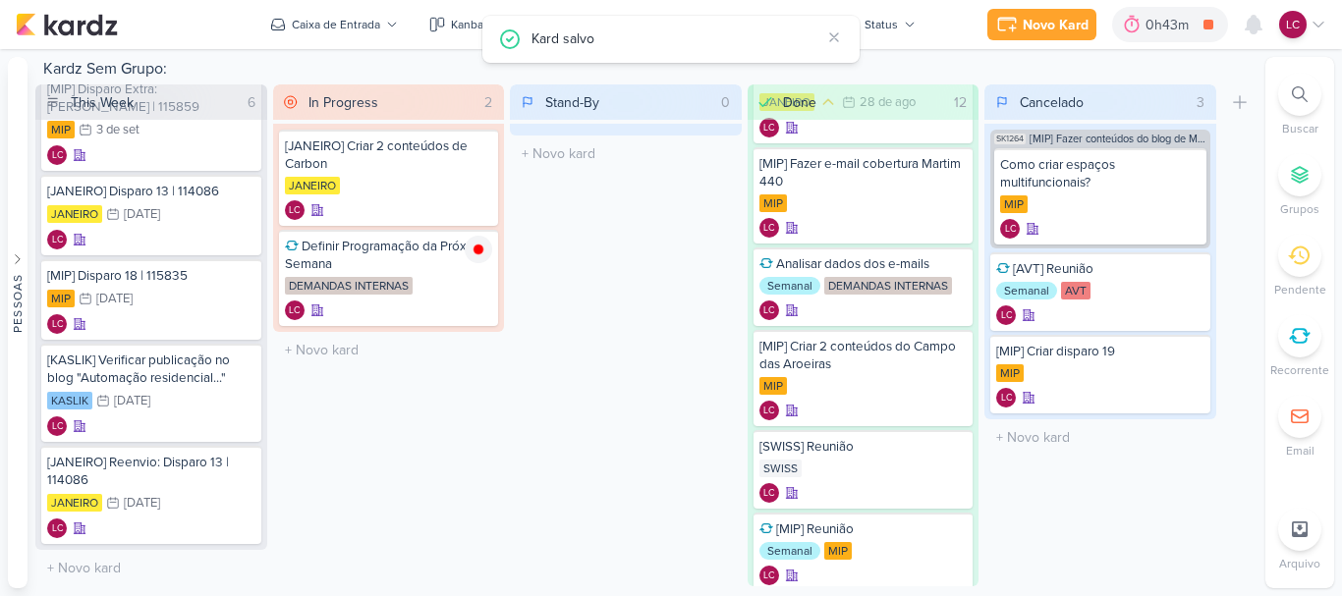
click at [579, 350] on div "Stand-By 0 Mover Para Esquerda Mover Para Direita [GEOGRAPHIC_DATA] O título do…" at bounding box center [626, 335] width 232 height 502
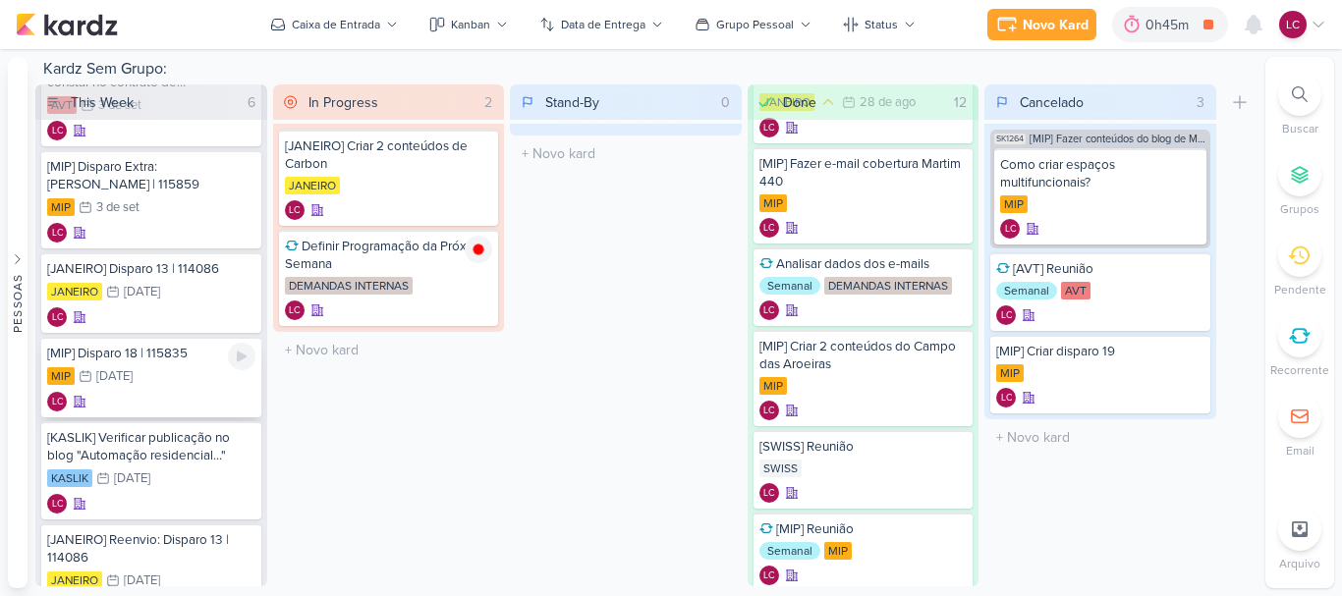
scroll to position [0, 0]
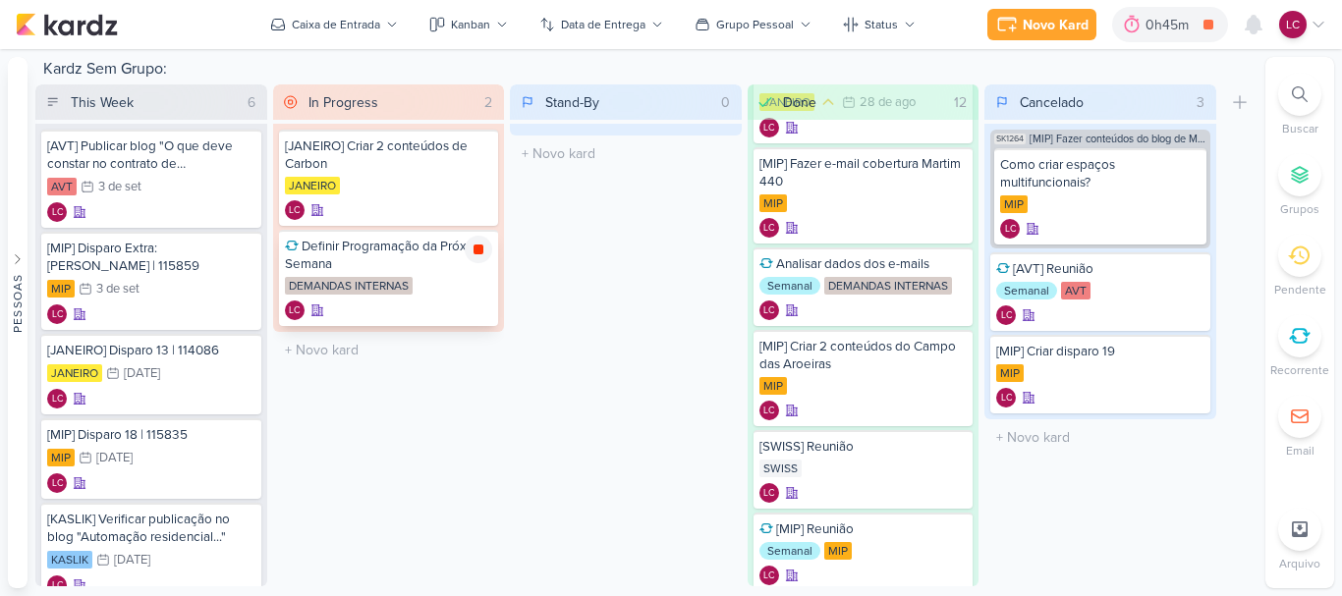
click at [477, 251] on icon at bounding box center [479, 250] width 10 height 10
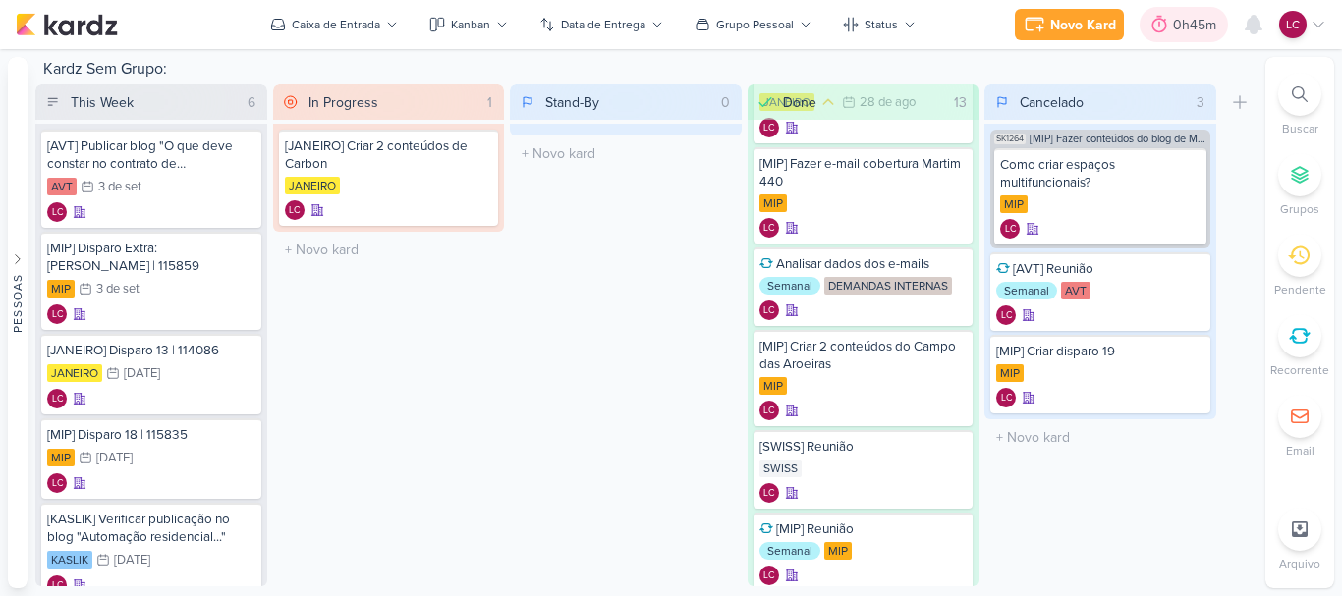
click at [1162, 19] on icon at bounding box center [1159, 25] width 15 height 18
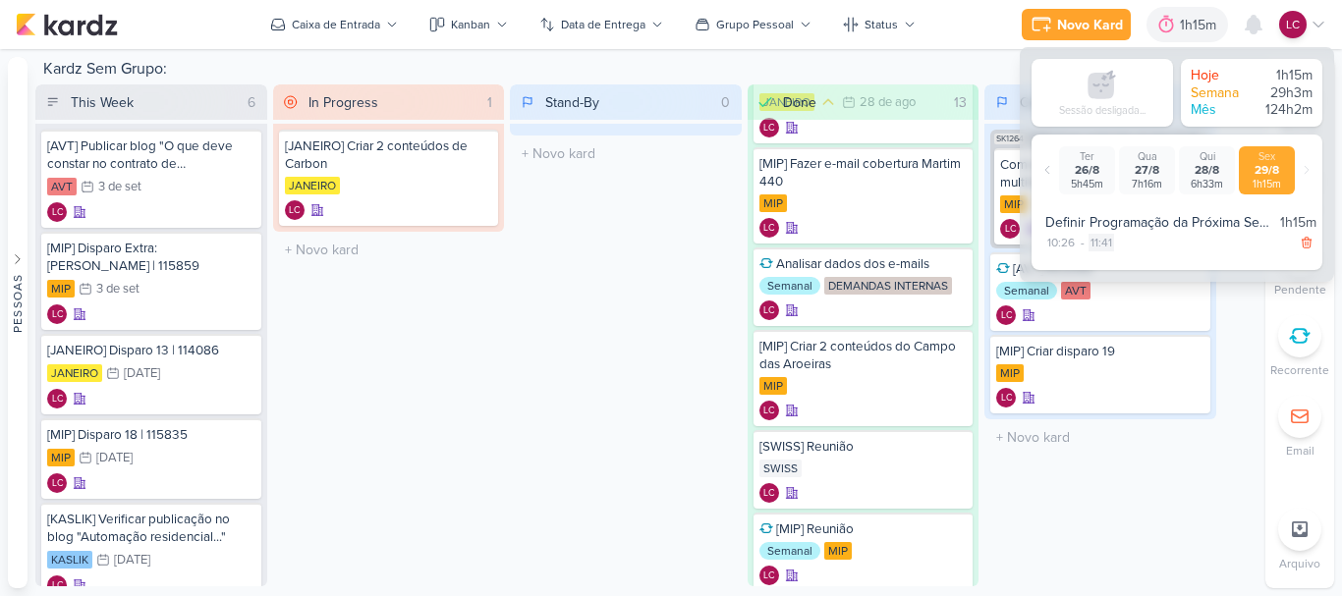
click at [1105, 244] on div "11:41" at bounding box center [1101, 243] width 26 height 18
select select "11"
click at [1134, 267] on select "00 01 02 03 04 05 06 07 08 09 10 11 12 13 14 15 16 17 18 19 20 21 22 23 24 25 2…" at bounding box center [1138, 267] width 28 height 24
click at [1124, 255] on select "00 01 02 03 04 05 06 07 08 09 10 11 12 13 14 15 16 17 18 19 20 21 22 23 24 25 2…" at bounding box center [1138, 267] width 28 height 24
click at [1170, 273] on icon at bounding box center [1167, 267] width 24 height 24
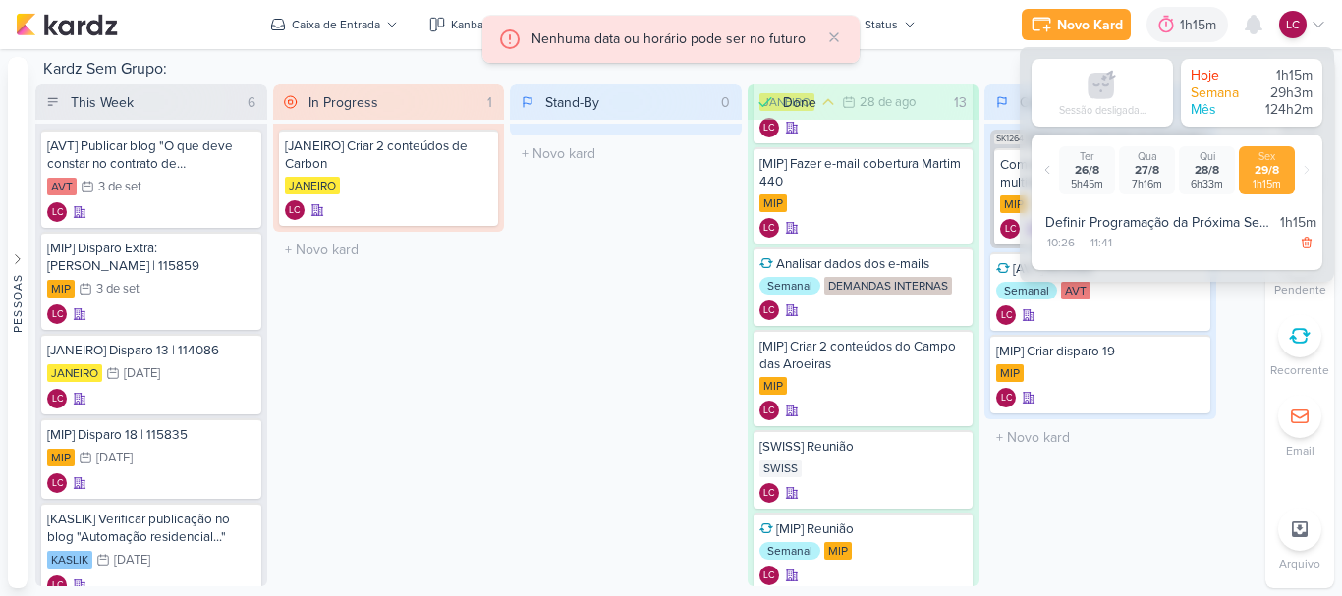
click at [410, 441] on div "In Progress 1 Mover Para Esquerda Mover Para Direita [GEOGRAPHIC_DATA] [JANEIRO…" at bounding box center [389, 335] width 232 height 502
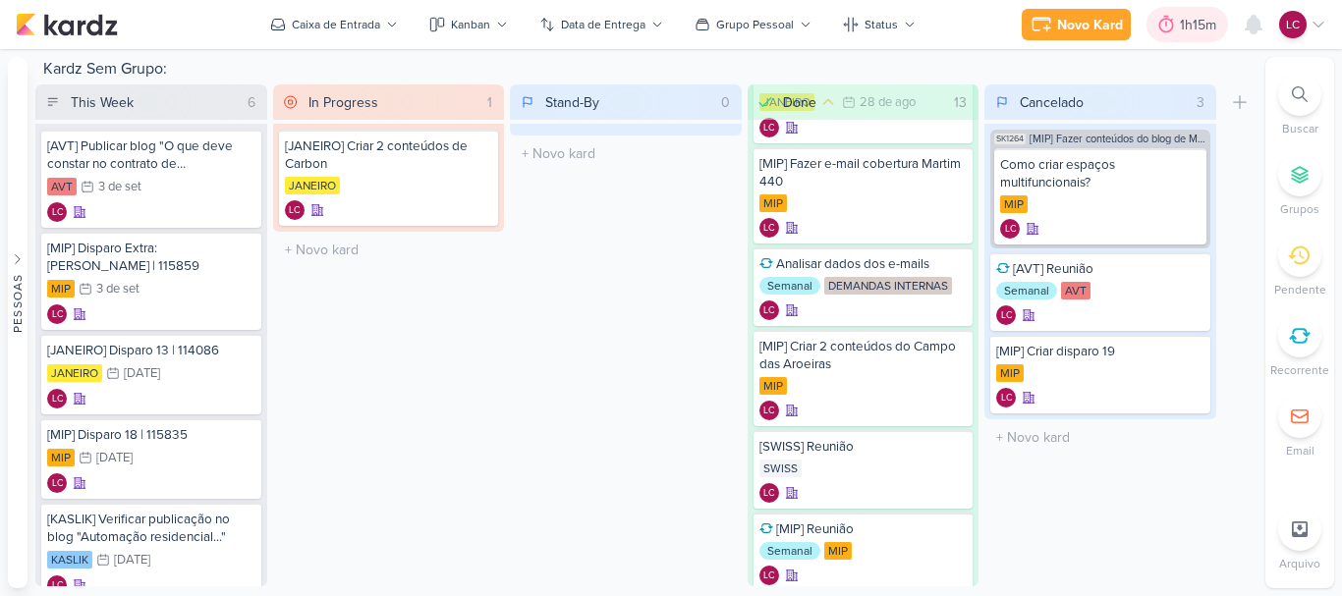
click at [1192, 22] on div "1h15m" at bounding box center [1201, 25] width 42 height 21
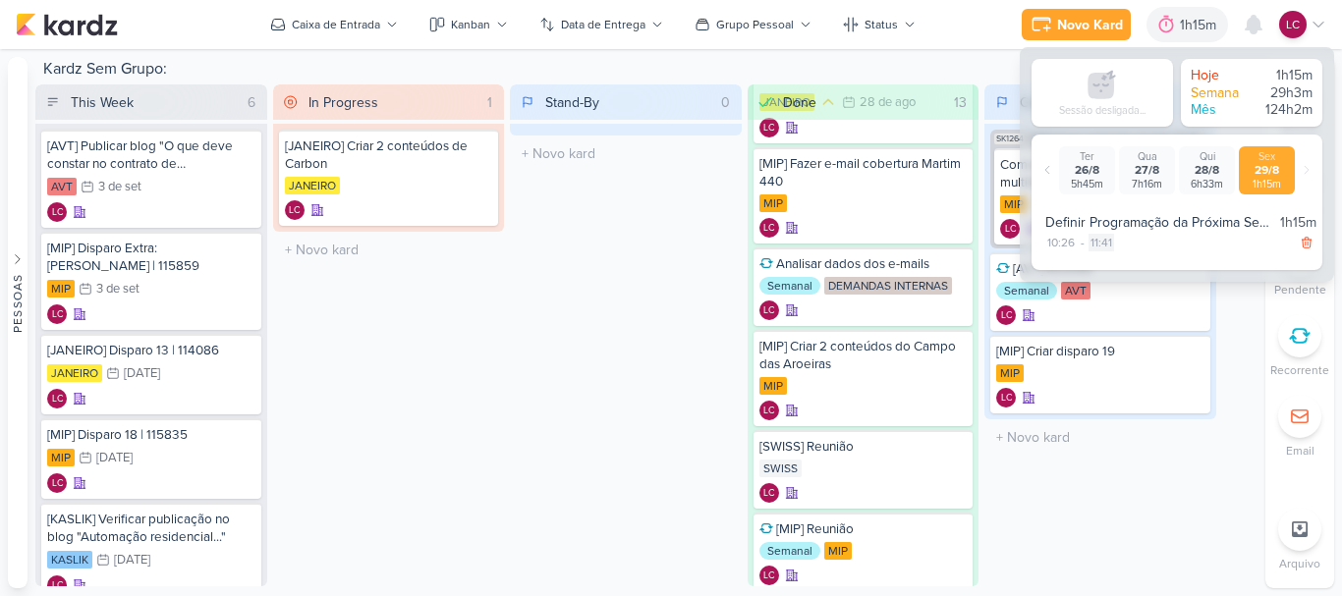
click at [1109, 243] on div "11:41" at bounding box center [1101, 243] width 26 height 18
click at [1148, 266] on select "00 01 02 03 04 05 06 07 08 09 10 11 12 13 14 15 16 17 18 19 20 21 22 23 24 25 2…" at bounding box center [1138, 267] width 28 height 24
select select "49"
click at [1124, 255] on select "00 01 02 03 04 05 06 07 08 09 10 11 12 13 14 15 16 17 18 19 20 21 22 23 24 25 2…" at bounding box center [1138, 267] width 28 height 24
click at [1166, 269] on icon at bounding box center [1167, 267] width 12 height 9
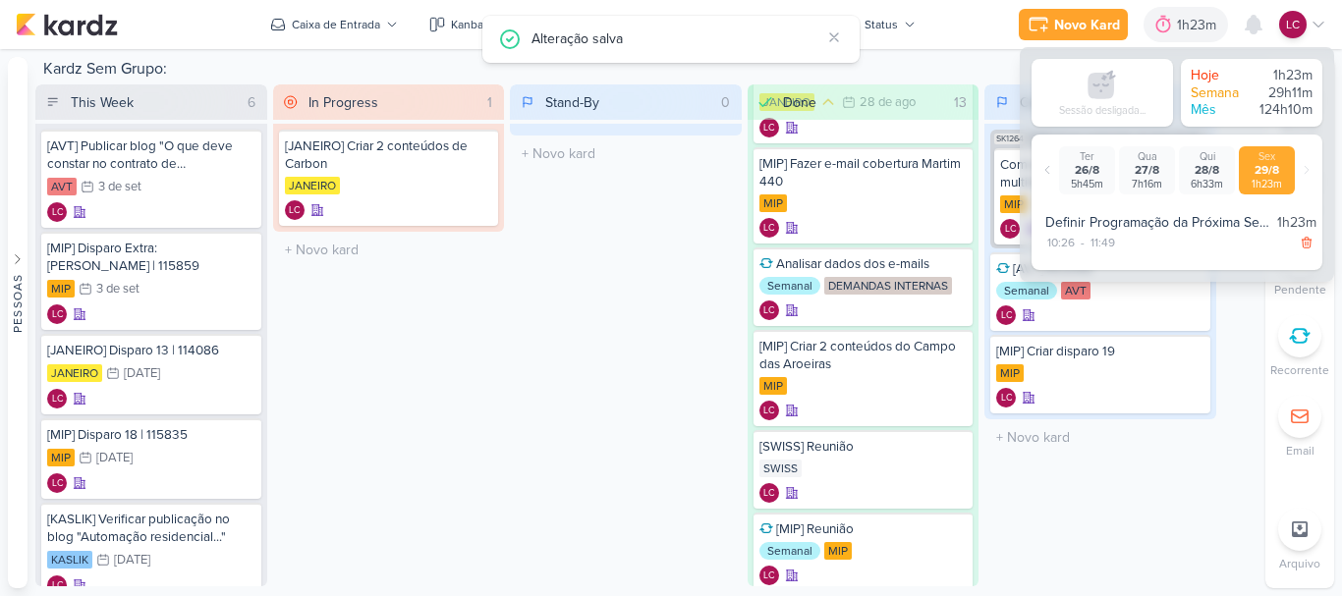
click at [545, 406] on div "Stand-By 0 Mover Para Esquerda Mover Para Direita [GEOGRAPHIC_DATA] O título do…" at bounding box center [626, 335] width 232 height 502
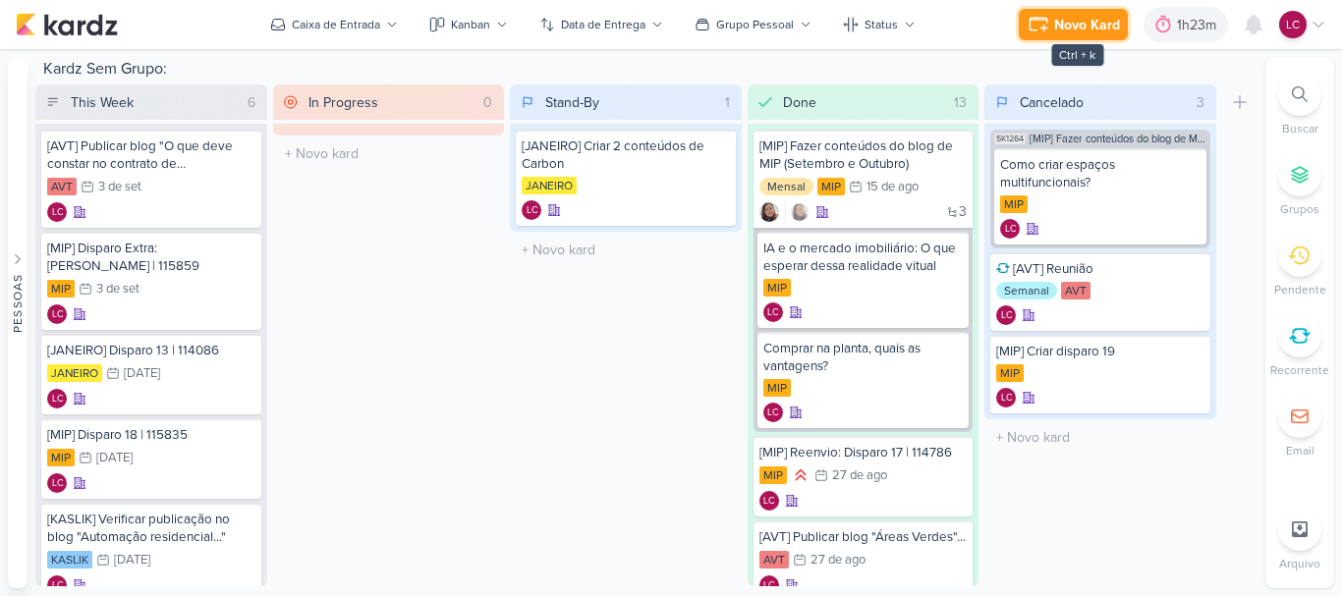
click at [1033, 14] on icon at bounding box center [1039, 25] width 24 height 24
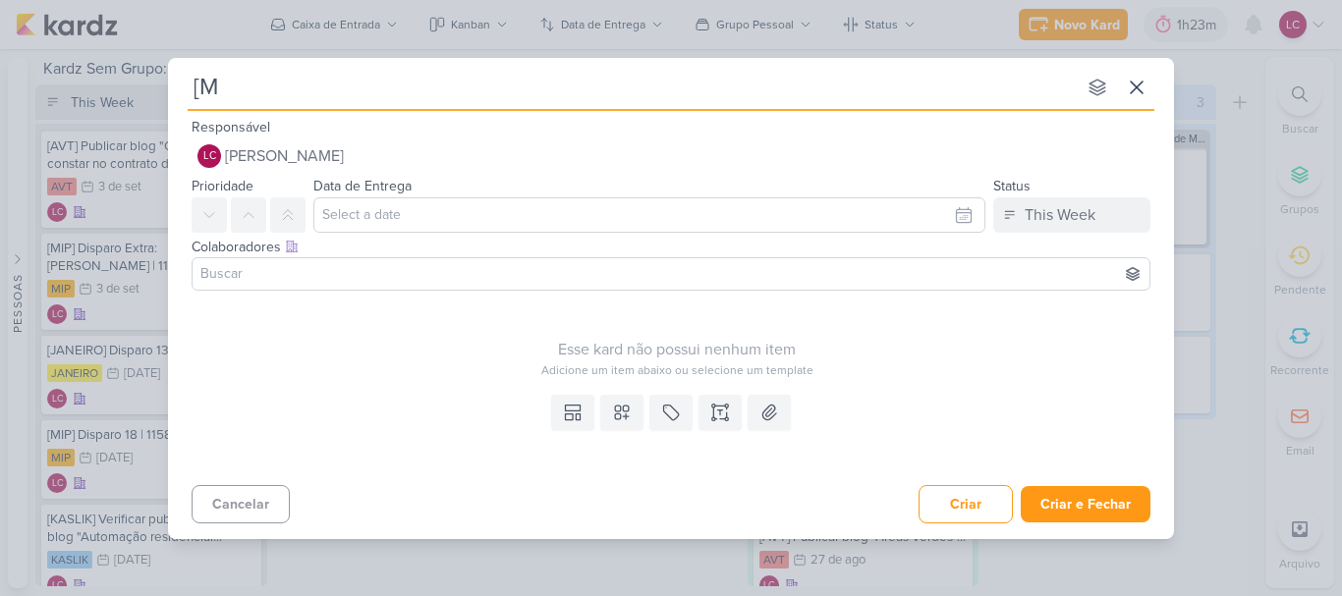
type input "[MI"
type input "[MIP]"
type input "[MIP] ajsu"
type input "[MIP] A"
type input "[MIP] Ajustar disparo"
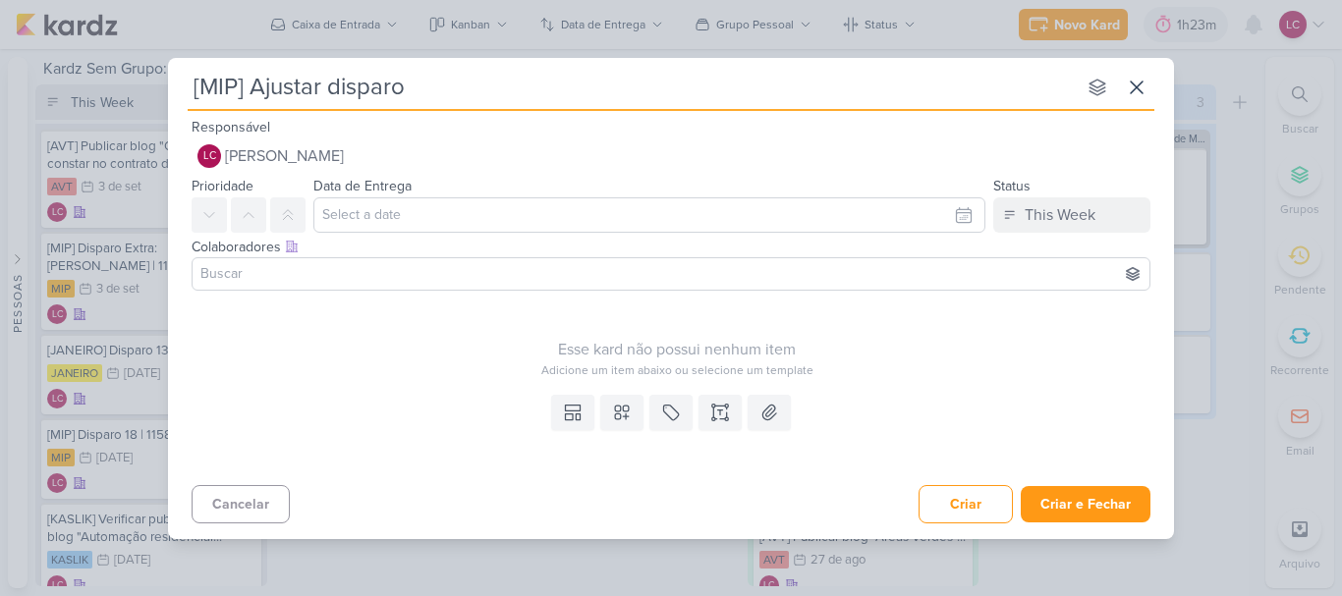
type input "[MIP] Ajustar disparo 1"
type input "[MIP] Ajustar disparo 18"
click at [617, 416] on icon at bounding box center [622, 413] width 20 height 20
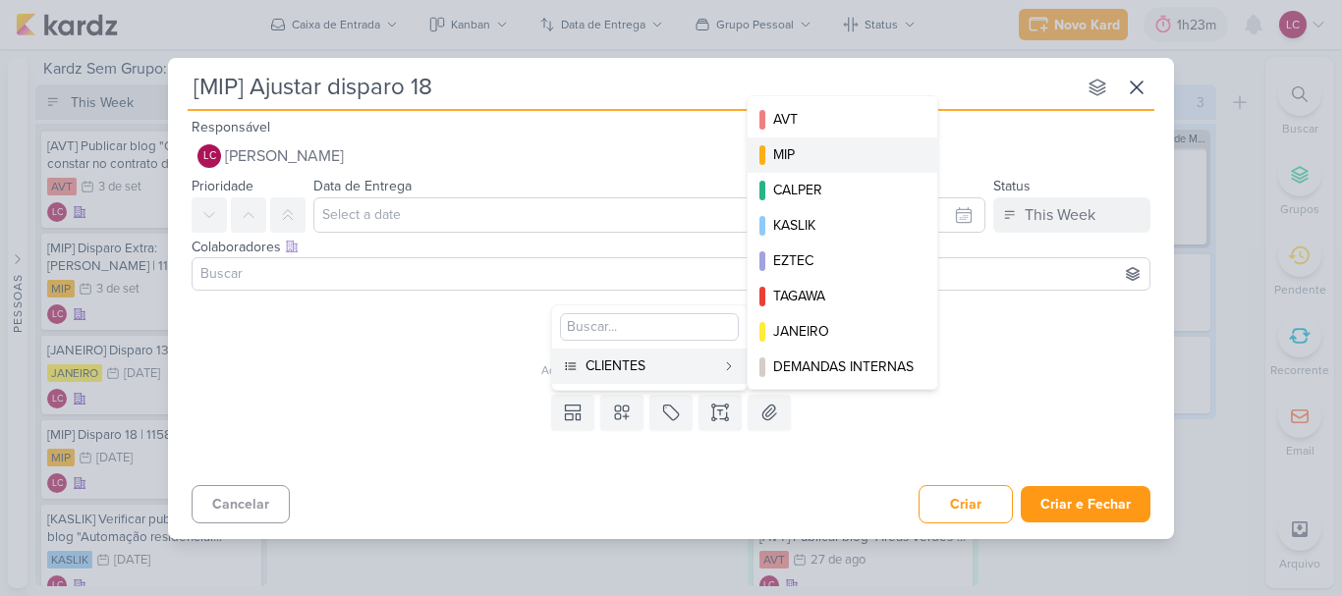
click at [812, 143] on button "MIP" at bounding box center [843, 155] width 190 height 35
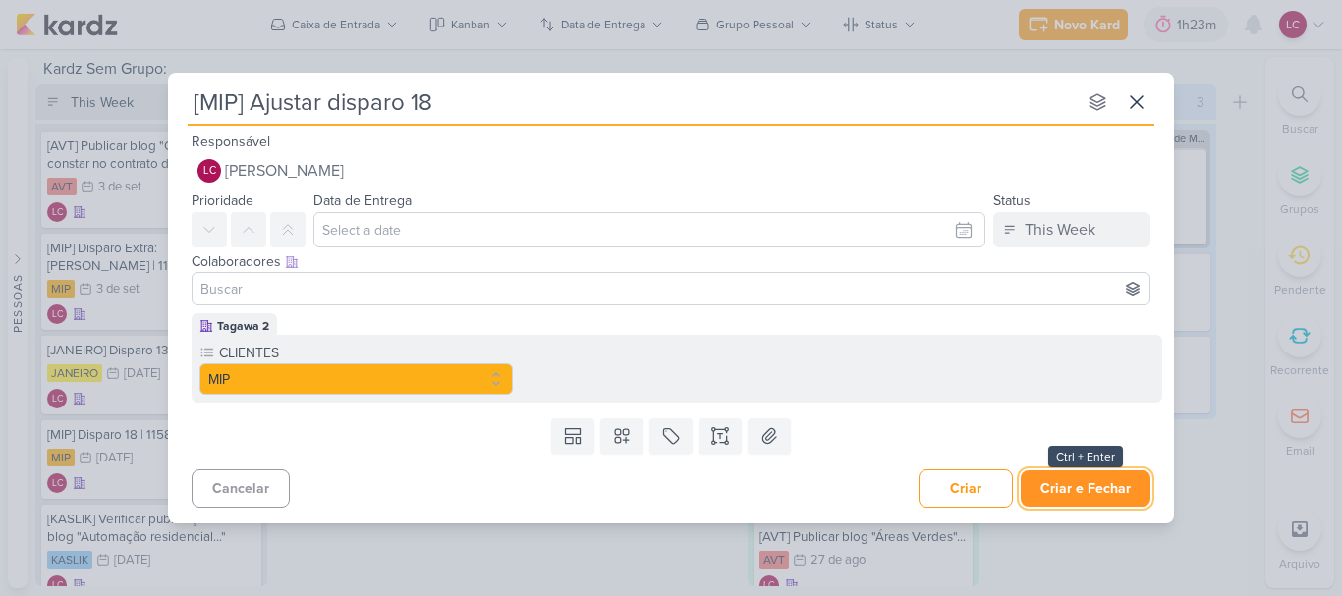
click at [1087, 499] on button "Criar e Fechar" at bounding box center [1086, 489] width 130 height 36
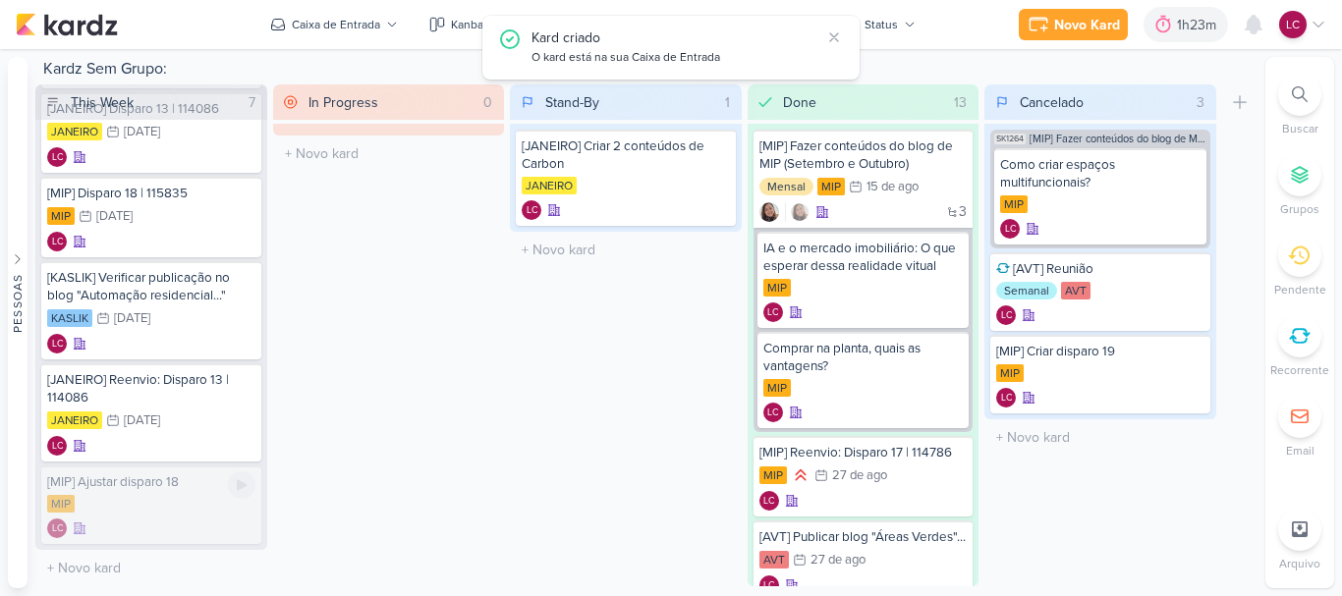
scroll to position [159, 0]
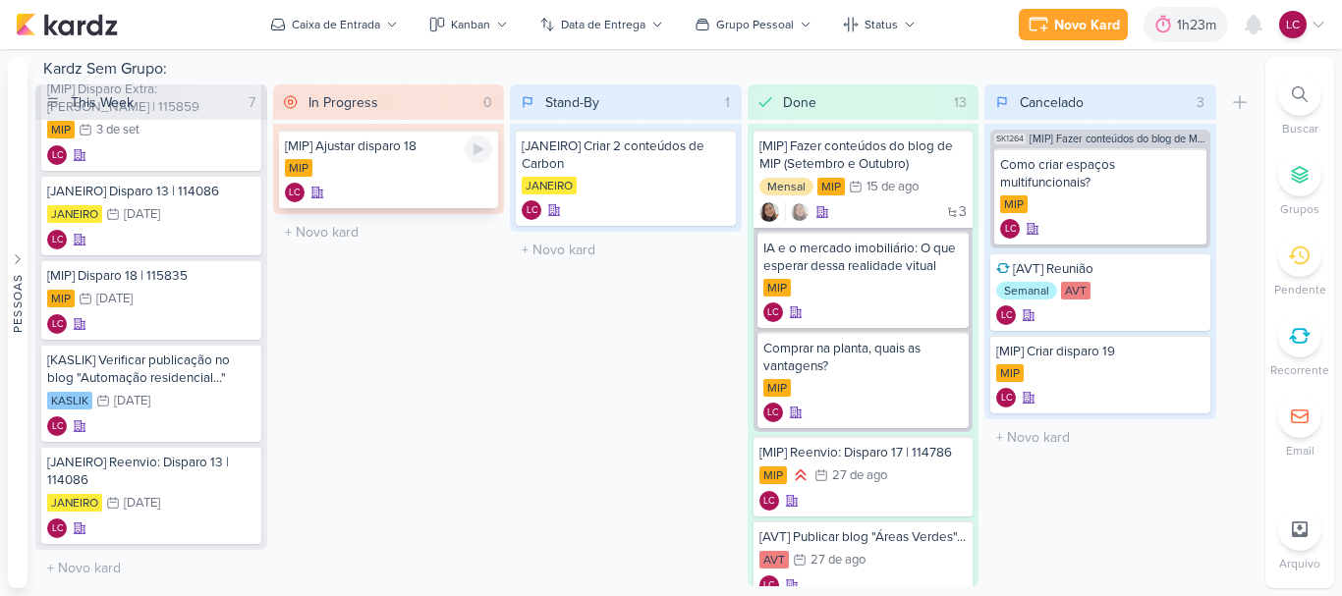
click at [381, 168] on div "MIP" at bounding box center [389, 169] width 208 height 20
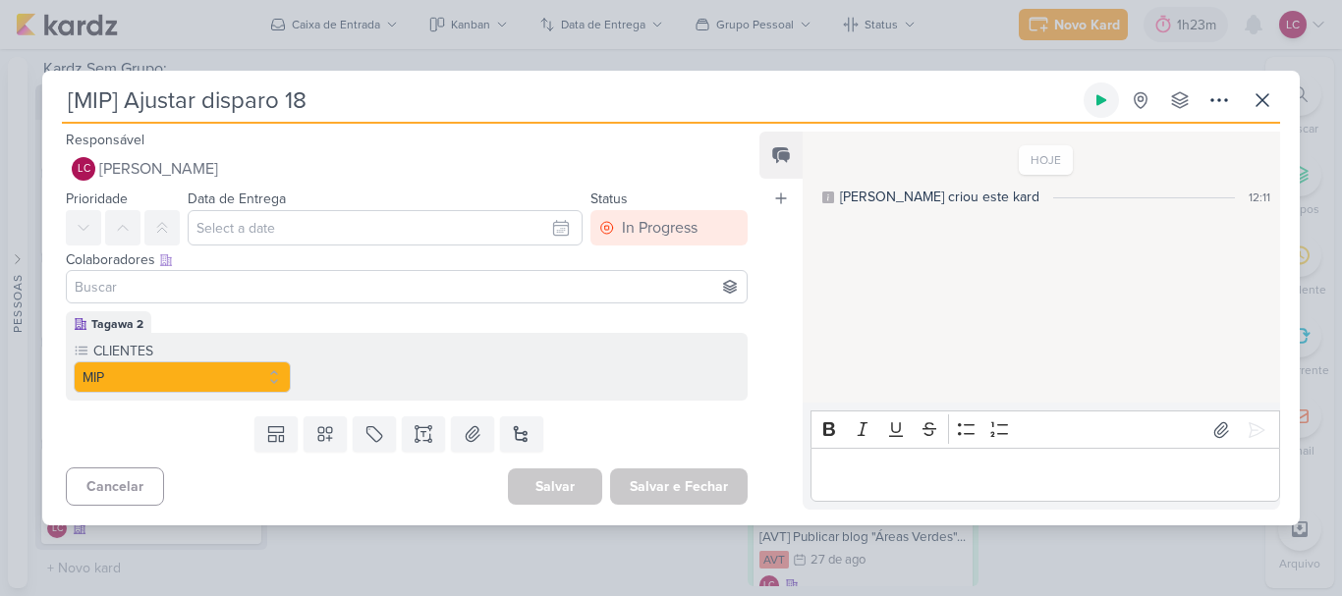
click at [1110, 100] on button at bounding box center [1101, 100] width 35 height 35
